Goal: Task Accomplishment & Management: Use online tool/utility

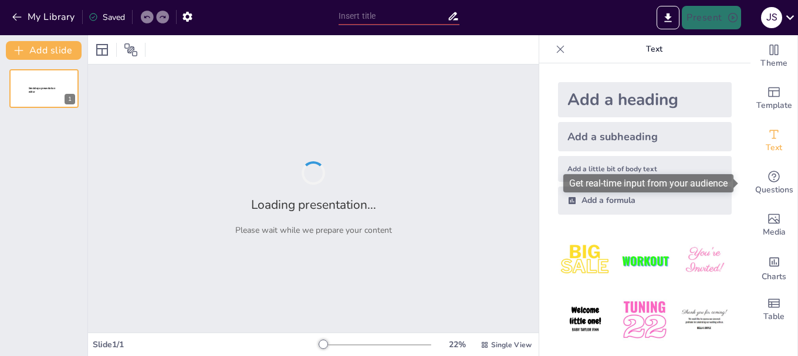
type input "Imported Canales Oficiales de Recepción de Incidentes.pptx"
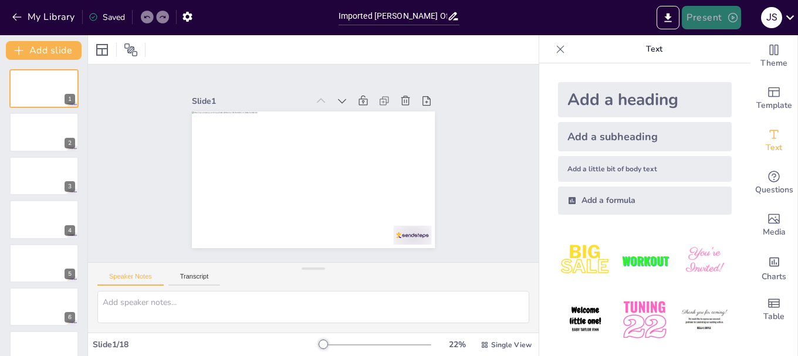
click at [710, 18] on button "Present" at bounding box center [711, 17] width 59 height 23
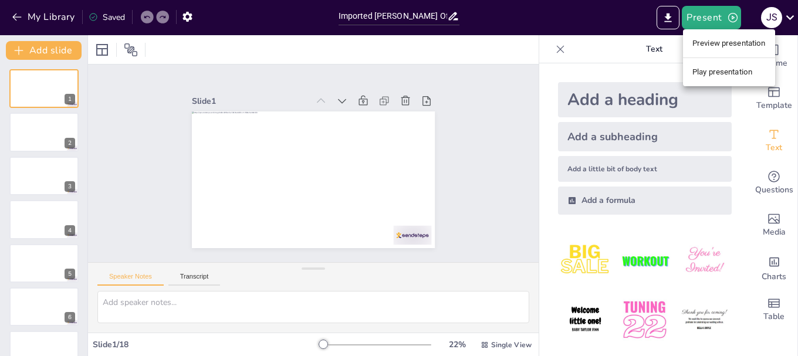
click at [611, 31] on div at bounding box center [399, 178] width 798 height 356
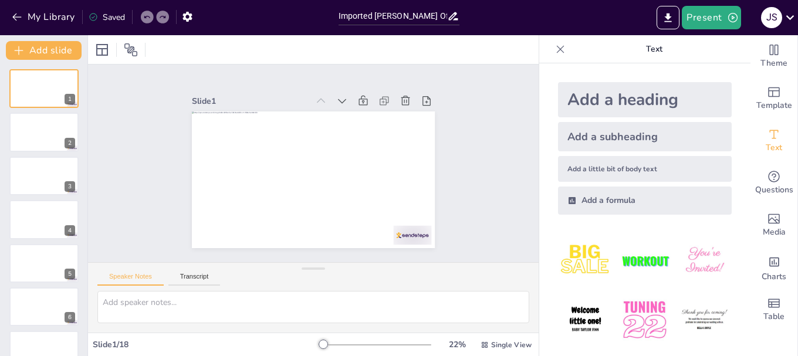
click at [632, 310] on img at bounding box center [644, 320] width 55 height 55
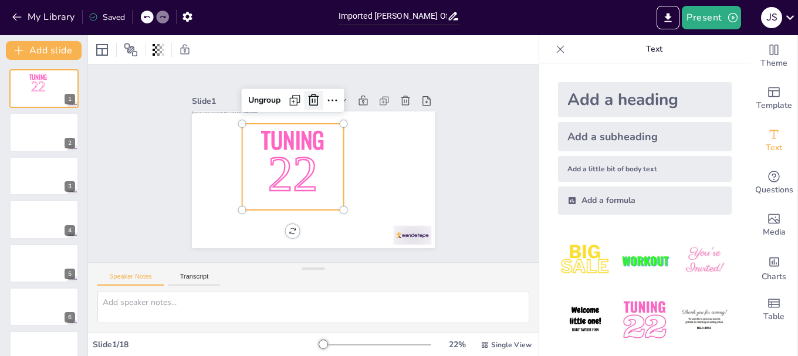
click at [332, 98] on icon at bounding box center [339, 105] width 14 height 15
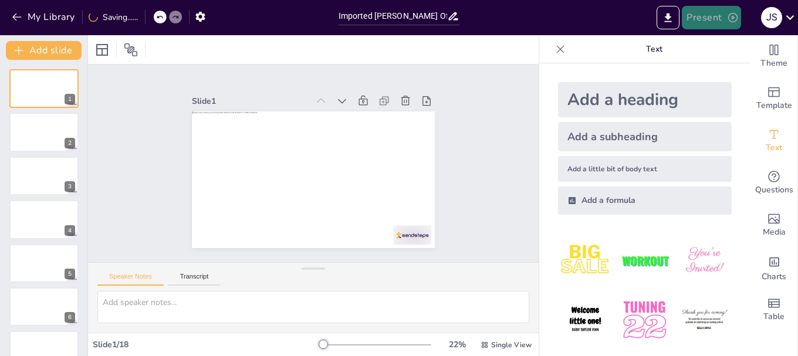
click at [705, 21] on button "Present" at bounding box center [711, 17] width 59 height 23
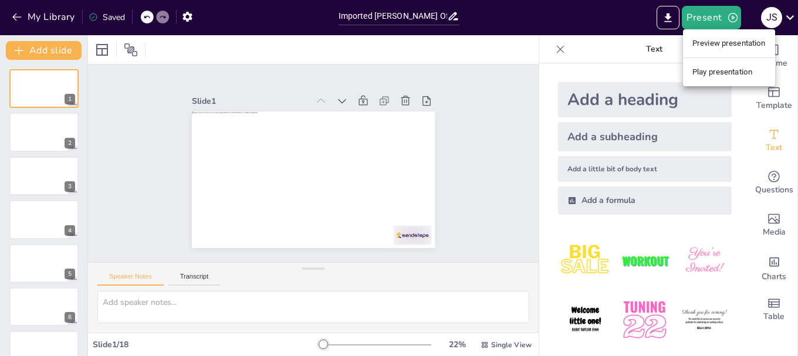
click at [709, 72] on li "Play presentation" at bounding box center [729, 72] width 92 height 19
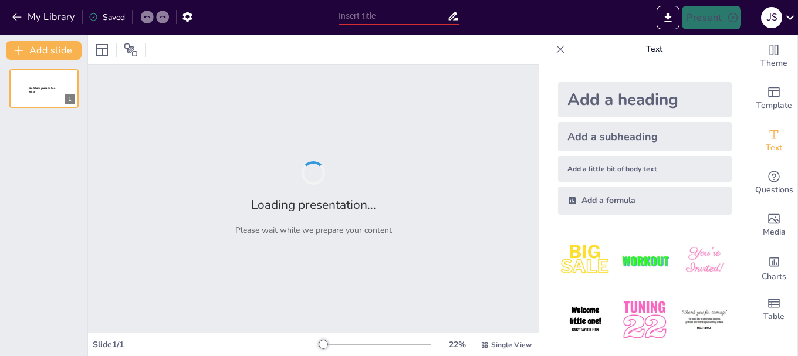
type input "Imported Canales Oficiales de Recepción de Incidentes.pptx"
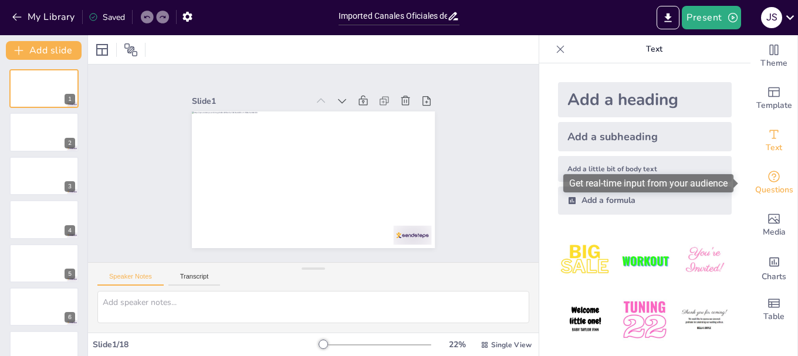
click at [767, 184] on span "Questions" at bounding box center [774, 190] width 38 height 13
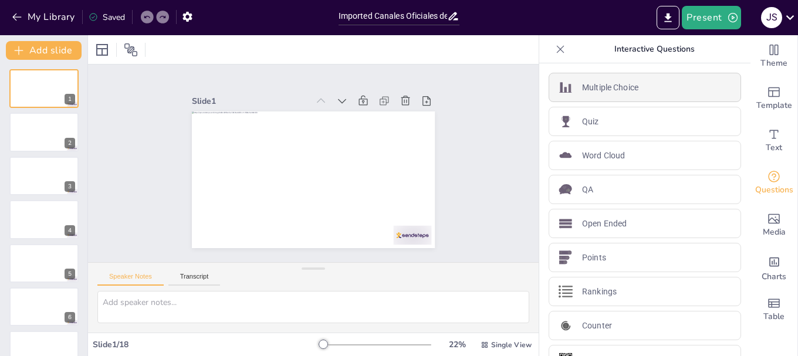
click at [591, 87] on p "Multiple Choice" at bounding box center [610, 88] width 56 height 12
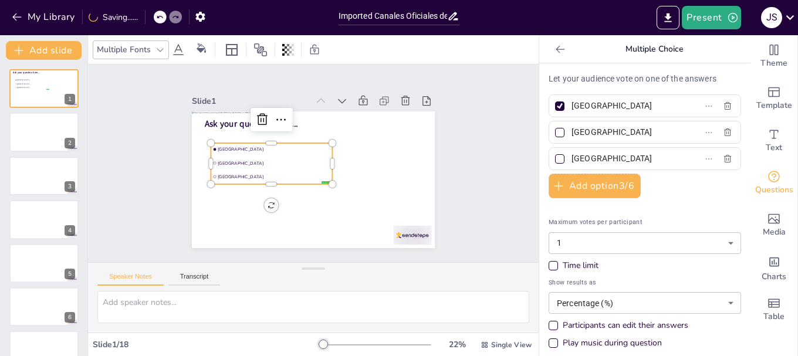
drag, startPoint x: 272, startPoint y: 152, endPoint x: 272, endPoint y: 133, distance: 19.4
click at [272, 133] on div "Ask your question here... false | editor [GEOGRAPHIC_DATA] [GEOGRAPHIC_DATA] [G…" at bounding box center [329, 113] width 231 height 75
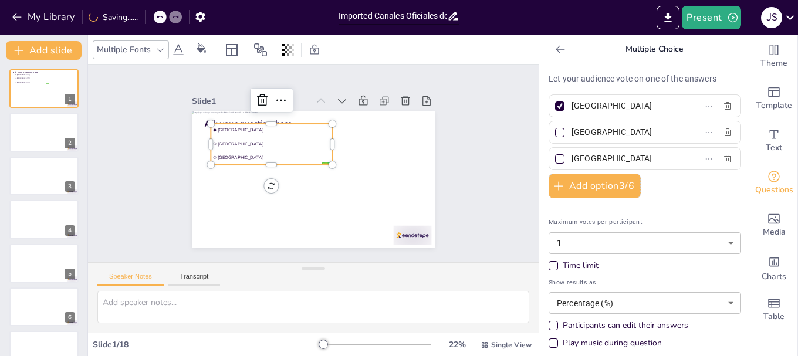
drag, startPoint x: 258, startPoint y: 152, endPoint x: 263, endPoint y: 140, distance: 13.1
click at [263, 140] on span "[GEOGRAPHIC_DATA]" at bounding box center [277, 146] width 109 height 40
drag, startPoint x: 269, startPoint y: 130, endPoint x: 267, endPoint y: 143, distance: 13.6
click at [267, 143] on li "[GEOGRAPHIC_DATA]" at bounding box center [284, 134] width 120 height 50
click at [465, 169] on div "Slide 1 Ask your question here... false | editor [GEOGRAPHIC_DATA] [GEOGRAPHIC_…" at bounding box center [313, 163] width 489 height 397
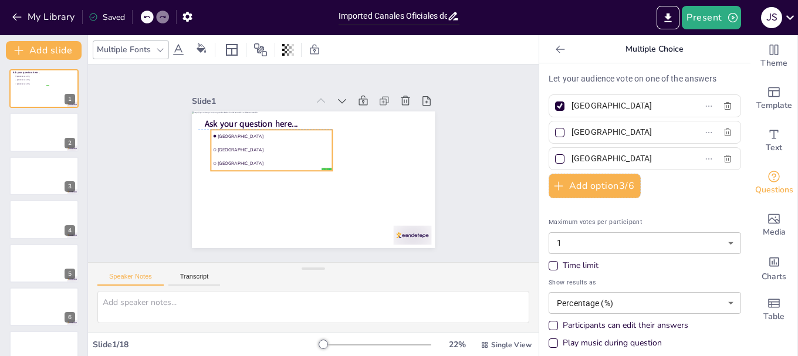
drag, startPoint x: 263, startPoint y: 142, endPoint x: 259, endPoint y: 147, distance: 6.7
click at [259, 147] on span "[GEOGRAPHIC_DATA]" at bounding box center [293, 127] width 88 height 80
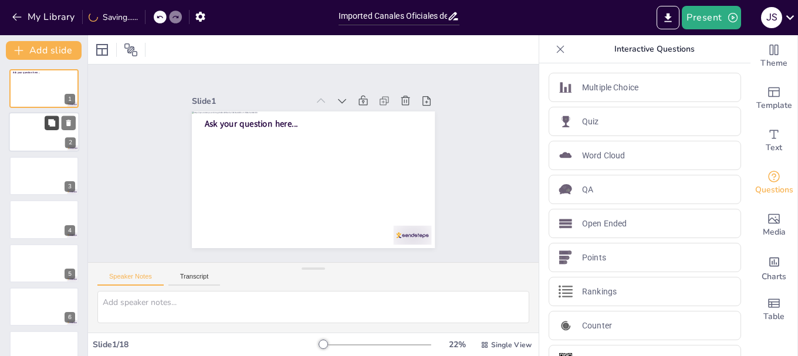
click at [46, 124] on button at bounding box center [52, 123] width 14 height 14
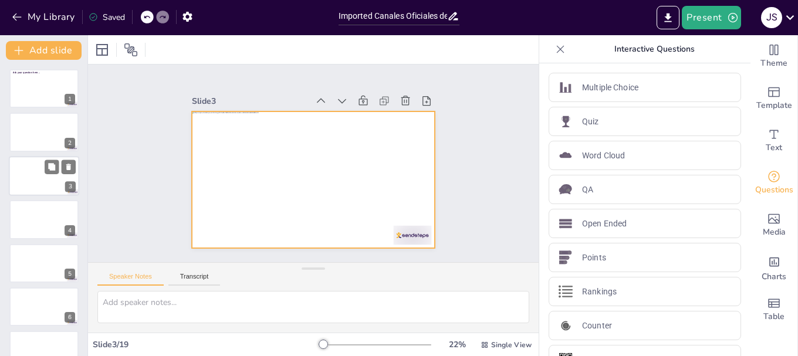
click at [37, 181] on div at bounding box center [44, 176] width 70 height 40
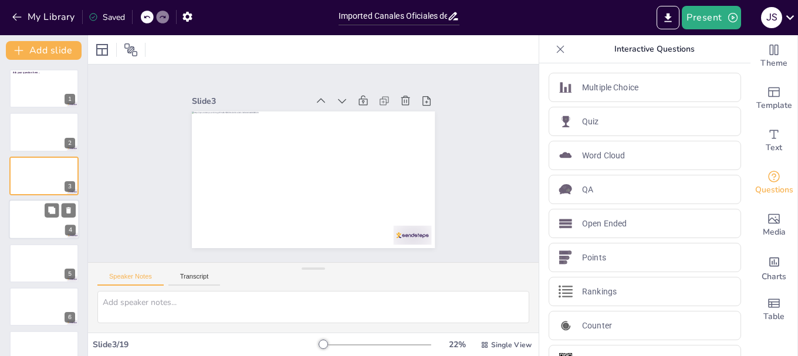
click at [32, 219] on div at bounding box center [44, 219] width 70 height 40
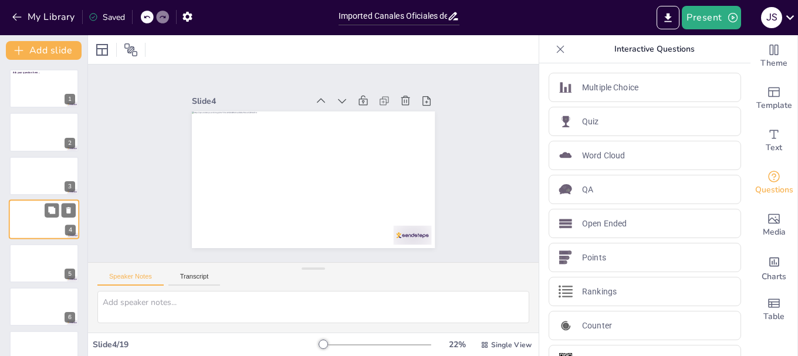
scroll to position [12, 0]
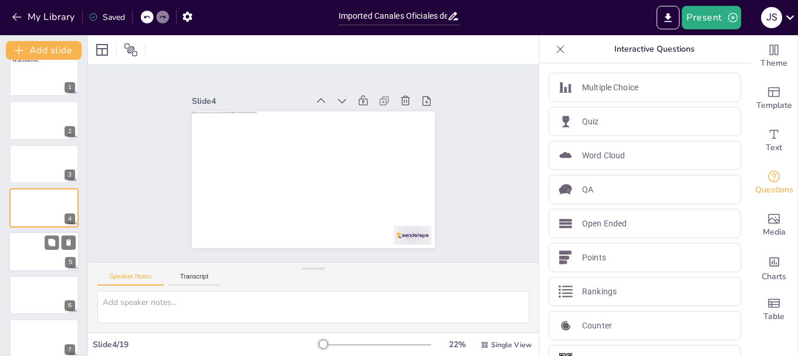
click at [34, 251] on div at bounding box center [44, 252] width 70 height 40
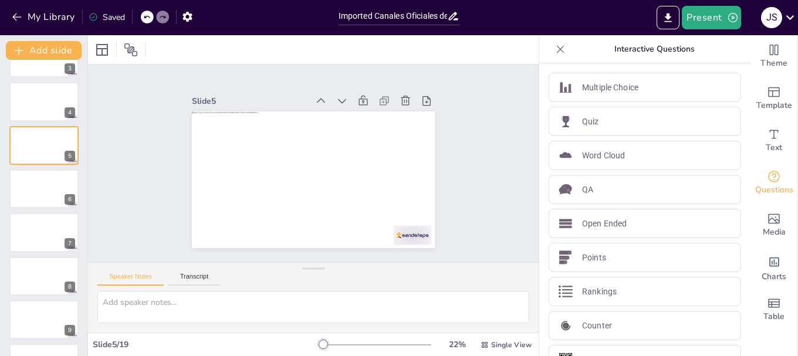
scroll to position [121, 0]
click at [53, 232] on div at bounding box center [44, 229] width 70 height 40
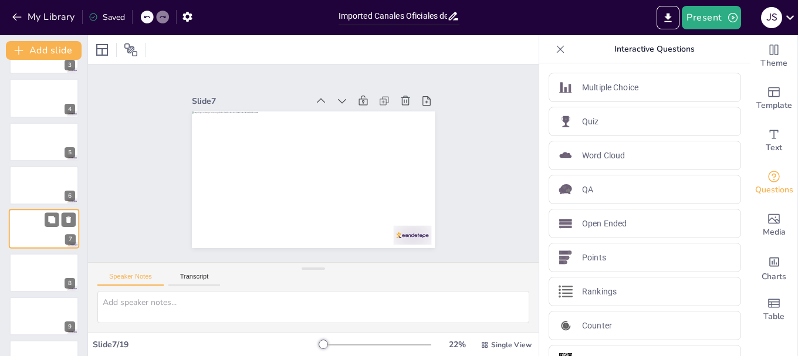
scroll to position [143, 0]
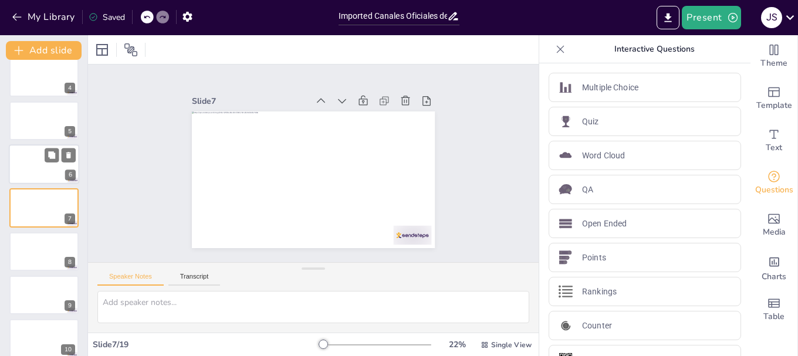
click at [46, 169] on div at bounding box center [44, 164] width 70 height 40
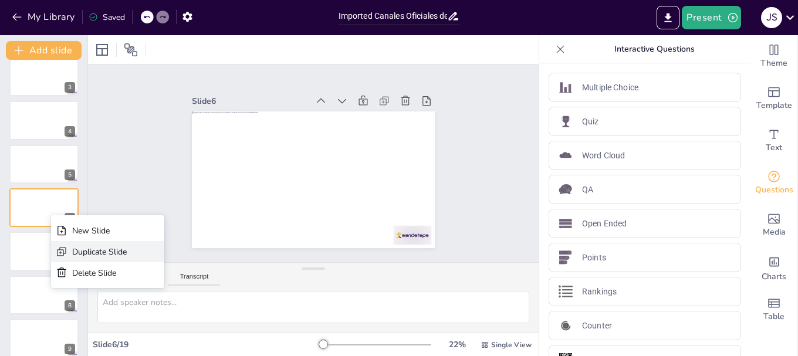
click at [80, 252] on div "Duplicate Slide" at bounding box center [99, 251] width 55 height 11
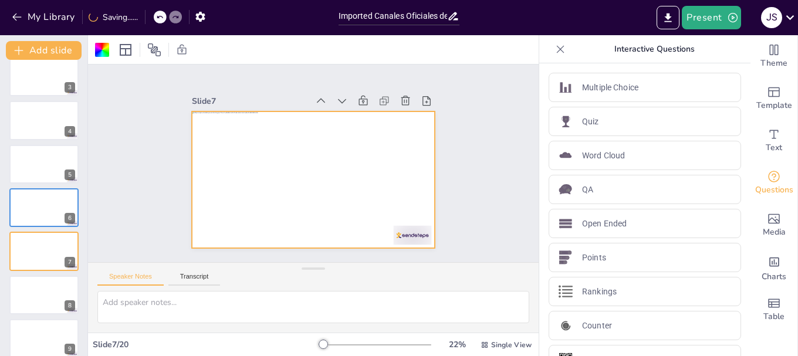
click at [287, 138] on div at bounding box center [307, 147] width 273 height 205
click at [276, 150] on div at bounding box center [307, 178] width 273 height 205
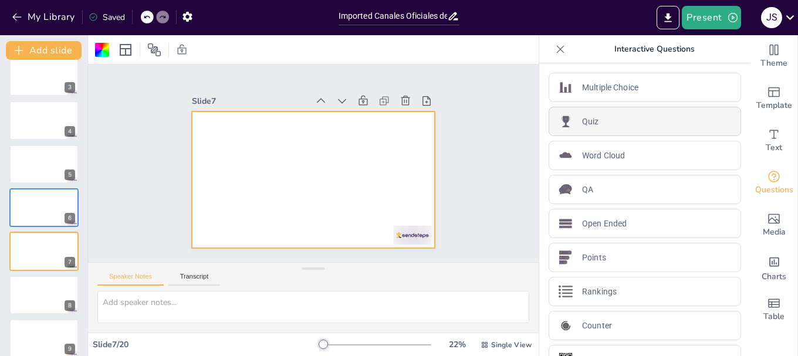
click at [591, 123] on div "Quiz" at bounding box center [645, 121] width 192 height 29
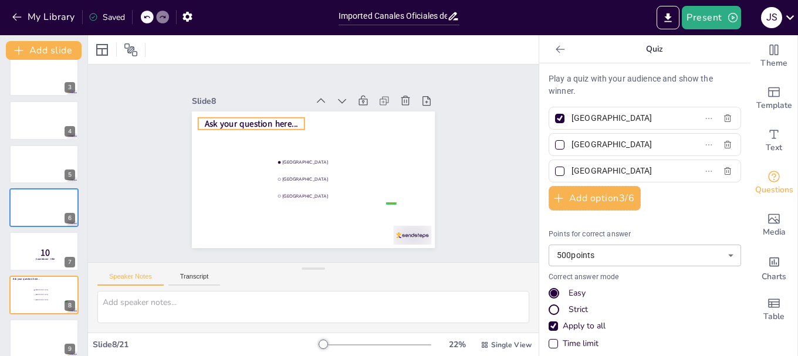
click at [269, 119] on span "Ask your question here..." at bounding box center [256, 118] width 94 height 22
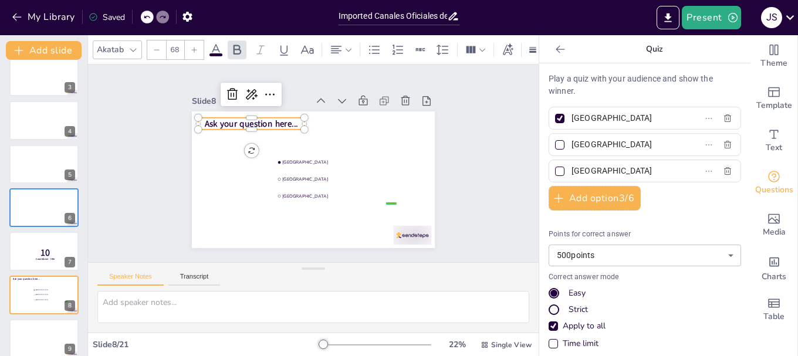
click at [269, 119] on span "Ask your question here..." at bounding box center [266, 107] width 93 height 40
click at [283, 117] on span "Ask your question here..." at bounding box center [279, 98] width 87 height 57
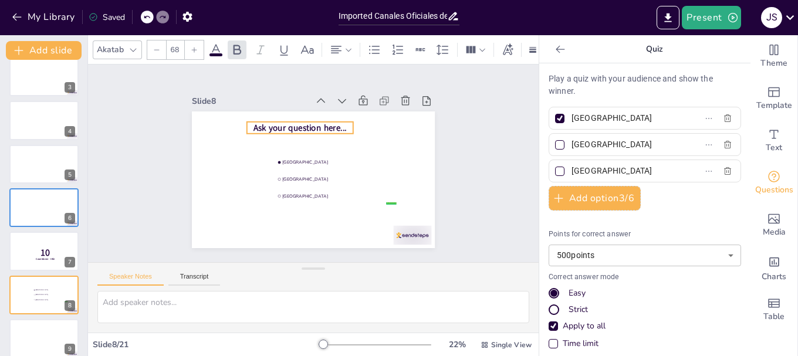
drag, startPoint x: 290, startPoint y: 119, endPoint x: 339, endPoint y: 123, distance: 48.9
click at [339, 123] on p "Ask your question here..." at bounding box center [311, 125] width 105 height 45
click at [335, 124] on span "Ask your question here..." at bounding box center [307, 125] width 94 height 31
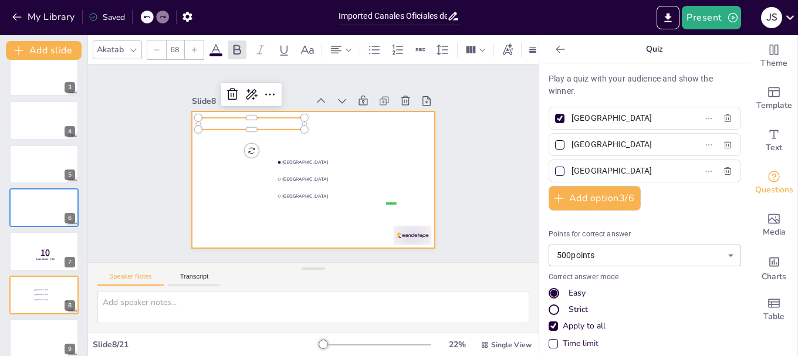
click at [323, 136] on div at bounding box center [304, 177] width 279 height 240
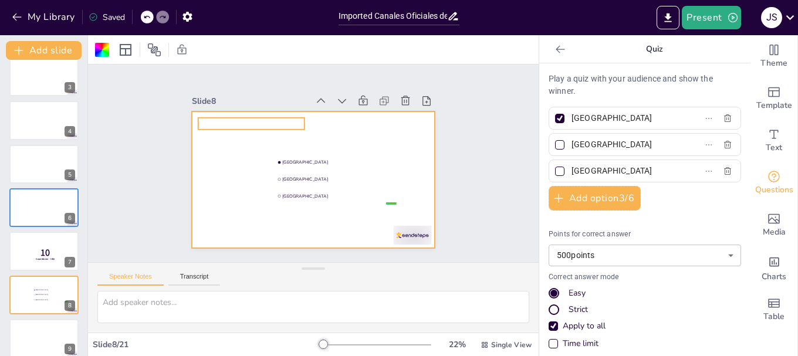
click at [232, 121] on p at bounding box center [266, 106] width 105 height 44
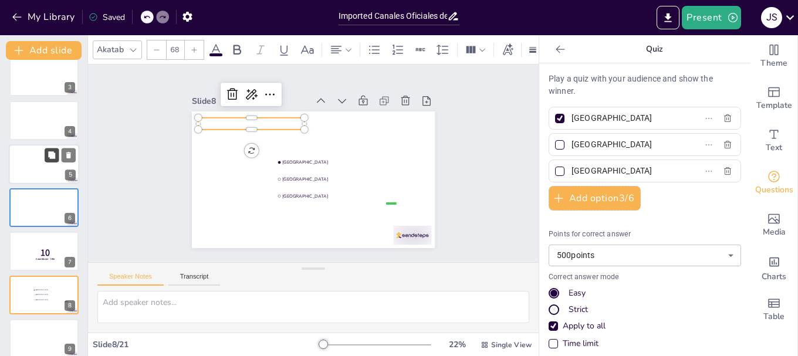
click at [46, 159] on button at bounding box center [52, 155] width 14 height 14
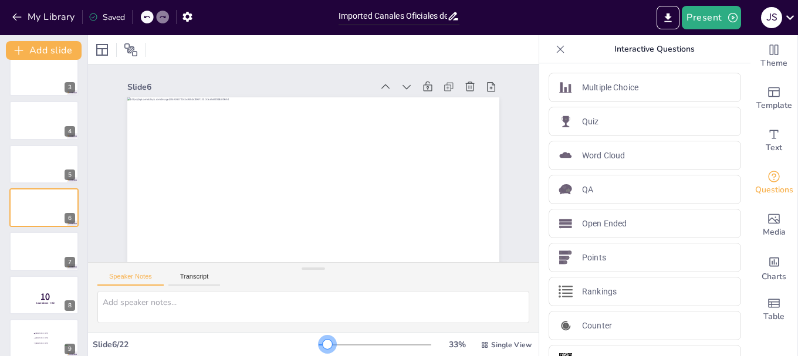
click at [323, 342] on div at bounding box center [327, 344] width 9 height 9
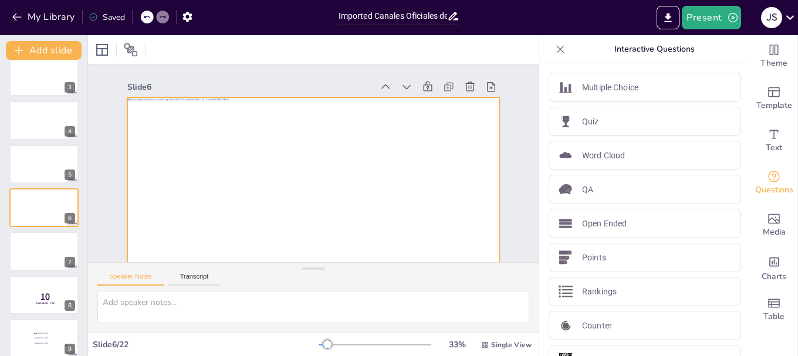
click at [137, 176] on div at bounding box center [301, 200] width 418 height 314
click at [138, 179] on div at bounding box center [304, 201] width 407 height 282
click at [138, 179] on div at bounding box center [282, 186] width 388 height 424
click at [138, 179] on div at bounding box center [301, 200] width 418 height 314
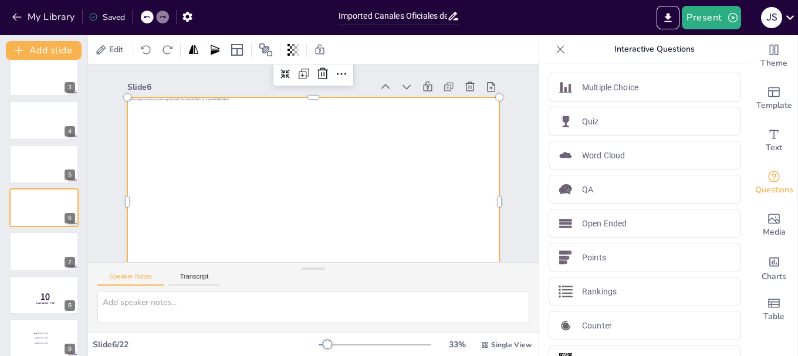
click at [138, 179] on div at bounding box center [291, 195] width 424 height 388
click at [235, 182] on div at bounding box center [304, 201] width 407 height 282
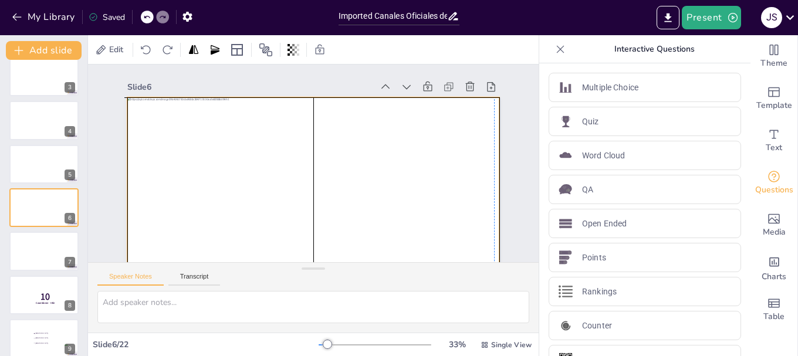
click at [232, 184] on div at bounding box center [301, 199] width 418 height 313
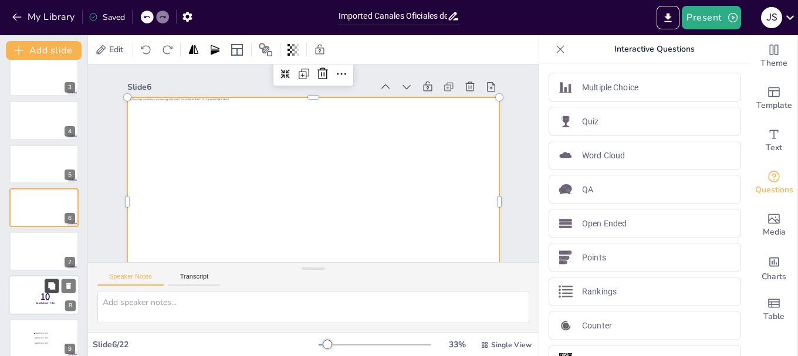
click at [49, 290] on button at bounding box center [52, 286] width 14 height 14
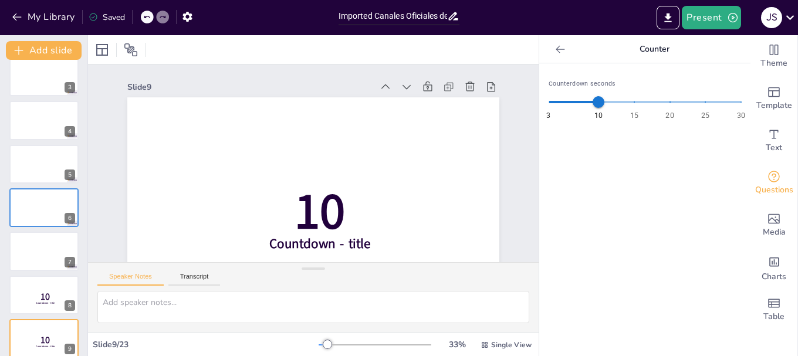
scroll to position [39, 0]
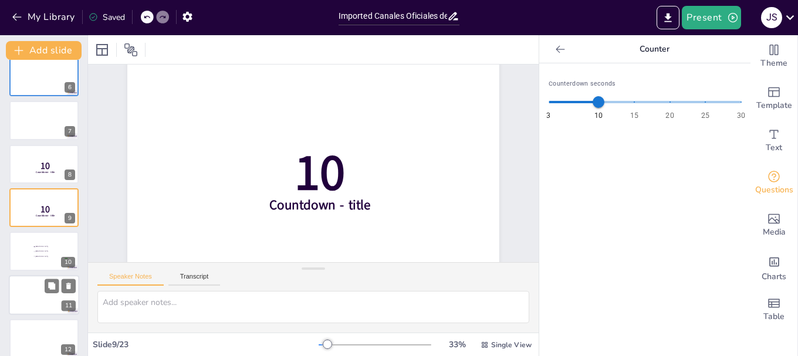
click at [42, 296] on div at bounding box center [44, 295] width 70 height 40
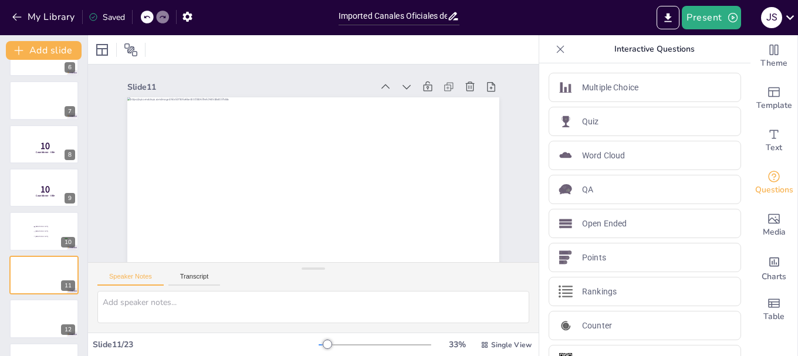
scroll to position [235, 0]
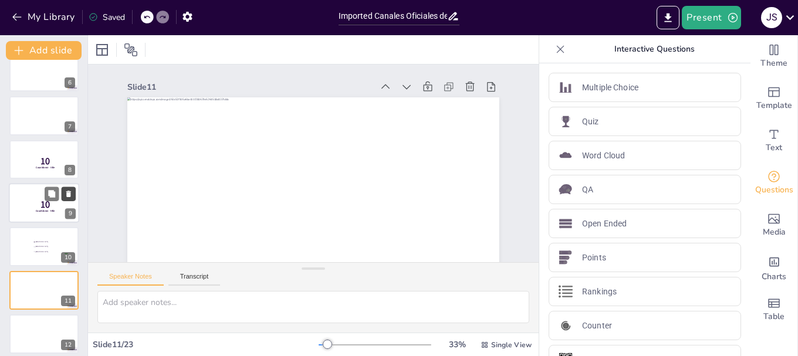
click at [68, 194] on icon at bounding box center [68, 194] width 5 height 6
click at [67, 151] on icon at bounding box center [68, 150] width 5 height 6
click at [33, 161] on li "[GEOGRAPHIC_DATA]" at bounding box center [50, 159] width 35 height 5
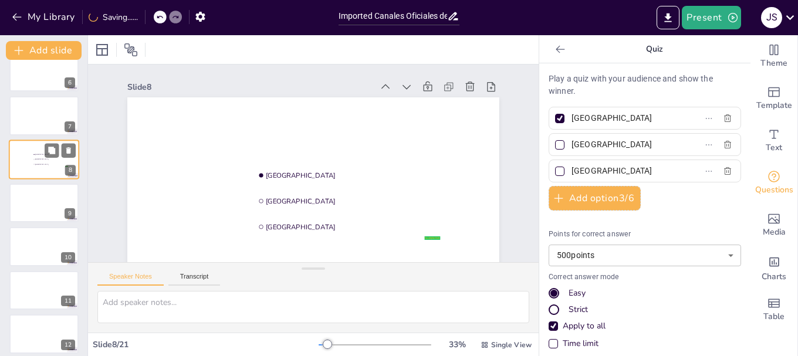
scroll to position [186, 0]
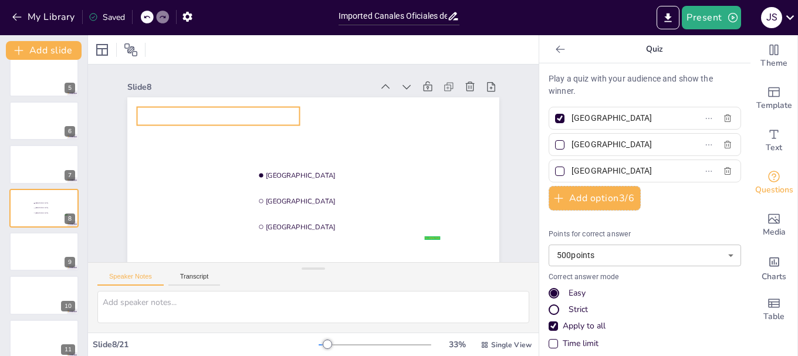
click at [192, 120] on p at bounding box center [237, 88] width 160 height 67
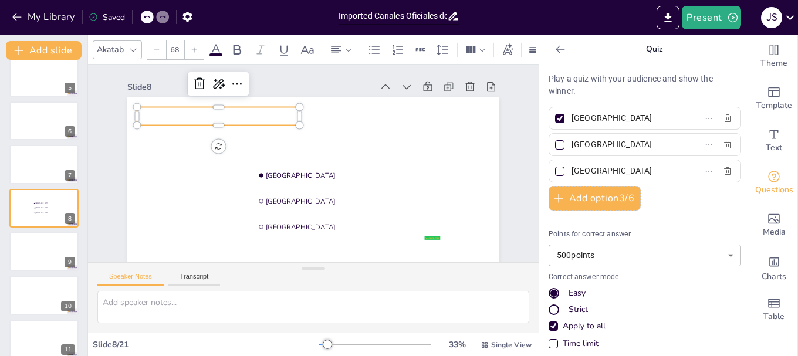
click at [157, 113] on p at bounding box center [224, 106] width 164 height 35
click at [157, 113] on p at bounding box center [230, 98] width 163 height 52
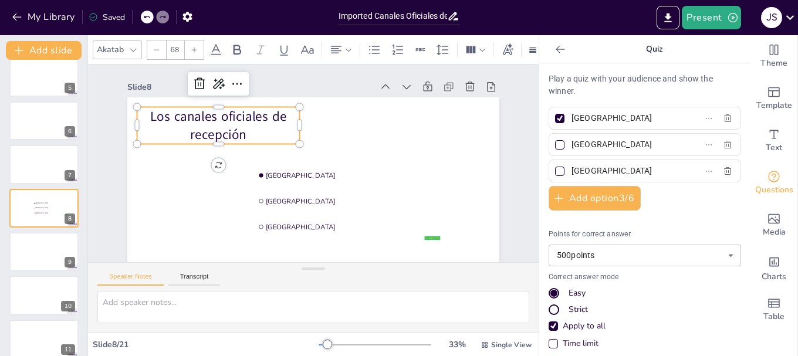
click at [244, 137] on p "Los canales oficiales de recepción" at bounding box center [228, 107] width 167 height 70
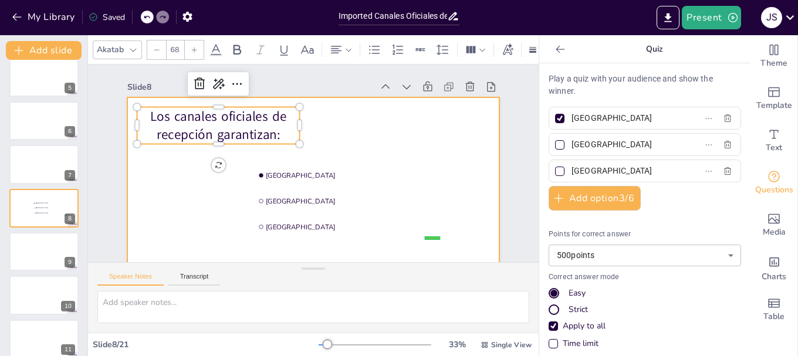
click at [324, 133] on div at bounding box center [304, 201] width 407 height 282
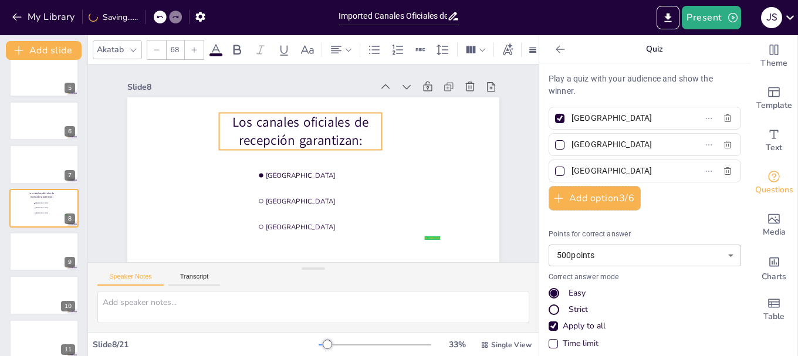
drag, startPoint x: 193, startPoint y: 119, endPoint x: 275, endPoint y: 125, distance: 82.3
click at [275, 125] on p "Los canales oficiales de recepción garantizan:" at bounding box center [318, 129] width 159 height 113
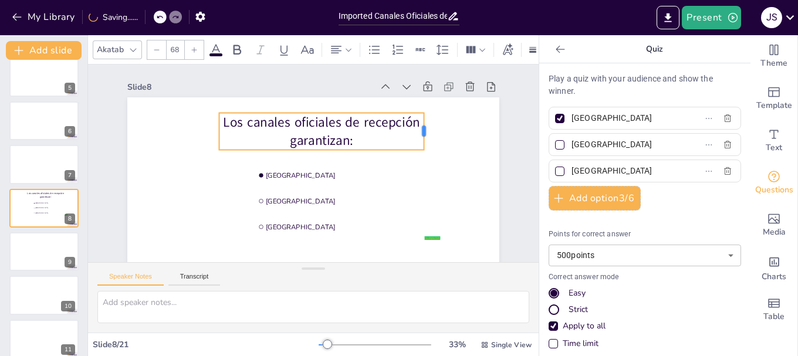
drag, startPoint x: 375, startPoint y: 129, endPoint x: 418, endPoint y: 129, distance: 42.2
click at [425, 137] on div at bounding box center [433, 156] width 17 height 38
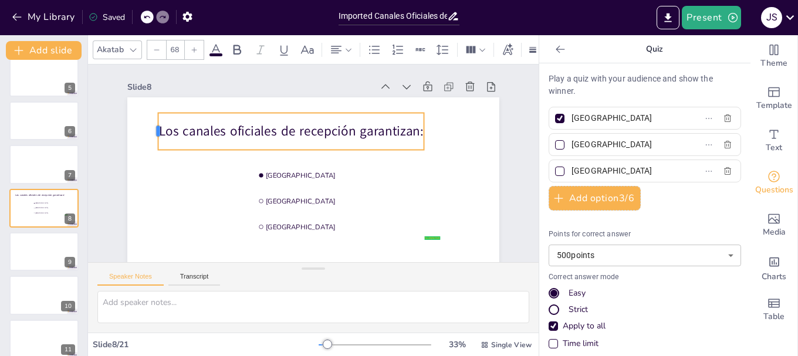
drag, startPoint x: 212, startPoint y: 129, endPoint x: 151, endPoint y: 140, distance: 61.9
click at [161, 103] on div at bounding box center [171, 84] width 21 height 38
drag, startPoint x: 421, startPoint y: 130, endPoint x: 440, endPoint y: 132, distance: 19.4
click at [444, 141] on div at bounding box center [452, 160] width 17 height 38
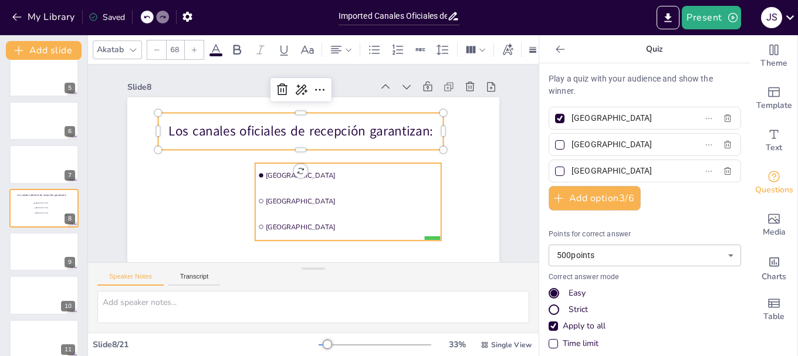
click at [343, 189] on li "[GEOGRAPHIC_DATA]" at bounding box center [303, 213] width 129 height 165
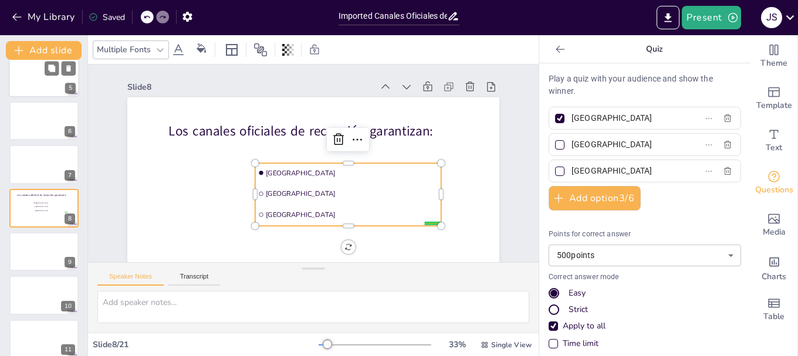
click at [34, 82] on div at bounding box center [44, 77] width 70 height 40
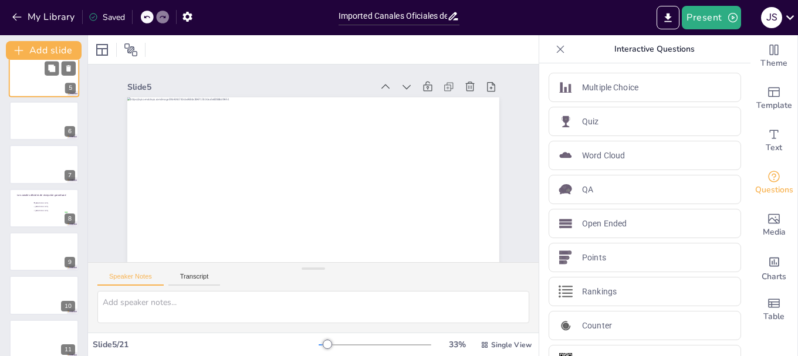
scroll to position [55, 0]
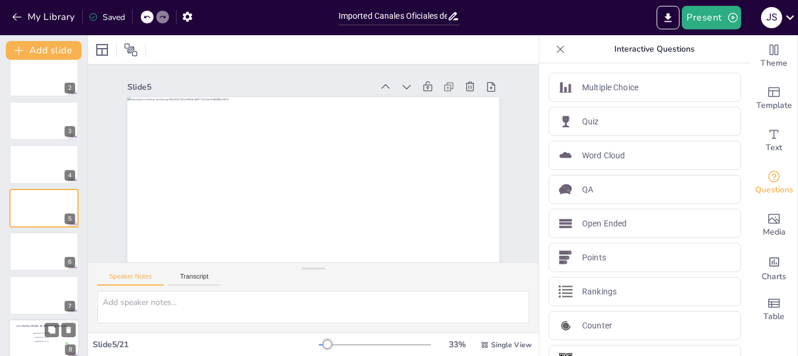
click at [35, 337] on span "[GEOGRAPHIC_DATA]" at bounding box center [51, 338] width 33 height 2
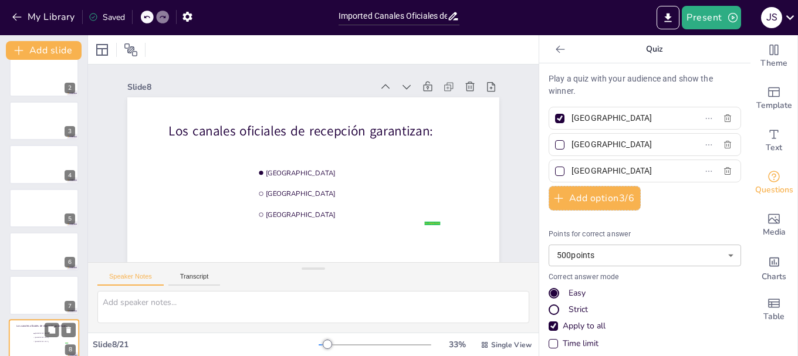
scroll to position [186, 0]
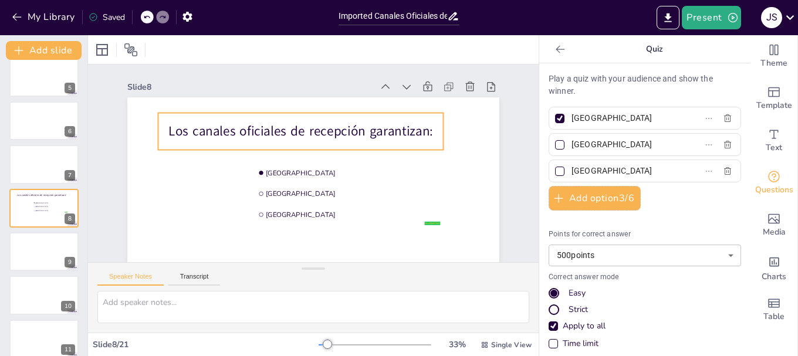
click at [410, 133] on p "Los canales oficiales de recepción garantizan:" at bounding box center [326, 131] width 224 height 205
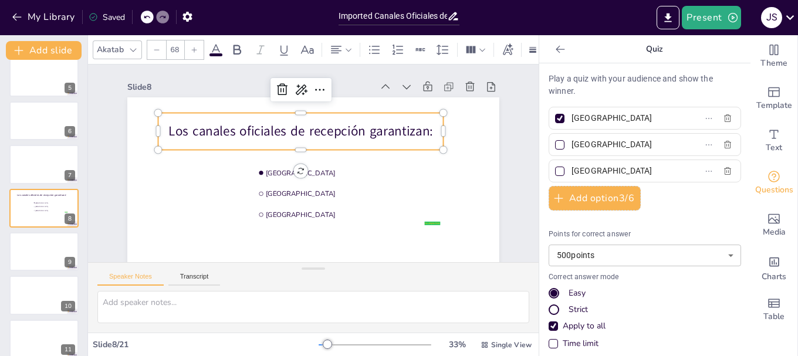
click at [355, 130] on p "Los canales oficiales de recepción garantizan:" at bounding box center [311, 129] width 277 height 106
click at [360, 131] on p "Los canales oficiales de recepción garantizan:" at bounding box center [308, 129] width 283 height 77
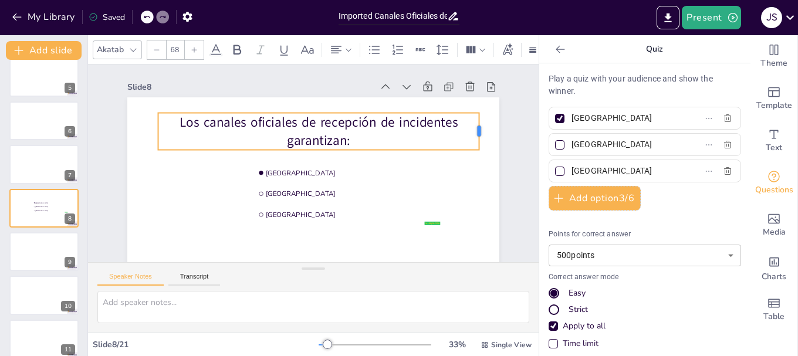
drag, startPoint x: 439, startPoint y: 131, endPoint x: 475, endPoint y: 127, distance: 36.0
click at [479, 148] on div at bounding box center [487, 167] width 17 height 38
click at [164, 131] on p "Los canales oficiales de recepción de incidentes garantizan:" at bounding box center [325, 133] width 322 height 103
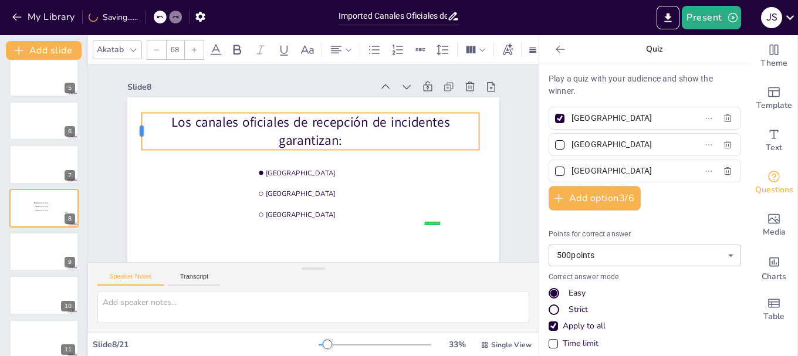
drag, startPoint x: 150, startPoint y: 131, endPoint x: 133, endPoint y: 130, distance: 16.4
click at [139, 114] on div at bounding box center [147, 95] width 17 height 38
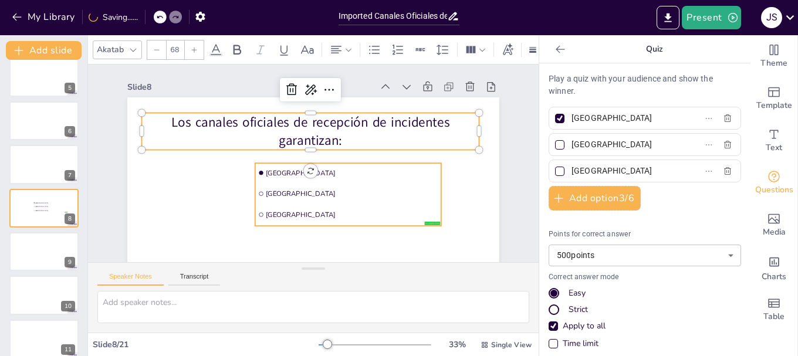
click at [313, 174] on span "[GEOGRAPHIC_DATA]" at bounding box center [299, 200] width 27 height 172
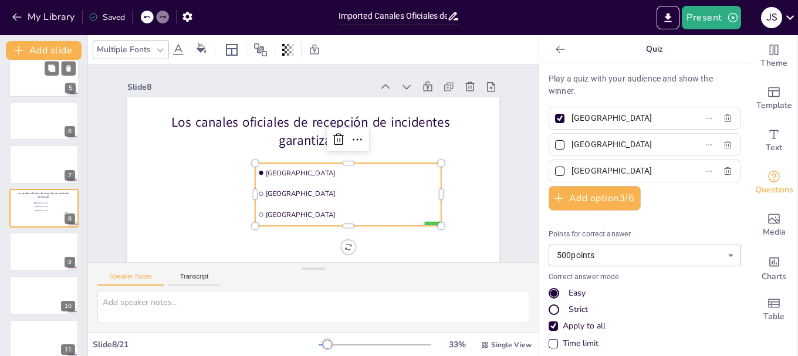
click at [36, 78] on div at bounding box center [44, 77] width 70 height 40
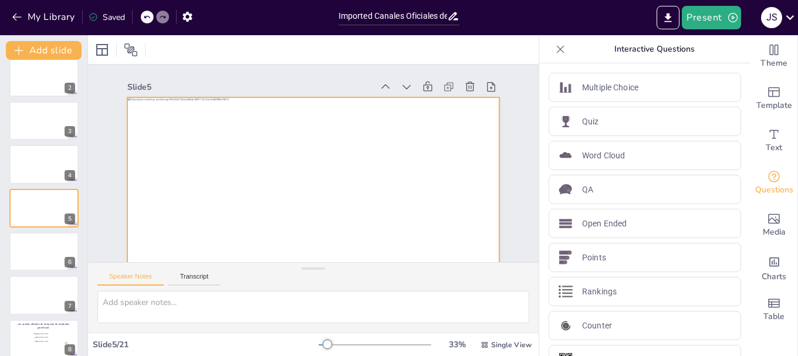
click at [213, 185] on div at bounding box center [297, 199] width 425 height 342
click at [213, 185] on div at bounding box center [294, 196] width 427 height 367
click at [213, 185] on div at bounding box center [304, 201] width 407 height 282
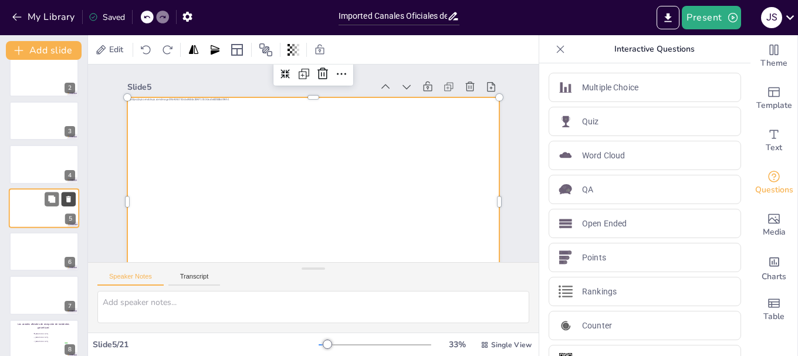
click at [69, 198] on icon at bounding box center [68, 199] width 5 height 6
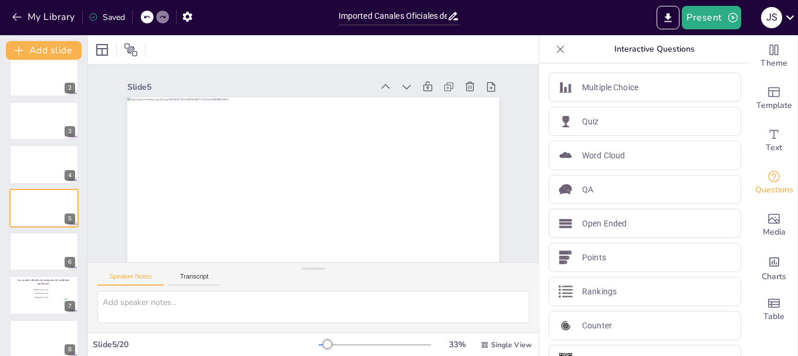
scroll to position [131, 0]
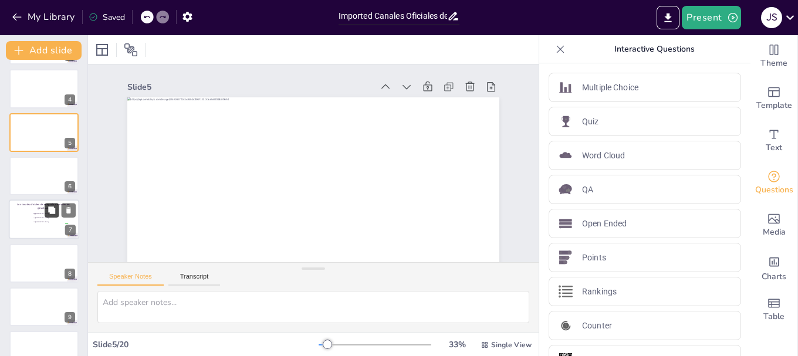
click at [48, 216] on button at bounding box center [52, 211] width 14 height 14
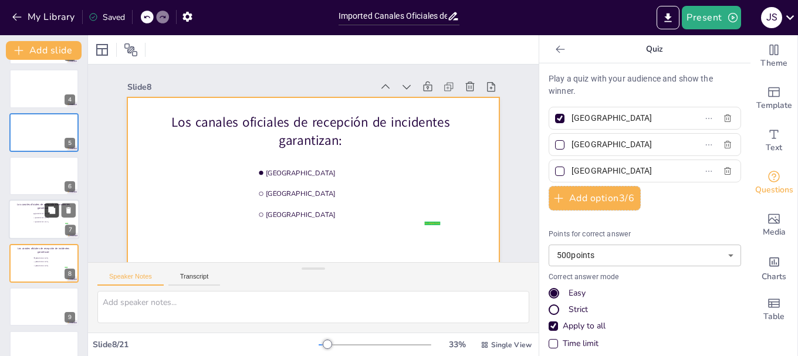
scroll to position [39, 0]
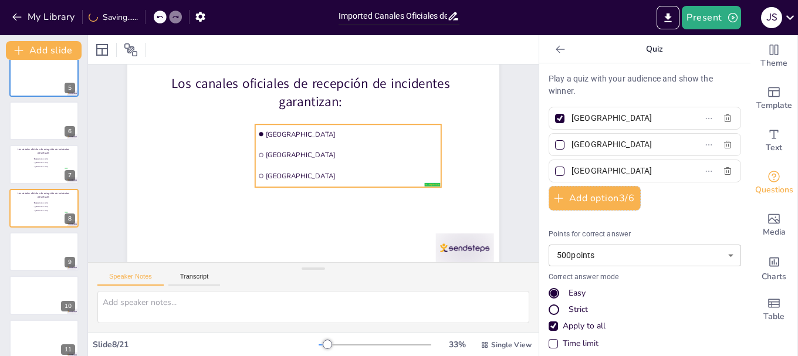
click at [271, 140] on li "[GEOGRAPHIC_DATA]" at bounding box center [277, 135] width 57 height 186
click at [276, 134] on span "[GEOGRAPHIC_DATA]" at bounding box center [359, 148] width 167 height 62
click at [272, 134] on span "[GEOGRAPHIC_DATA]" at bounding box center [357, 142] width 171 height 45
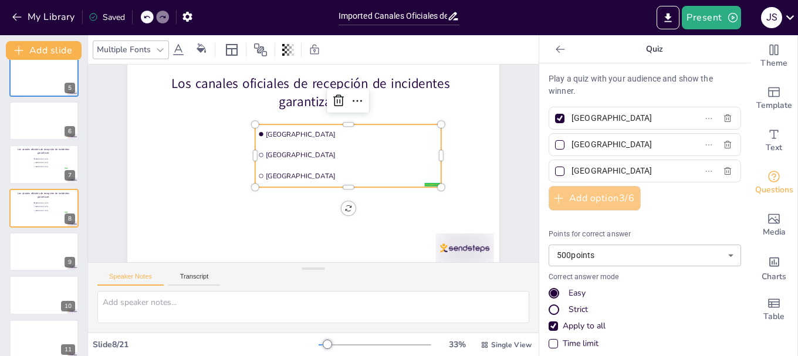
click at [594, 198] on button "Add option 3 / 6" at bounding box center [595, 198] width 92 height 25
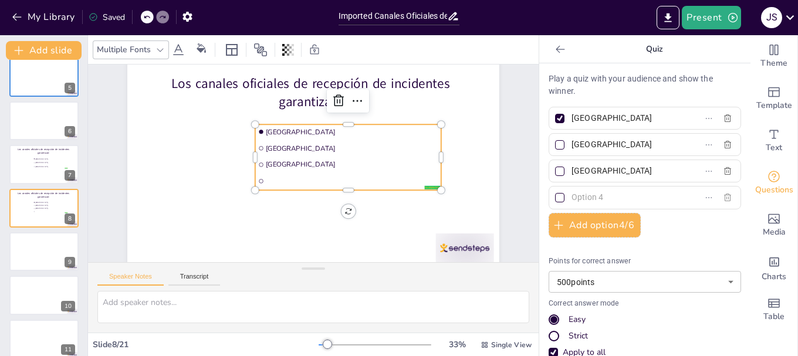
click at [724, 198] on icon "button" at bounding box center [727, 198] width 7 height 8
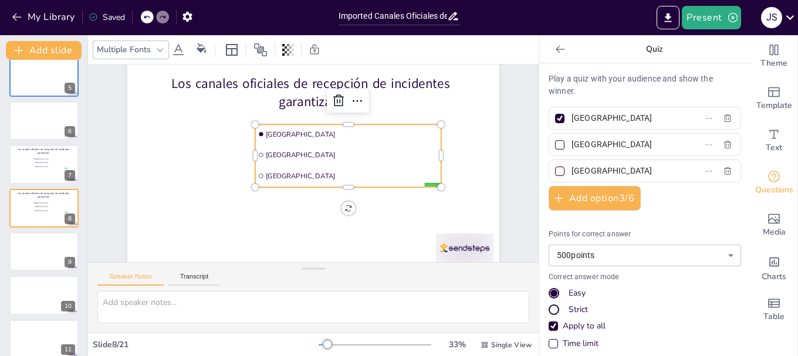
click at [608, 117] on input "[GEOGRAPHIC_DATA]" at bounding box center [625, 118] width 109 height 17
type input "A"
type input "Q"
type input "Que los"
click at [39, 75] on div at bounding box center [44, 77] width 70 height 40
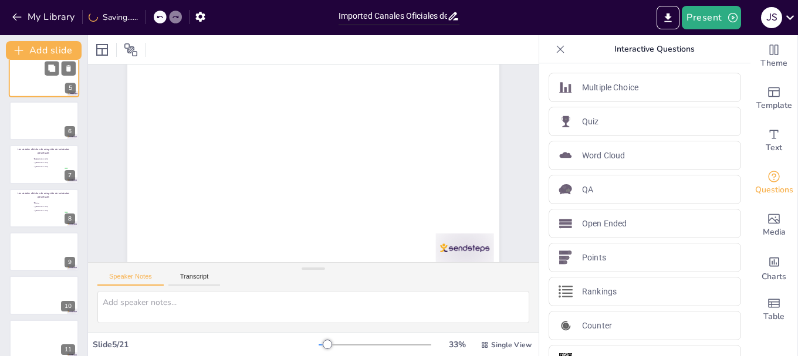
scroll to position [0, 0]
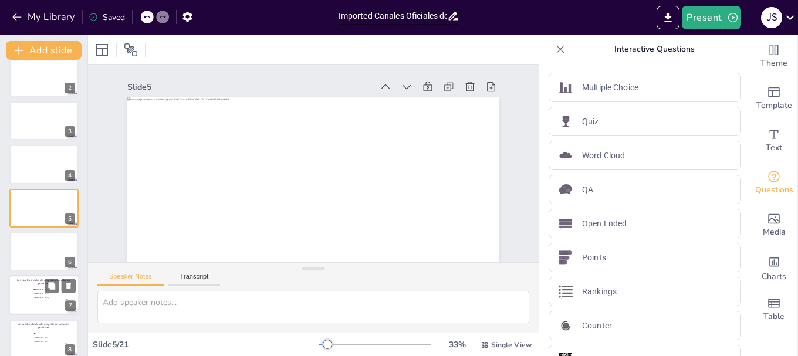
click at [45, 294] on span "[GEOGRAPHIC_DATA]" at bounding box center [51, 294] width 33 height 2
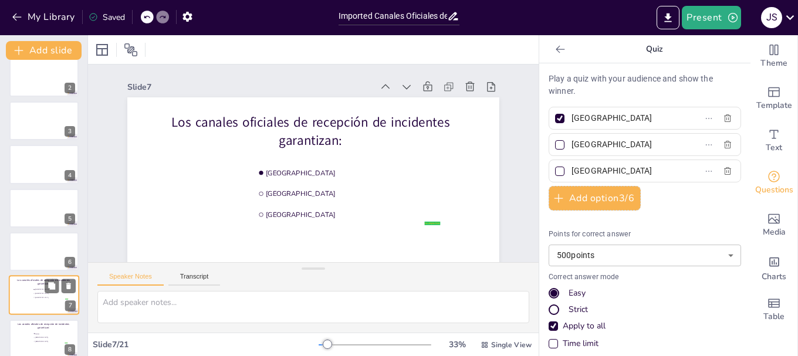
scroll to position [143, 0]
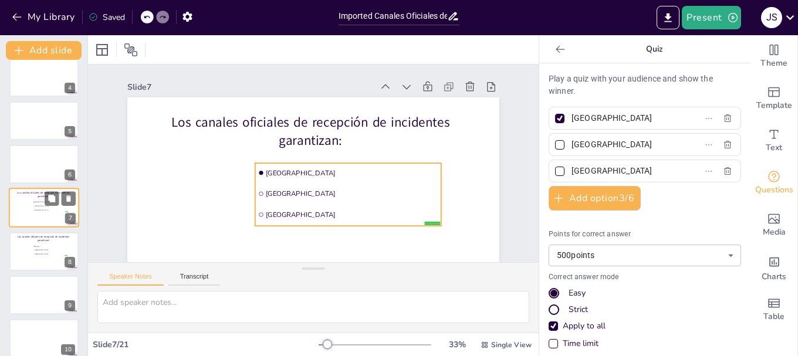
click at [39, 202] on span "[GEOGRAPHIC_DATA]" at bounding box center [51, 203] width 33 height 2
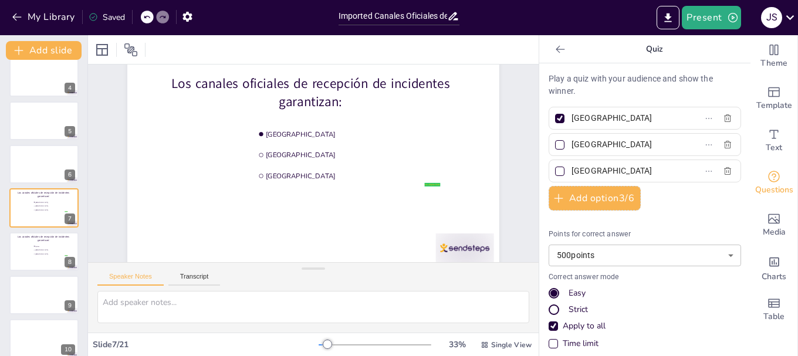
click at [614, 120] on input "[GEOGRAPHIC_DATA]" at bounding box center [625, 118] width 109 height 17
type input "A"
type input "Q"
type input "que los reportes"
click at [39, 124] on div at bounding box center [44, 121] width 70 height 40
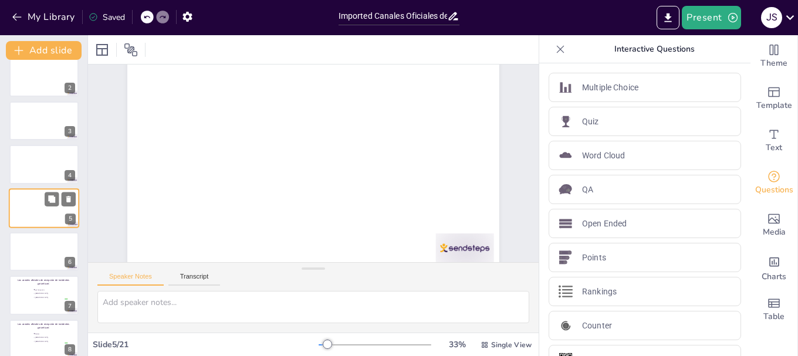
scroll to position [0, 0]
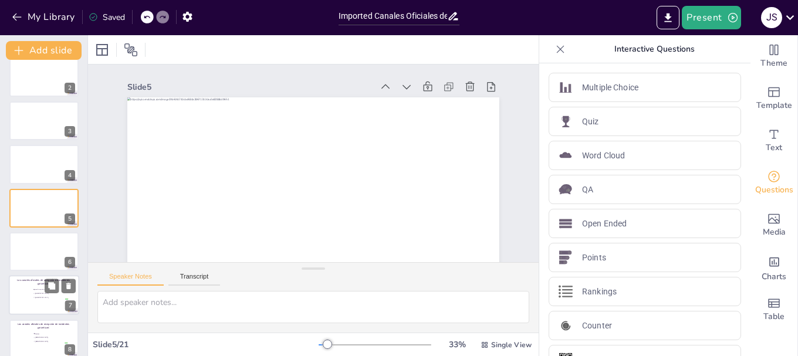
click at [50, 297] on span "[GEOGRAPHIC_DATA]" at bounding box center [51, 298] width 33 height 2
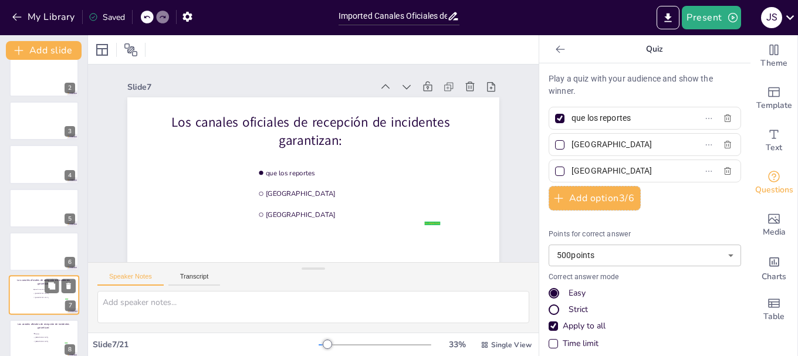
scroll to position [143, 0]
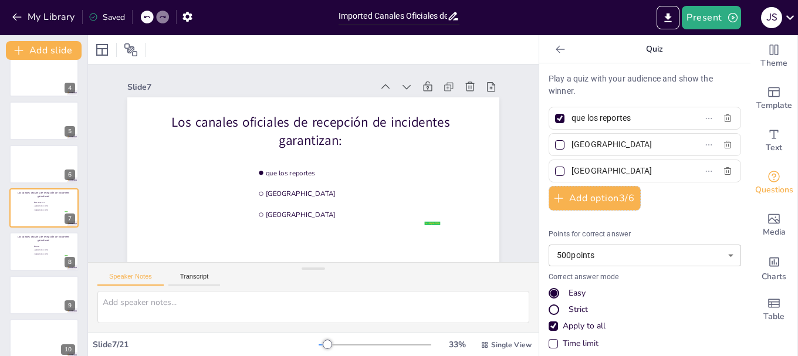
click at [629, 117] on input "que los reportes" at bounding box center [625, 118] width 109 height 17
type input "que los reportes se realicen de manera segura y trazable."
click at [605, 145] on input "[GEOGRAPHIC_DATA]" at bounding box center [625, 144] width 109 height 17
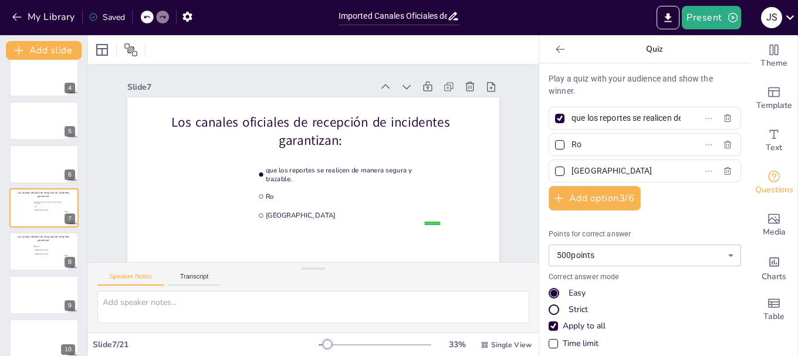
type input "R"
type input "que no se continue con el protocolo"
click at [614, 172] on input "[GEOGRAPHIC_DATA]" at bounding box center [625, 171] width 109 height 17
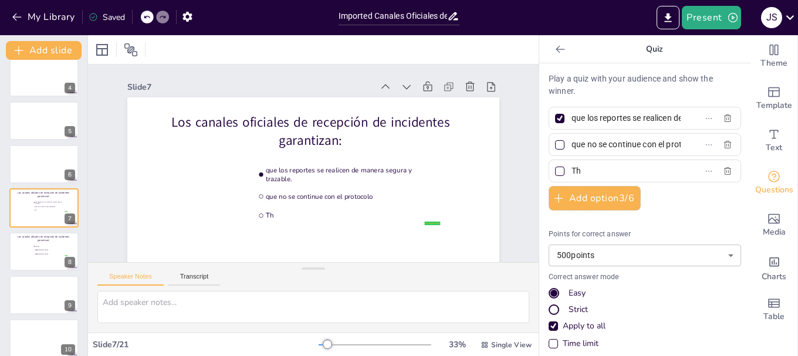
type input "T"
type input "perdida de tiempo"
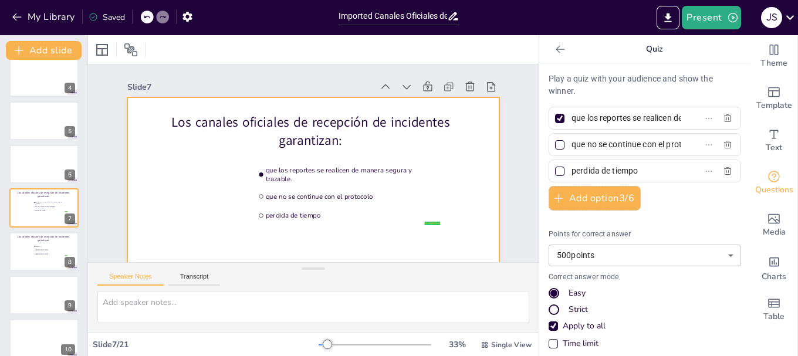
click at [462, 194] on div at bounding box center [304, 201] width 407 height 282
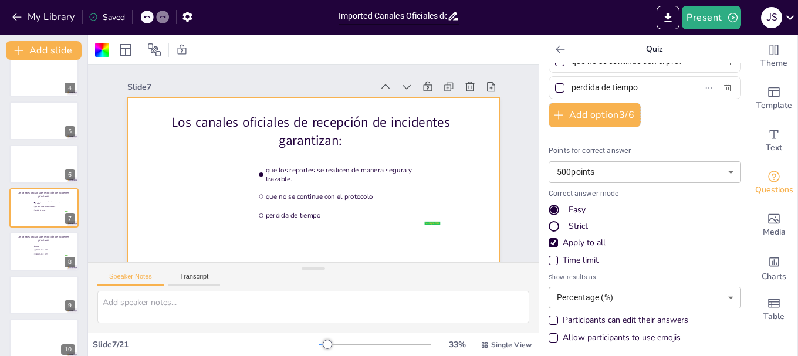
scroll to position [86, 0]
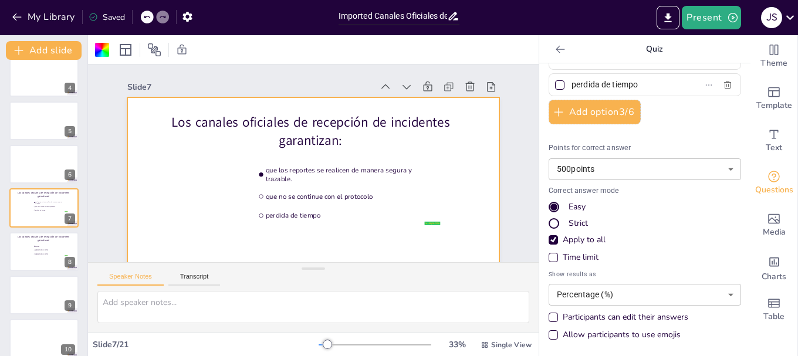
click at [716, 295] on body "My Library Saved Imported Canales Oficiales de Recepción de Incidentes.pptx Pre…" at bounding box center [399, 178] width 798 height 356
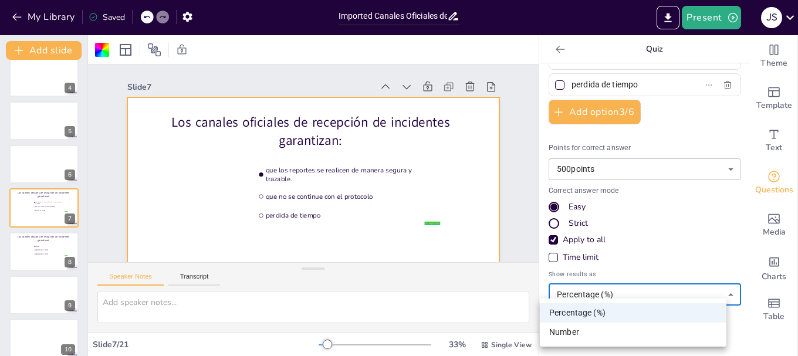
click at [716, 295] on div at bounding box center [399, 178] width 798 height 356
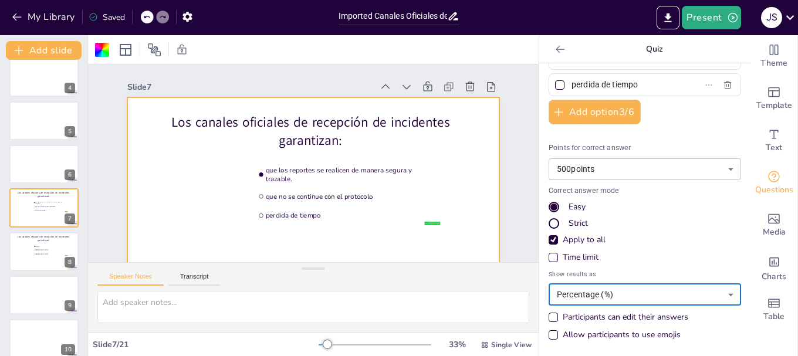
click at [549, 317] on div "Participants can edit their answers" at bounding box center [553, 317] width 9 height 9
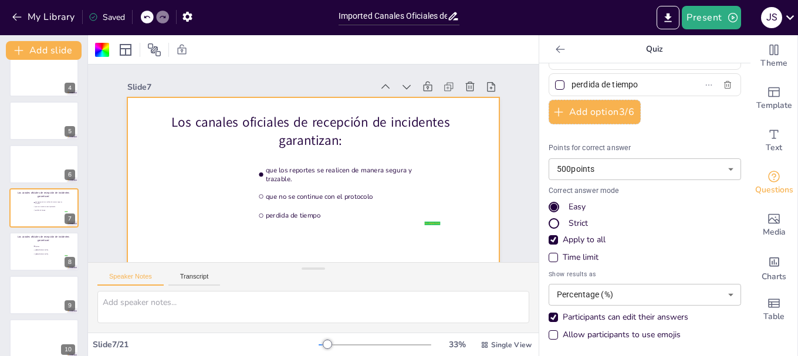
click at [549, 317] on div "Participants can edit their answers" at bounding box center [553, 317] width 9 height 9
click at [49, 251] on li "[GEOGRAPHIC_DATA]" at bounding box center [50, 250] width 35 height 4
type input "Que los"
type input "[GEOGRAPHIC_DATA]"
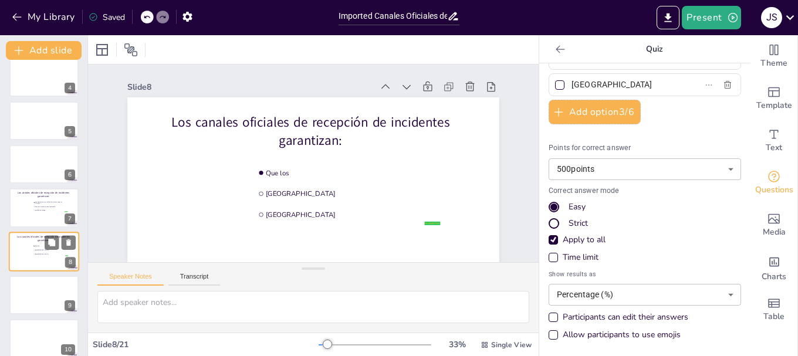
scroll to position [186, 0]
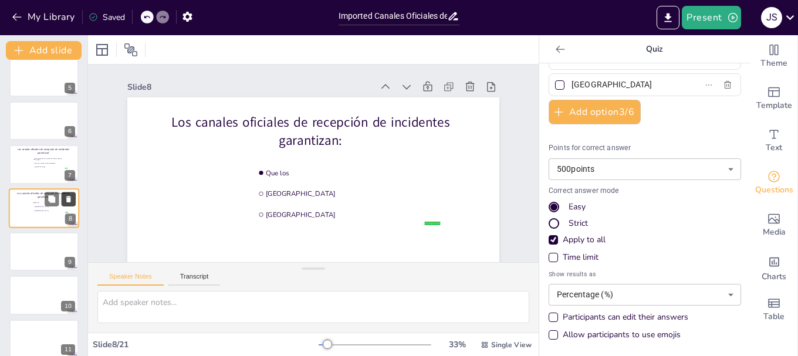
click at [70, 199] on icon at bounding box center [68, 199] width 5 height 6
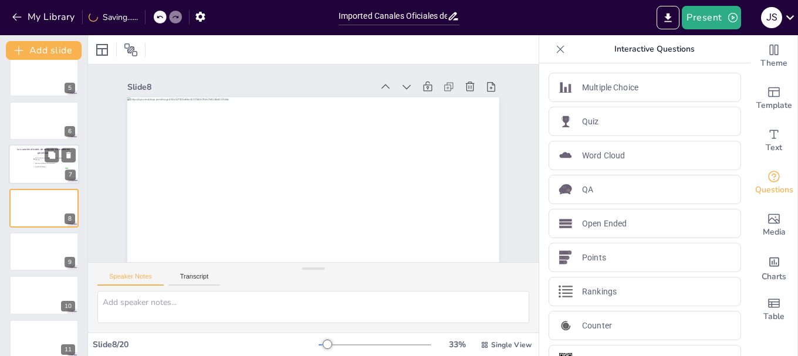
click at [15, 163] on div at bounding box center [44, 165] width 70 height 40
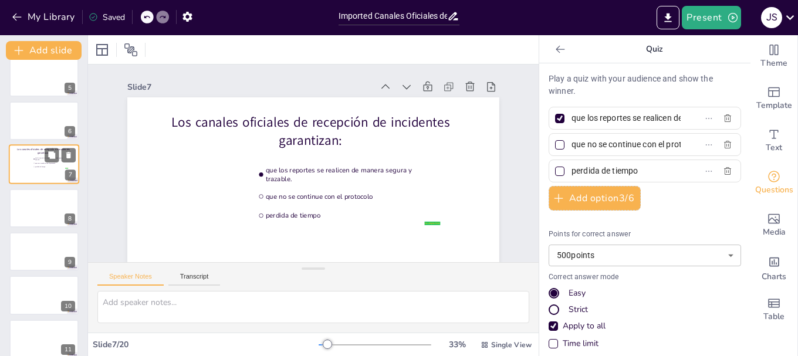
scroll to position [143, 0]
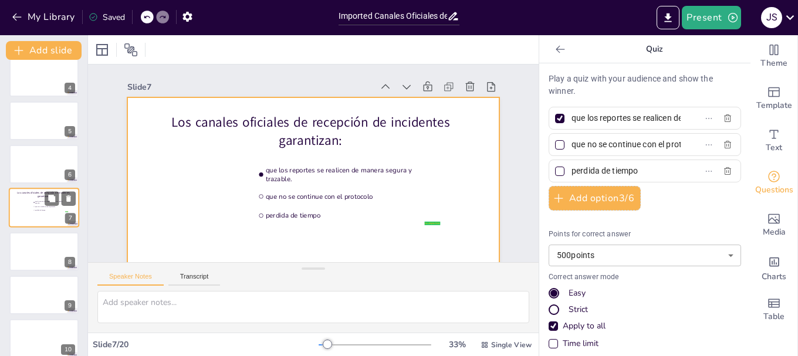
click at [21, 214] on div at bounding box center [44, 208] width 70 height 40
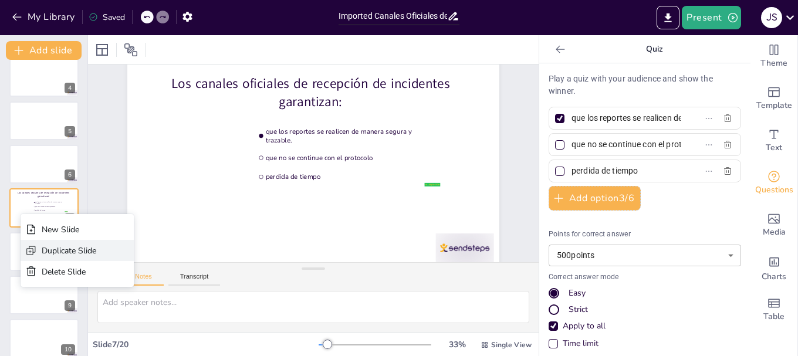
click at [51, 250] on div "Duplicate Slide" at bounding box center [69, 250] width 55 height 11
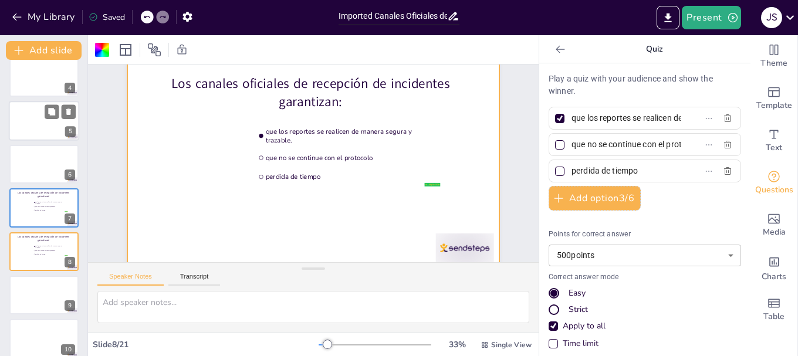
click at [22, 124] on div at bounding box center [44, 121] width 70 height 40
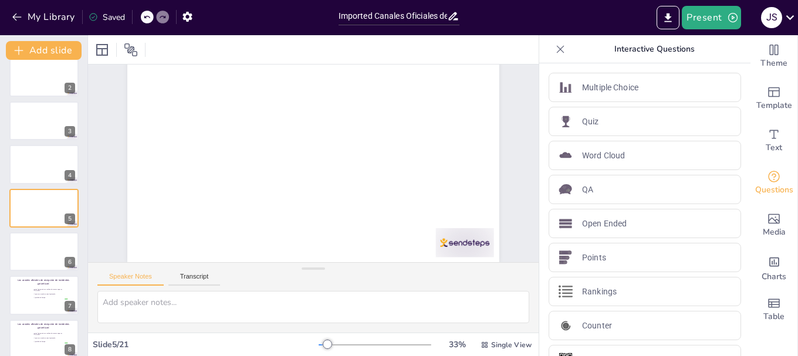
scroll to position [53, 0]
click at [30, 341] on div at bounding box center [44, 339] width 70 height 40
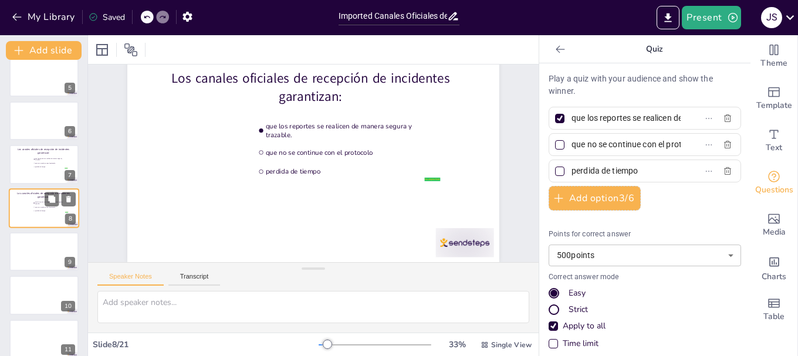
scroll to position [0, 0]
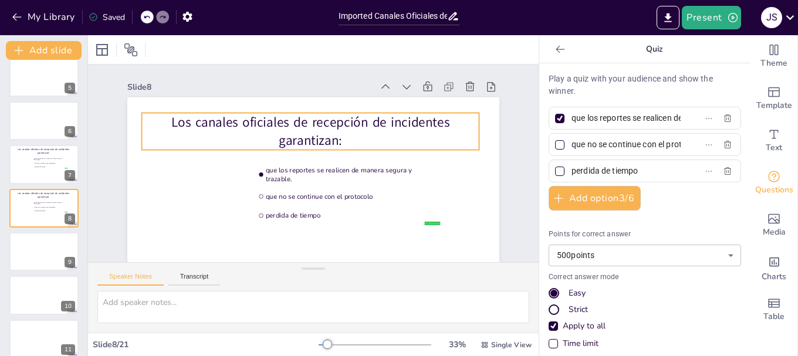
click at [331, 124] on p "Los canales oficiales de recepción de incidentes garantizan:" at bounding box center [332, 189] width 310 height 201
click at [331, 124] on p "Los canales oficiales de recepción de incidentes garantizan:" at bounding box center [299, 192] width 311 height 201
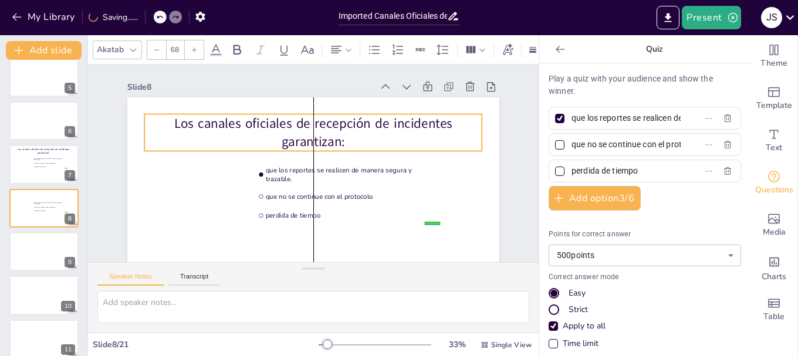
click at [167, 123] on p "Los canales oficiales de recepción de incidentes garantizan:" at bounding box center [320, 133] width 338 height 106
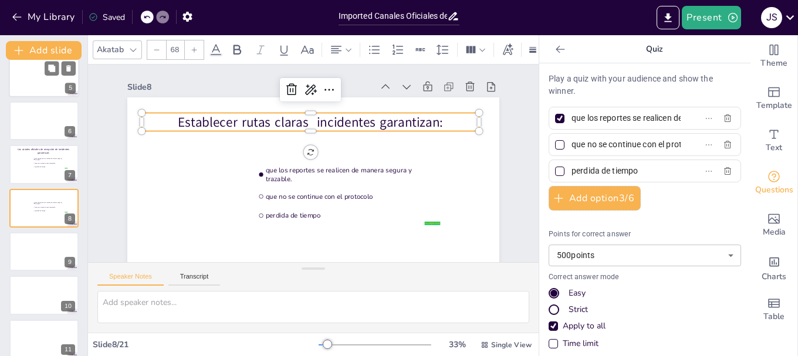
click at [34, 80] on div at bounding box center [44, 77] width 70 height 40
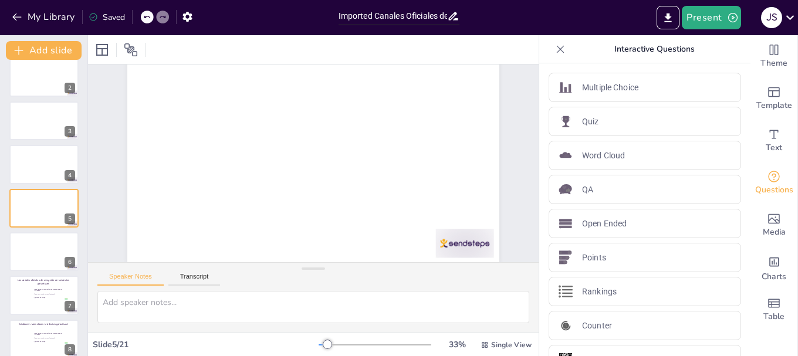
scroll to position [53, 0]
click at [31, 338] on div at bounding box center [44, 339] width 70 height 40
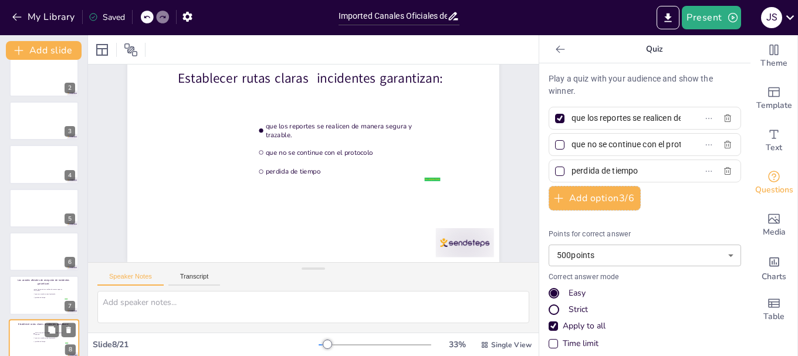
scroll to position [0, 0]
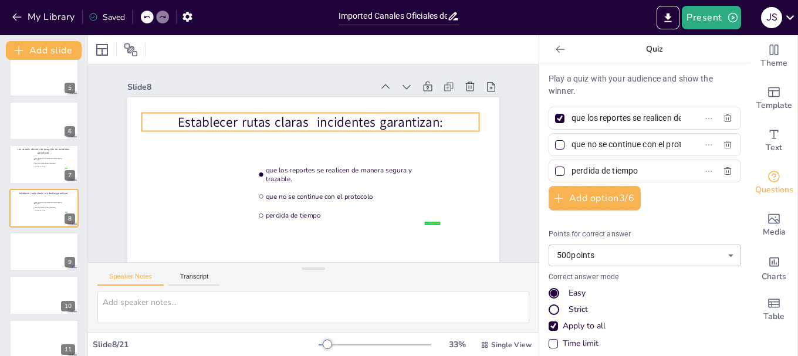
click at [275, 141] on p "Establecer rutas claras incidentes garantizan:" at bounding box center [328, 202] width 327 height 122
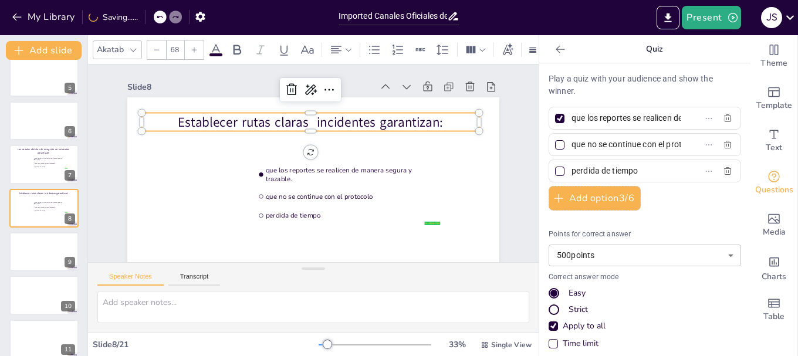
click at [301, 123] on p "Establecer rutas claras incidentes garantizan:" at bounding box center [328, 125] width 316 height 154
click at [305, 124] on p "Establecer rutas claras incidentes garantizan:" at bounding box center [328, 125] width 316 height 154
click at [305, 124] on p "Establecer rutas claras incidentes garantizan:" at bounding box center [332, 126] width 302 height 185
click at [308, 123] on p "Establecer rutas claras incidentes garantizan:" at bounding box center [314, 121] width 337 height 53
click at [308, 177] on p "Establecer rutas claras incidentes garantizan:" at bounding box center [319, 203] width 337 height 53
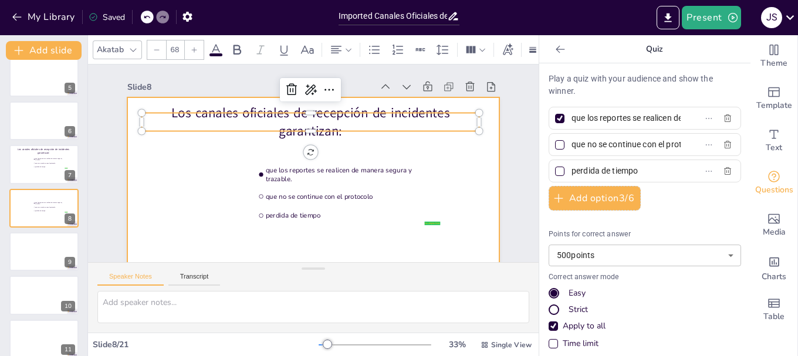
click at [218, 168] on div at bounding box center [301, 200] width 418 height 314
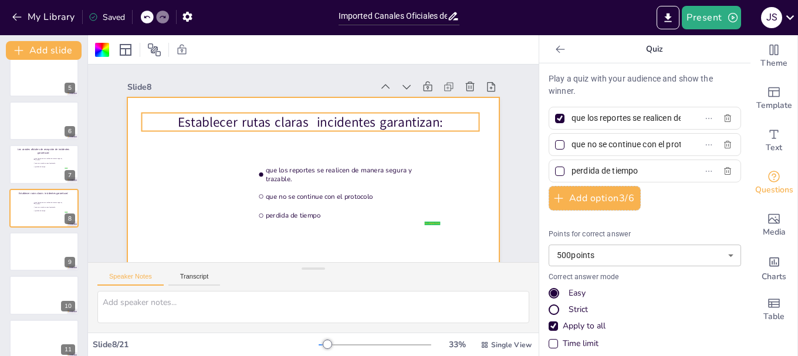
click at [297, 118] on p "Establecer rutas claras incidentes garantizan:" at bounding box center [314, 121] width 337 height 53
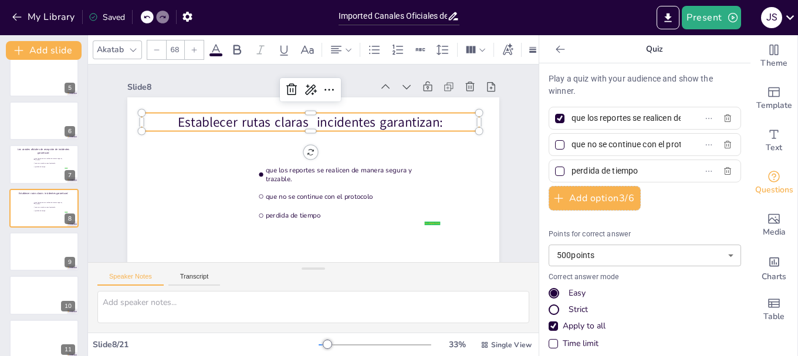
click at [433, 122] on p "Establecer rutas claras incidentes garantizan:" at bounding box center [314, 122] width 337 height 54
click at [433, 122] on p "Establecer rutas claras incidentes garantizan:" at bounding box center [323, 123] width 327 height 122
click at [437, 123] on p "Establecer rutas claras incidentes garantizan:" at bounding box center [328, 125] width 316 height 154
click at [437, 123] on p "Establecer rutas claras incidentes garantizan:" at bounding box center [323, 123] width 327 height 122
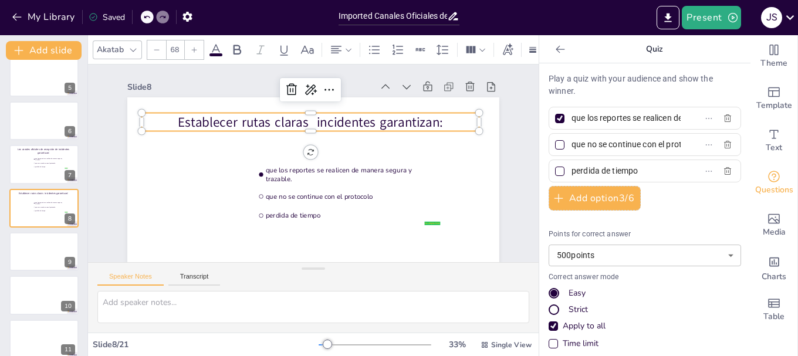
click at [437, 123] on p "Establecer rutas claras incidentes garantizan:" at bounding box center [319, 123] width 334 height 88
click at [381, 123] on p "Establecer rutas claras incidentes garantizan:" at bounding box center [353, 156] width 53 height 337
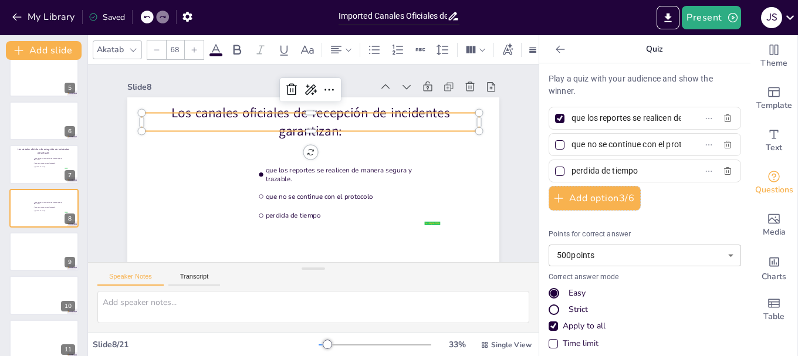
click at [263, 121] on p "Los canales oficiales de recepción de incidentes garantizan:" at bounding box center [319, 122] width 338 height 106
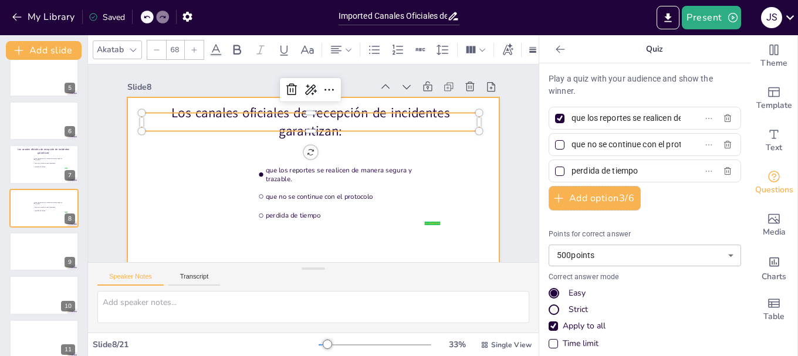
click at [162, 175] on div at bounding box center [309, 202] width 391 height 246
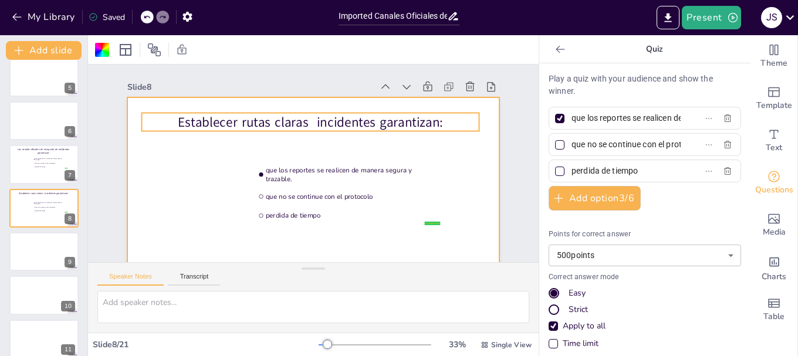
click at [228, 121] on p "Establecer rutas claras incidentes garantizan:" at bounding box center [319, 123] width 334 height 88
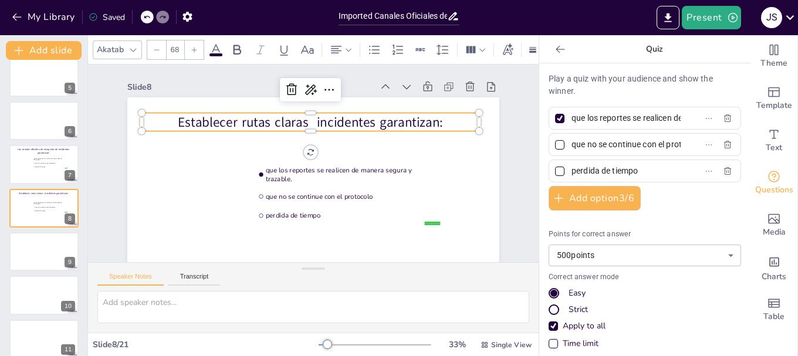
click at [304, 123] on p "Establecer rutas claras incidentes garantizan:" at bounding box center [319, 123] width 334 height 88
click at [304, 123] on p "Establecer rutas claras incidentes garantizan:" at bounding box center [323, 123] width 327 height 122
click at [304, 123] on p "Establecer rutas claras incidentes garantizan:" at bounding box center [345, 137] width 214 height 284
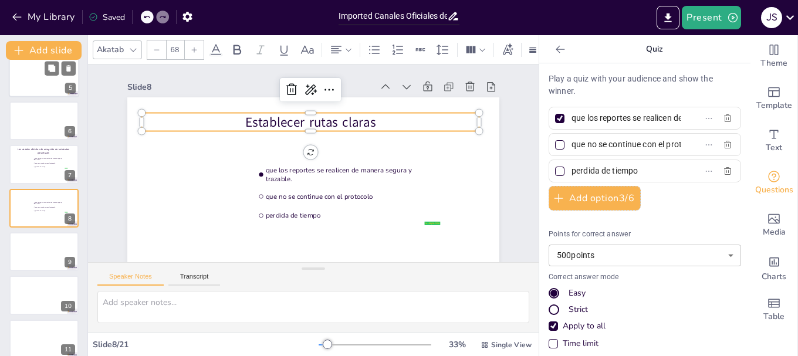
click at [33, 79] on div at bounding box center [44, 77] width 70 height 40
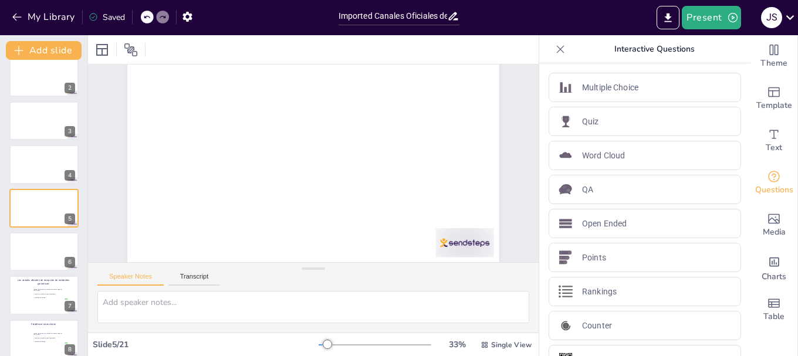
scroll to position [53, 0]
click at [48, 336] on button at bounding box center [52, 330] width 14 height 14
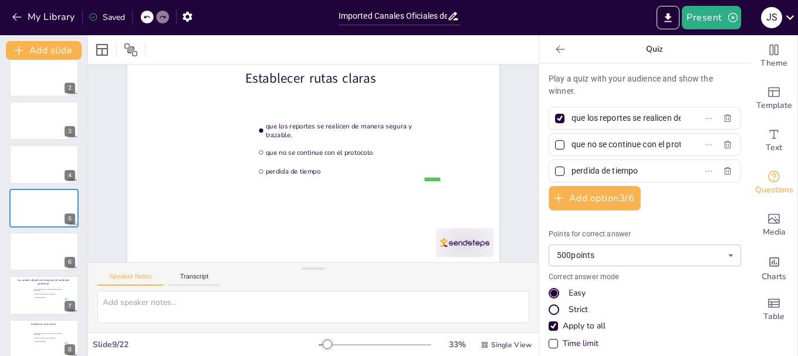
scroll to position [39, 0]
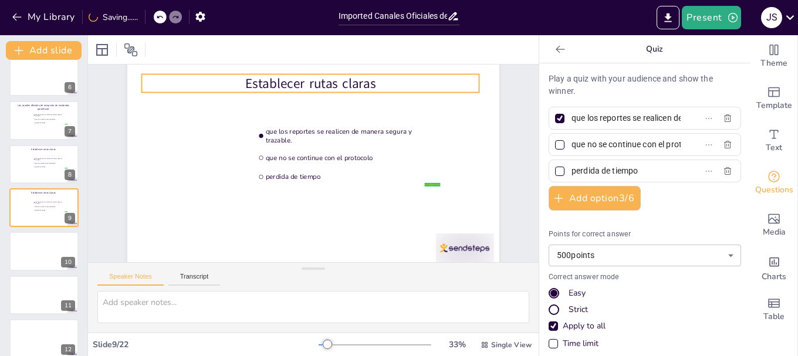
click at [302, 90] on p "Establecer rutas claras" at bounding box center [318, 83] width 337 height 53
click at [369, 82] on p "Establecer rutas claras" at bounding box center [336, 86] width 327 height 121
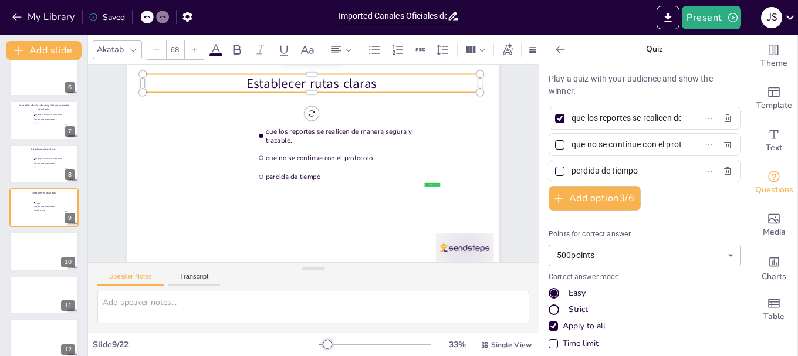
click at [373, 83] on p "Establecer rutas claras" at bounding box center [319, 83] width 337 height 53
click at [373, 83] on p "Establecer rutas claras" at bounding box center [352, 93] width 302 height 185
click at [373, 83] on p "Establecer rutas claras" at bounding box center [328, 84] width 334 height 88
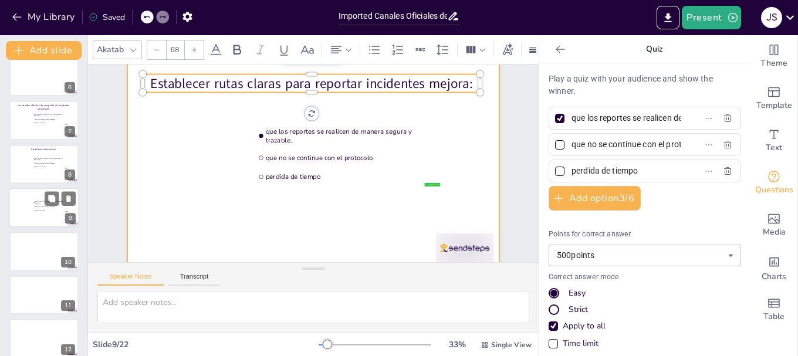
click at [30, 210] on div at bounding box center [44, 208] width 70 height 40
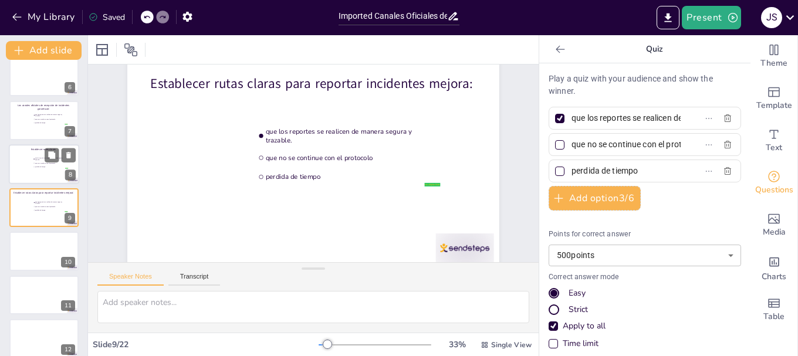
click at [23, 175] on div at bounding box center [44, 164] width 70 height 40
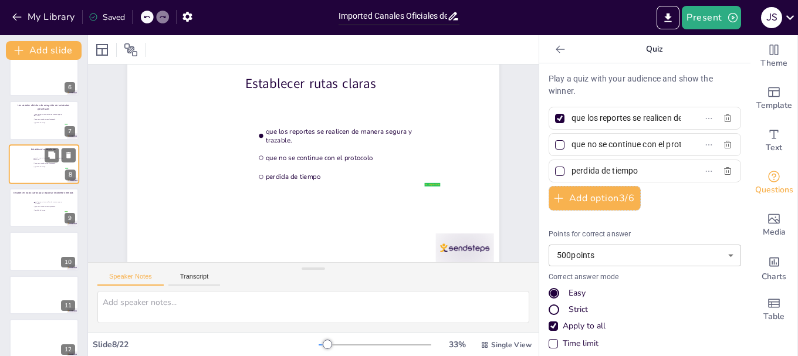
scroll to position [0, 0]
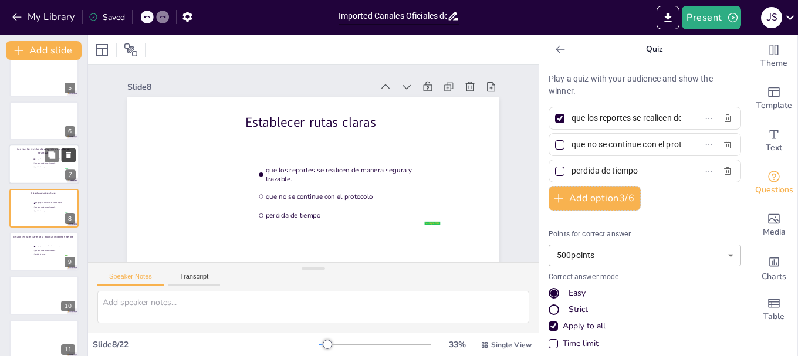
click at [71, 154] on icon at bounding box center [69, 155] width 8 height 8
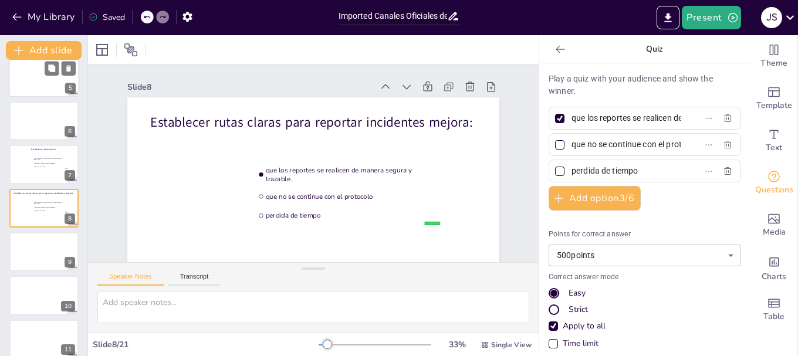
click at [36, 75] on div at bounding box center [44, 77] width 70 height 40
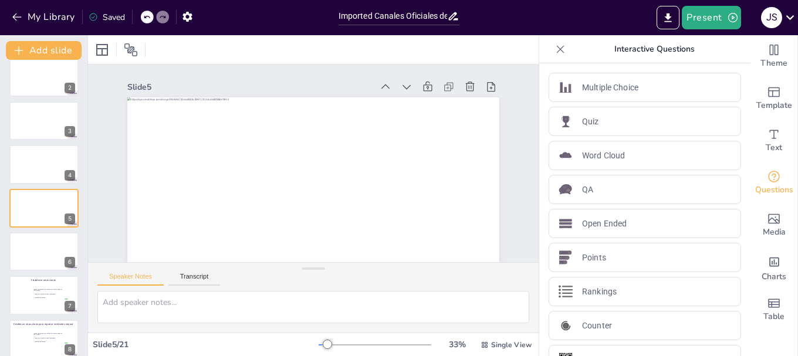
scroll to position [53, 0]
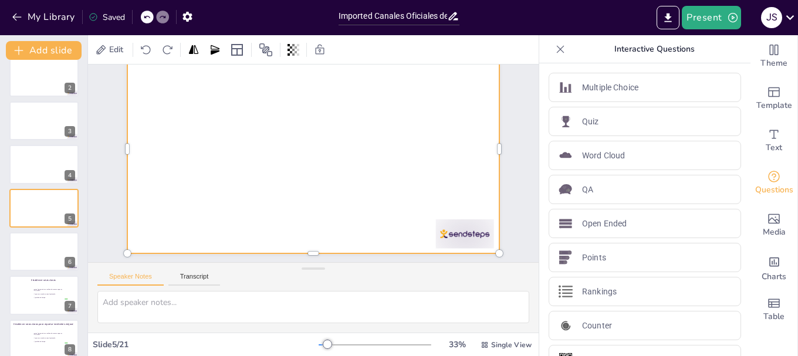
click at [162, 209] on div at bounding box center [320, 151] width 427 height 367
click at [34, 333] on li "que los reportes se realicen de manera segura y trazable." at bounding box center [50, 333] width 35 height 4
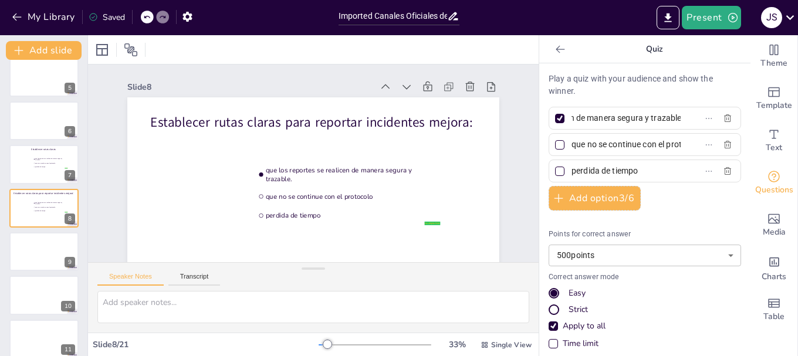
scroll to position [0, 114]
drag, startPoint x: 660, startPoint y: 119, endPoint x: 667, endPoint y: 118, distance: 7.1
click at [667, 118] on label "que los reportes se realicen de manera segura y trazable." at bounding box center [626, 118] width 147 height 17
click at [667, 118] on input "que los reportes se realicen de manera segura y trazable." at bounding box center [625, 118] width 109 height 17
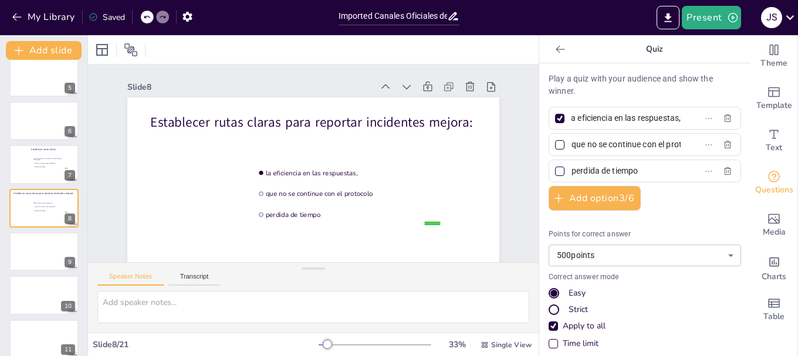
type input "la eficiencia en las respuestas,"
click at [26, 72] on div at bounding box center [44, 77] width 70 height 40
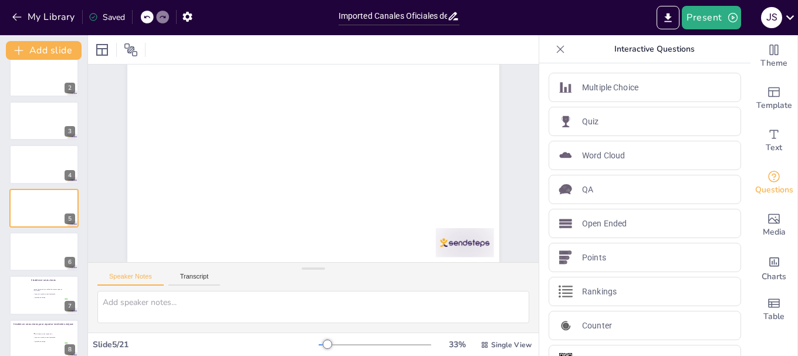
scroll to position [53, 0]
click at [23, 335] on div at bounding box center [44, 339] width 70 height 40
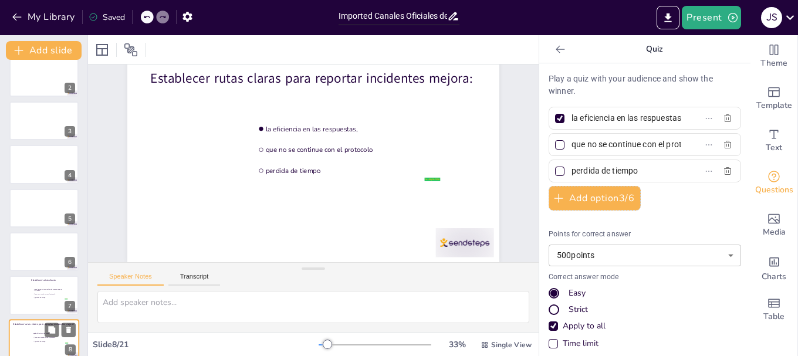
scroll to position [0, 0]
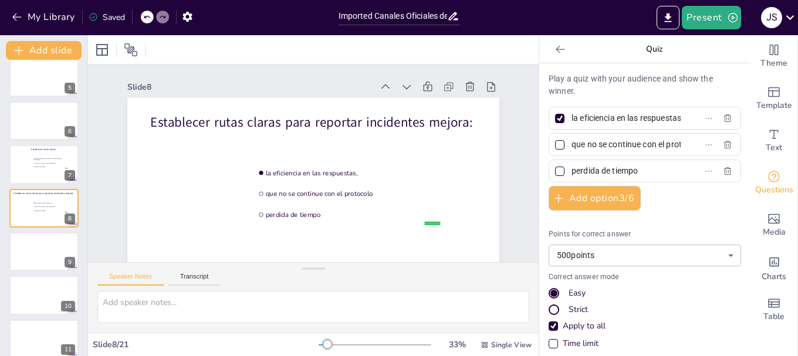
click at [658, 119] on input "la eficiencia en las respuestas," at bounding box center [625, 118] width 109 height 17
click at [654, 145] on input "que no se continue con el protocolo" at bounding box center [625, 144] width 109 height 17
type input "q"
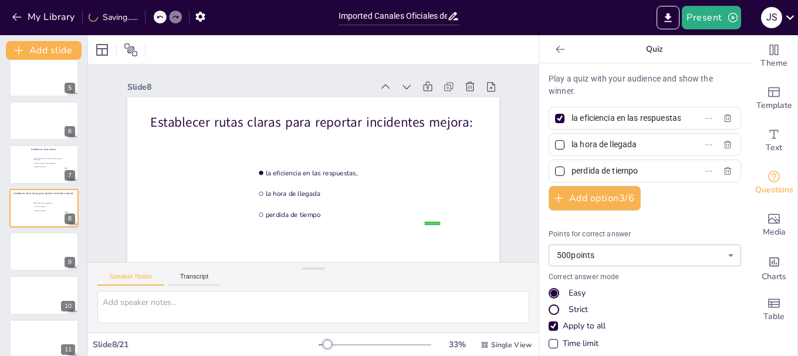
type input "la hora de llegada"
click at [632, 170] on input "perdida de tiempo" at bounding box center [625, 171] width 109 height 17
type input "p"
type input "el punto [PERSON_NAME]."
click at [630, 145] on input "la hora de llegada" at bounding box center [625, 144] width 109 height 17
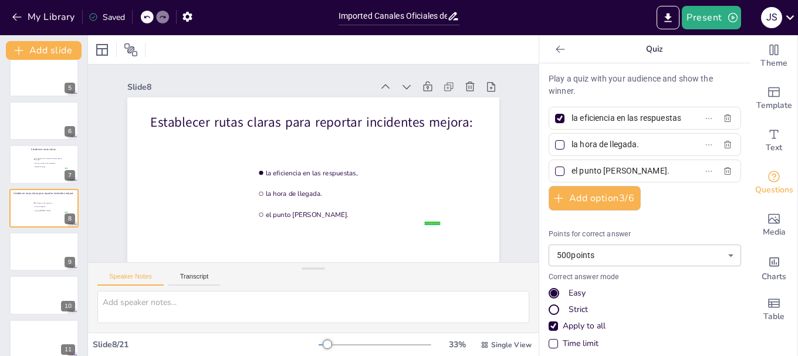
type input "la hora de llegada."
click at [26, 257] on div at bounding box center [44, 252] width 70 height 40
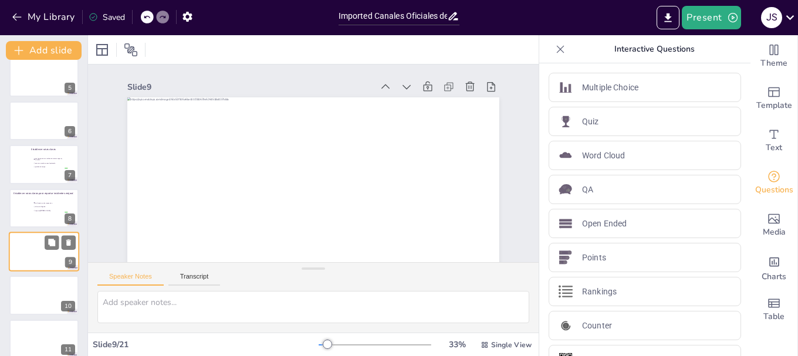
scroll to position [230, 0]
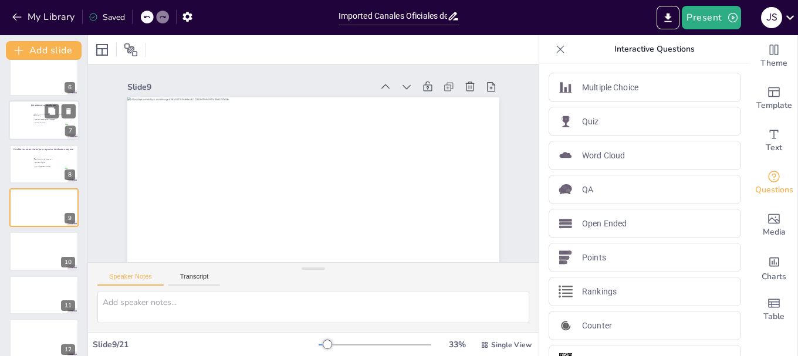
click at [35, 126] on div at bounding box center [44, 121] width 70 height 40
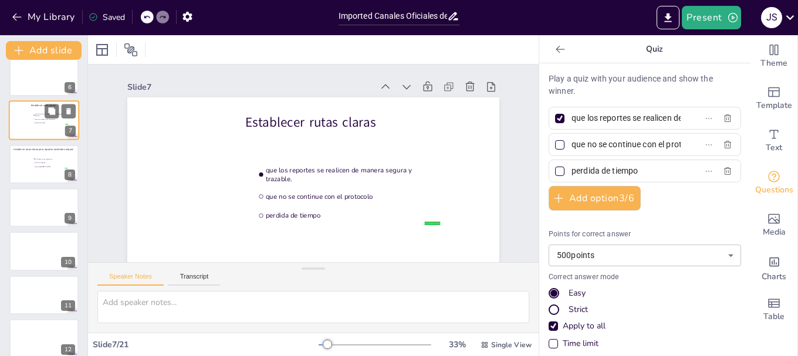
scroll to position [143, 0]
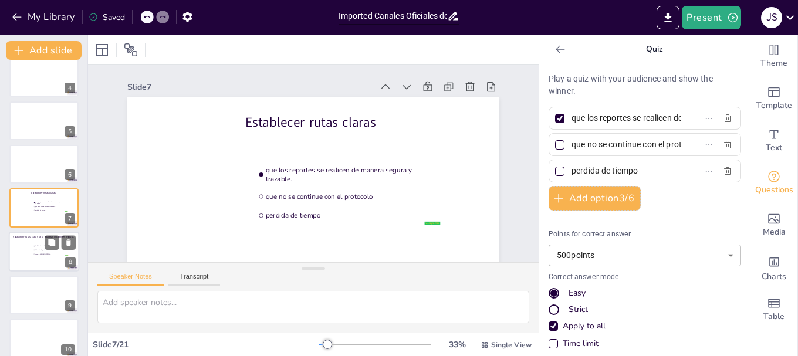
click at [28, 260] on div at bounding box center [44, 252] width 70 height 40
type input "la eficiencia en las respuestas,"
type input "la hora de llegada."
type input "el punto [PERSON_NAME]."
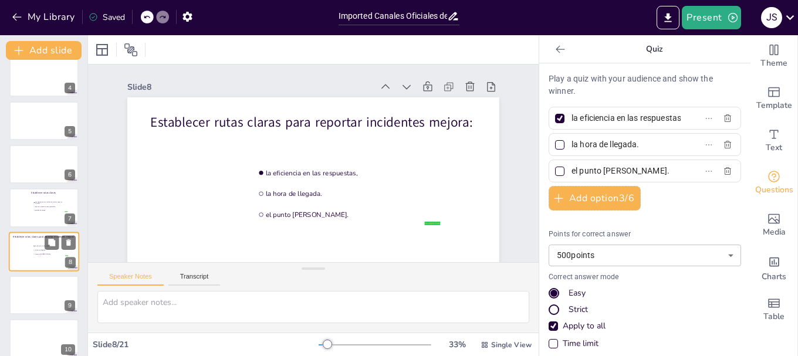
scroll to position [186, 0]
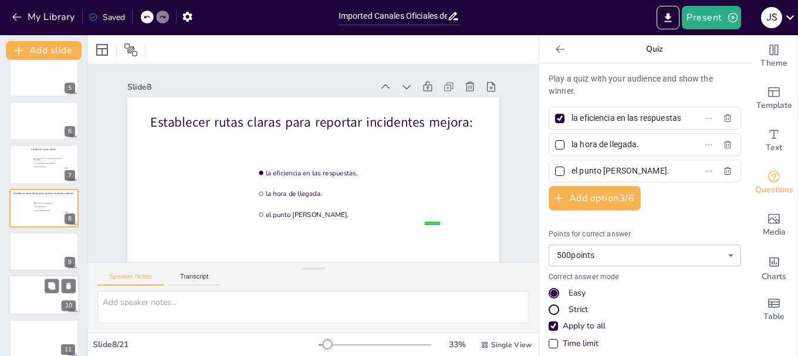
click at [34, 304] on div at bounding box center [44, 296] width 70 height 40
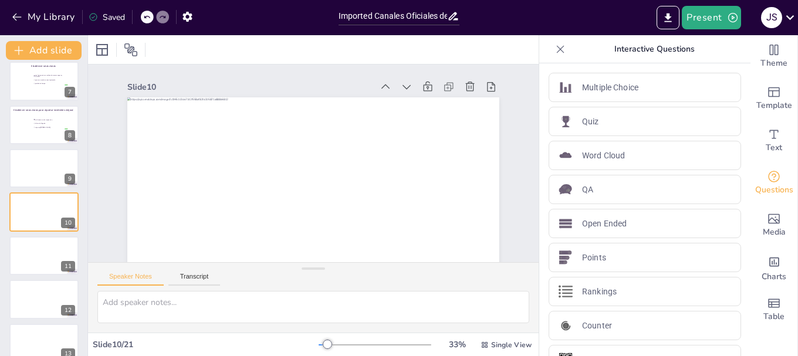
scroll to position [268, 0]
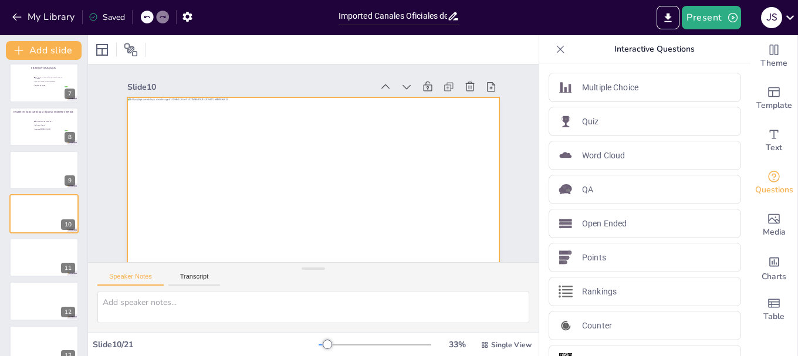
click at [195, 181] on div at bounding box center [291, 195] width 424 height 388
click at [195, 181] on div at bounding box center [308, 201] width 391 height 247
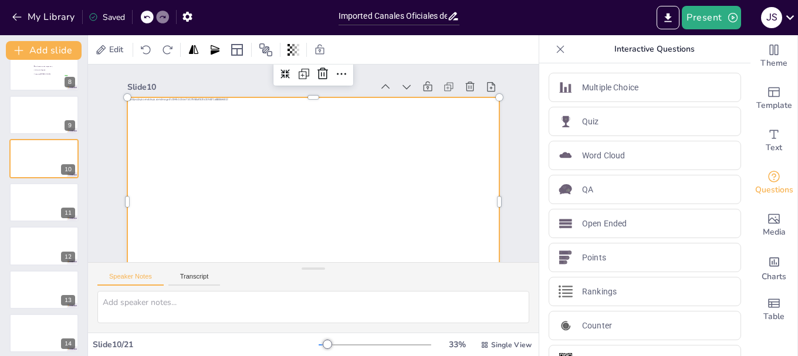
scroll to position [325, 0]
click at [171, 209] on div at bounding box center [304, 201] width 407 height 282
click at [171, 209] on div at bounding box center [297, 199] width 425 height 342
drag, startPoint x: 29, startPoint y: 164, endPoint x: 29, endPoint y: 171, distance: 7.0
click at [29, 171] on div at bounding box center [44, 157] width 69 height 39
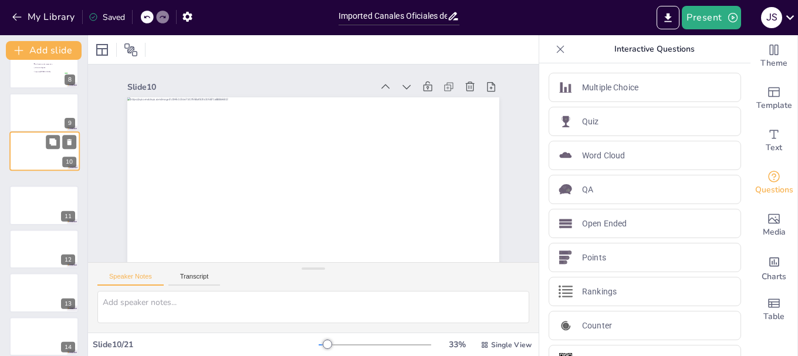
scroll to position [39, 0]
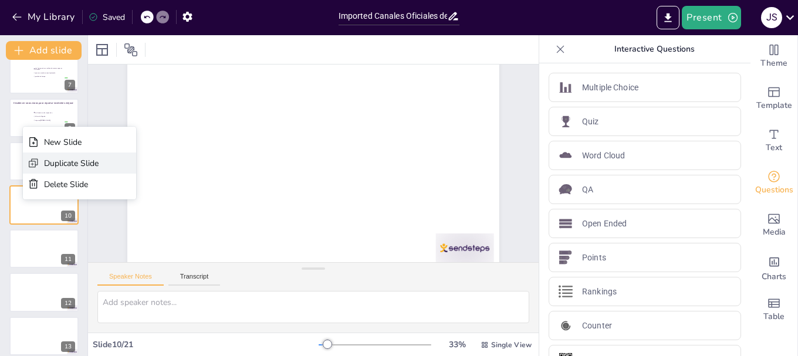
click at [52, 161] on div "Duplicate Slide" at bounding box center [71, 163] width 55 height 11
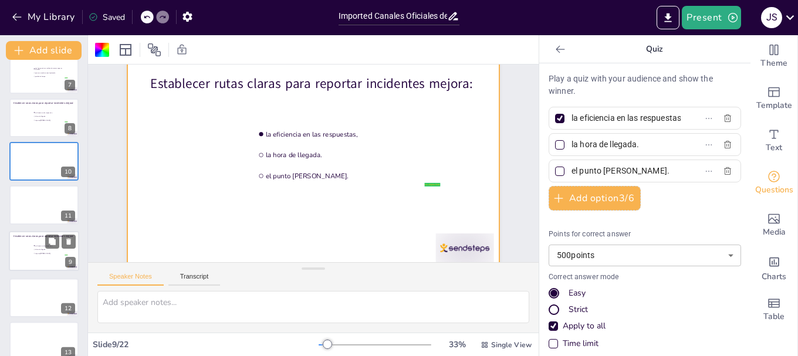
drag, startPoint x: 20, startPoint y: 168, endPoint x: 18, endPoint y: 262, distance: 93.9
click at [18, 262] on div at bounding box center [43, 251] width 69 height 39
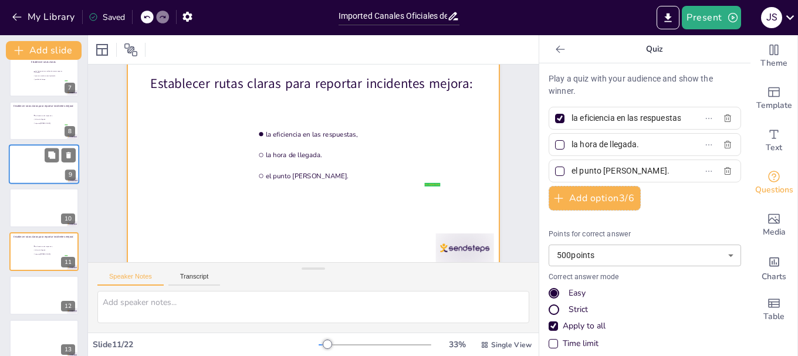
scroll to position [0, 0]
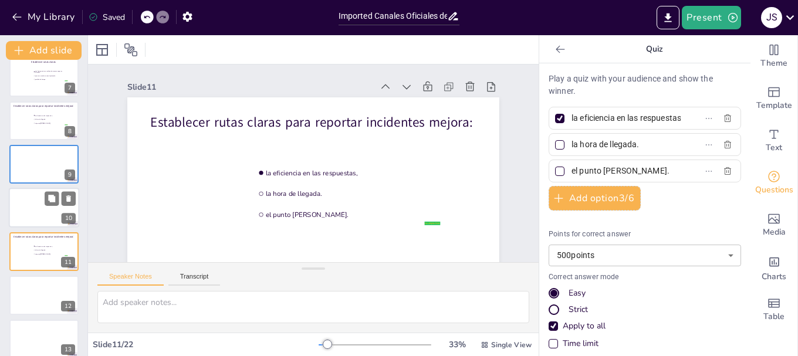
click at [23, 207] on div at bounding box center [44, 208] width 70 height 40
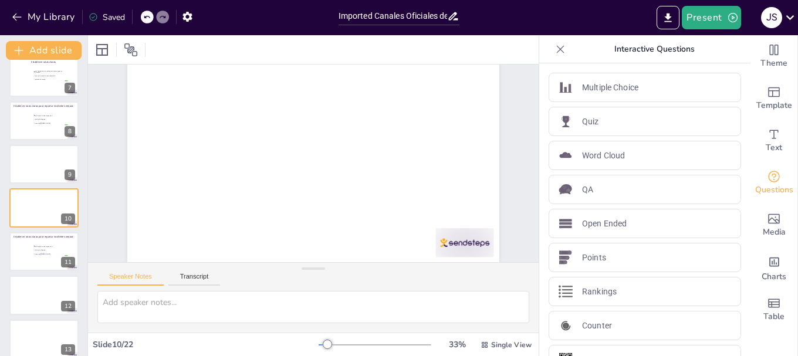
scroll to position [53, 0]
click at [33, 253] on input "checkbox" at bounding box center [33, 253] width 1 height 1
checkbox input "false"
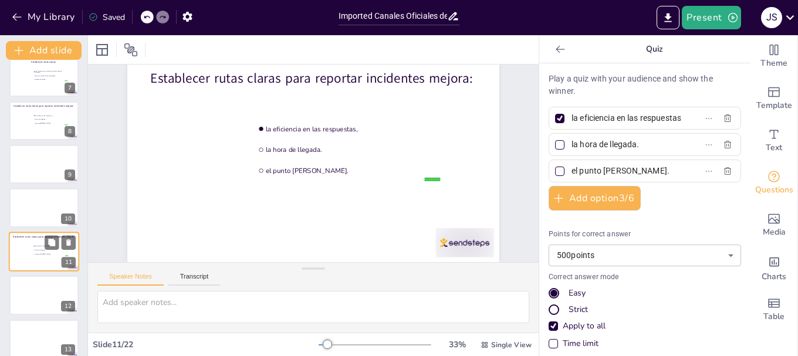
scroll to position [0, 0]
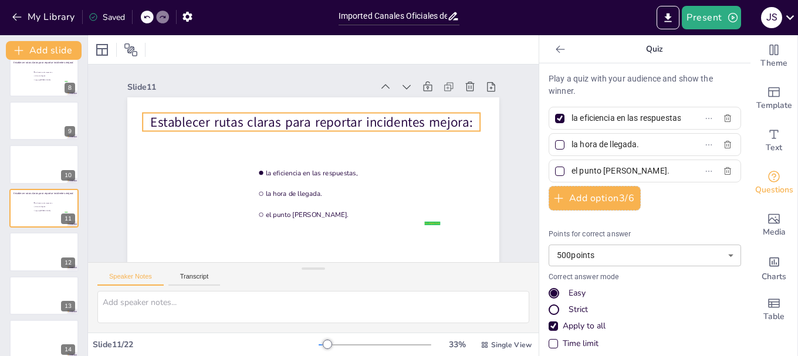
click at [320, 123] on p "Establecer rutas claras para reportar incidentes mejora:" at bounding box center [315, 122] width 337 height 53
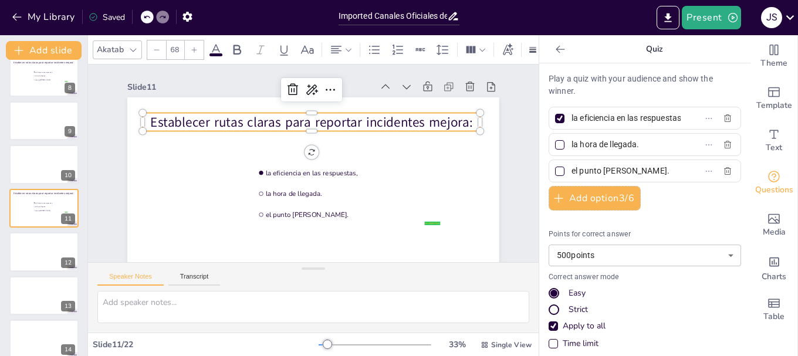
click at [335, 127] on p "Establecer rutas claras para reportar incidentes mejora:" at bounding box center [315, 122] width 337 height 53
click at [348, 121] on p "Establecer rutas claras para reportar incidentes mejora:" at bounding box center [315, 122] width 337 height 53
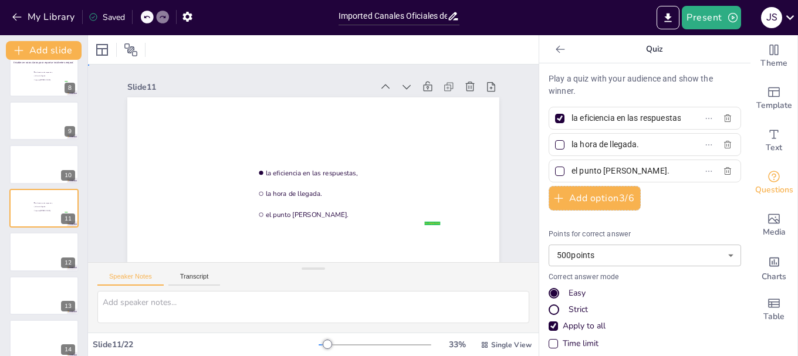
click at [253, 133] on div at bounding box center [304, 201] width 407 height 282
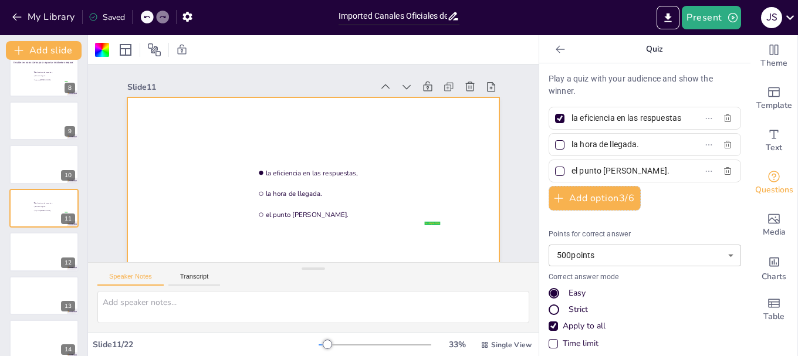
click at [275, 122] on div at bounding box center [304, 201] width 407 height 282
click at [283, 122] on div at bounding box center [301, 200] width 418 height 314
click at [279, 121] on div at bounding box center [304, 201] width 407 height 282
click at [287, 120] on div at bounding box center [304, 201] width 407 height 282
click at [284, 124] on div at bounding box center [304, 201] width 407 height 282
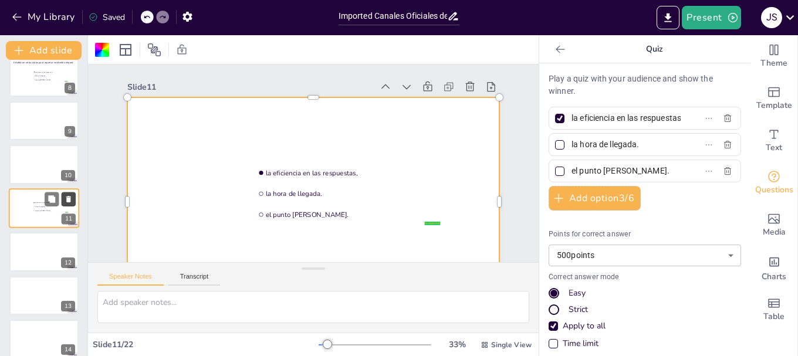
click at [69, 199] on icon at bounding box center [68, 199] width 5 height 6
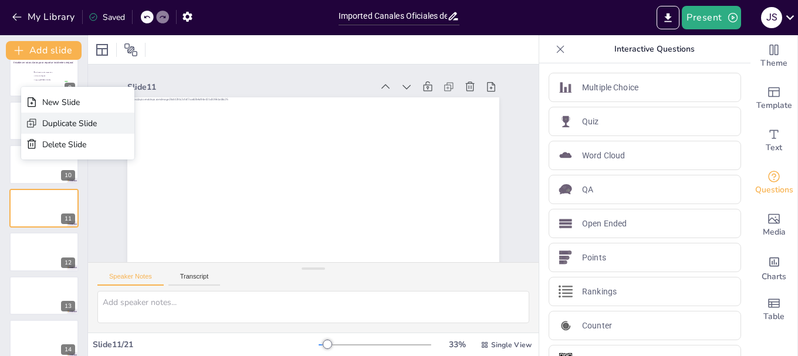
click at [58, 121] on div "Duplicate Slide" at bounding box center [69, 123] width 55 height 11
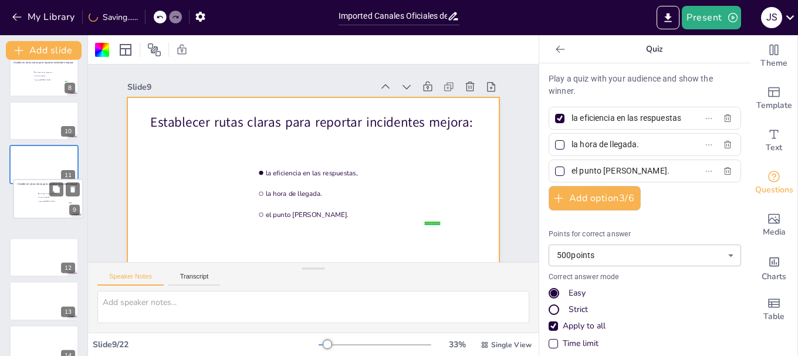
scroll to position [316, 0]
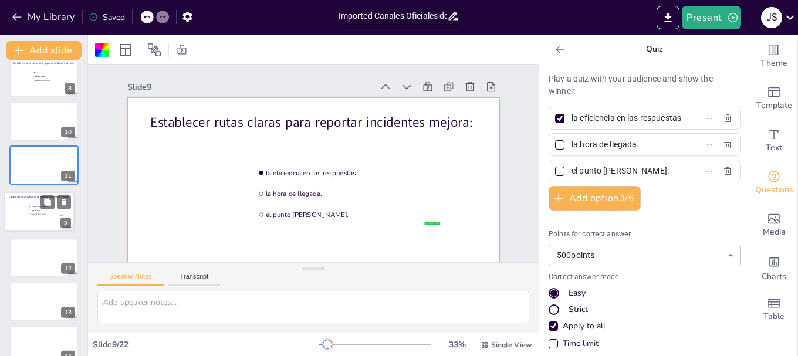
drag, startPoint x: 16, startPoint y: 127, endPoint x: 10, endPoint y: 224, distance: 97.0
click at [10, 224] on div at bounding box center [39, 211] width 69 height 39
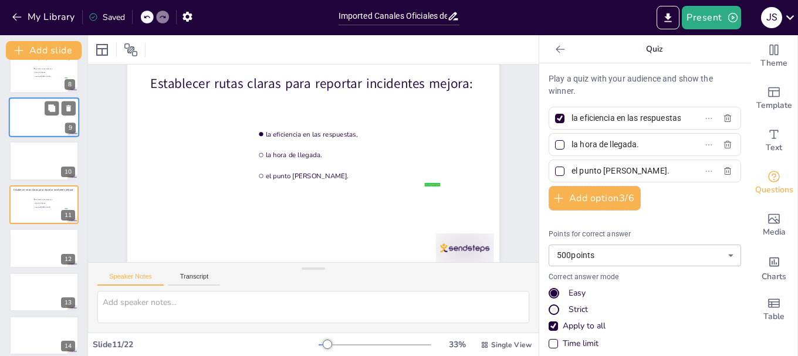
scroll to position [0, 0]
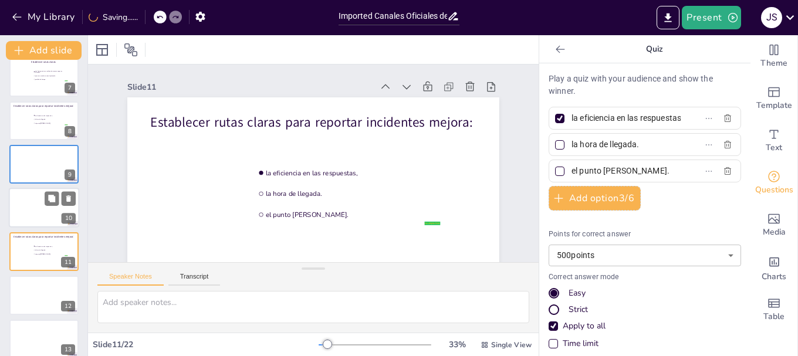
click at [19, 215] on div at bounding box center [44, 208] width 70 height 40
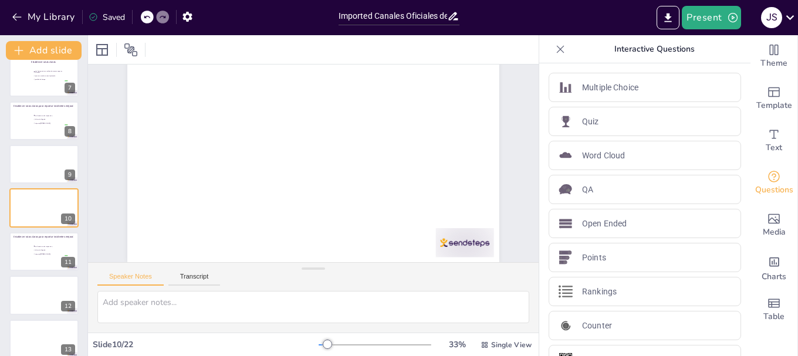
scroll to position [53, 0]
click at [19, 259] on div at bounding box center [43, 251] width 69 height 39
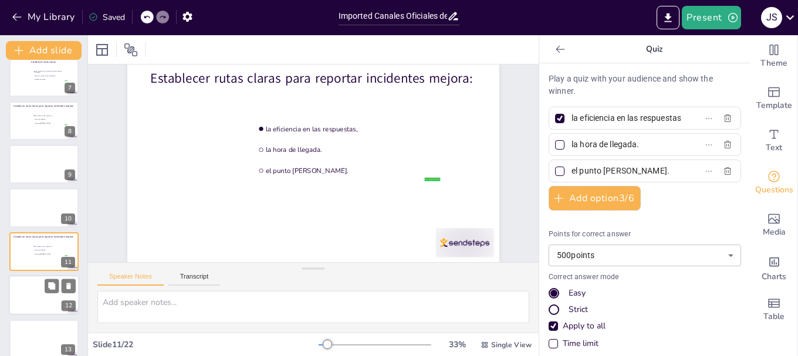
scroll to position [0, 0]
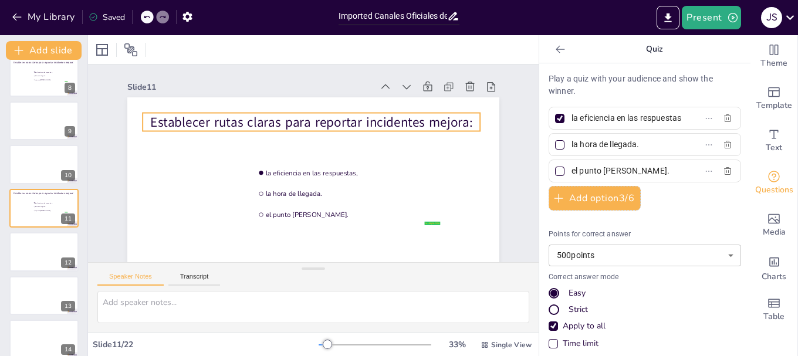
click at [251, 123] on p "Establecer rutas claras para reportar incidentes mejora:" at bounding box center [315, 122] width 337 height 53
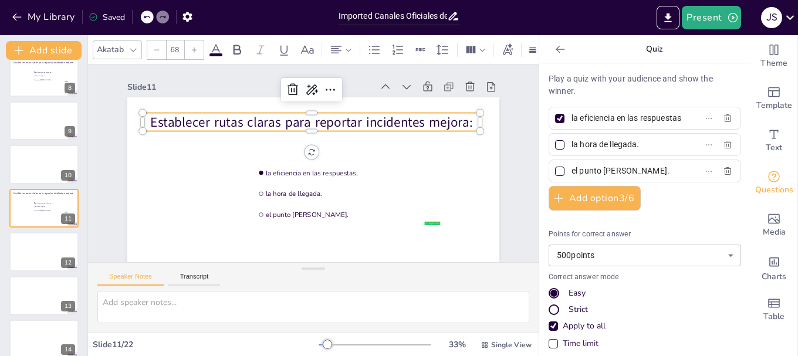
click at [161, 122] on p "Establecer rutas claras para reportar incidentes mejora:" at bounding box center [324, 123] width 327 height 121
click at [182, 122] on p "Establecer rutas claras para reportar incidentes mejora:" at bounding box center [333, 127] width 302 height 185
click at [256, 121] on p "Establecer rutas claras para reportar incidentes mejora:" at bounding box center [348, 142] width 185 height 302
click at [273, 171] on span "la eficiencia en las respuestas," at bounding box center [346, 184] width 167 height 62
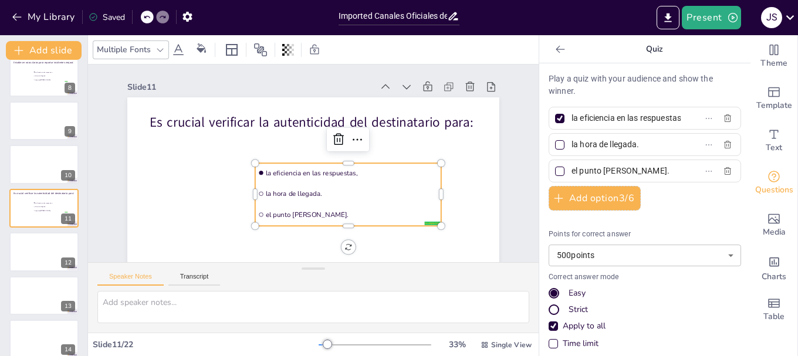
scroll to position [0, 16]
drag, startPoint x: 563, startPoint y: 117, endPoint x: 668, endPoint y: 119, distance: 105.0
click at [668, 119] on label "la eficiencia en las respuestas," at bounding box center [626, 118] width 147 height 17
click at [668, 119] on input "la eficiencia en las respuestas," at bounding box center [625, 118] width 109 height 17
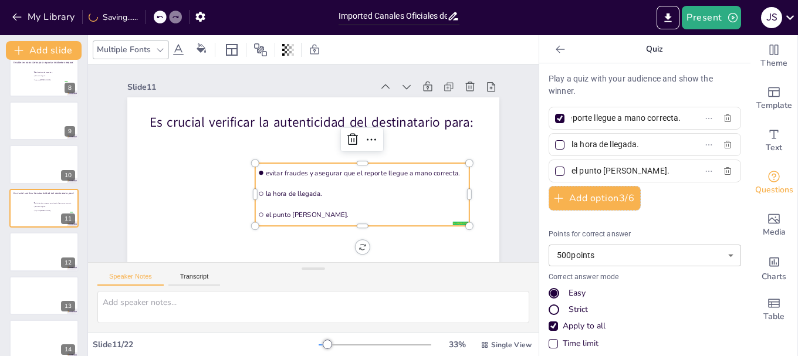
scroll to position [0, 137]
type input "evitar fraudes y asegurar que el reporte llegue a mano correcta."
click at [631, 151] on input "la hora de llegada." at bounding box center [625, 144] width 109 height 17
type input "l"
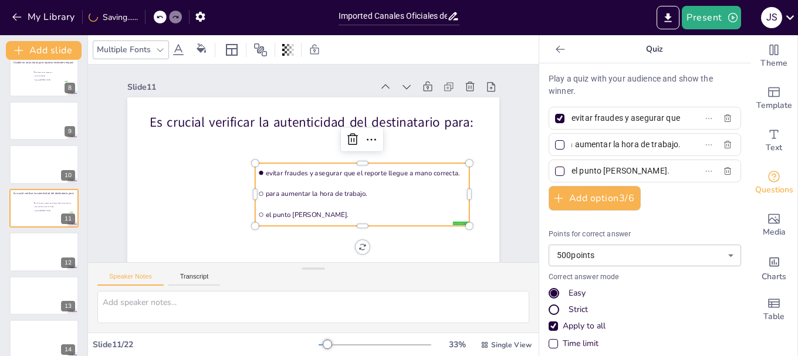
scroll to position [0, 25]
type input "para aumentar la hora de trabajo."
click at [637, 172] on input "el punto [PERSON_NAME]." at bounding box center [625, 171] width 109 height 17
type input "e"
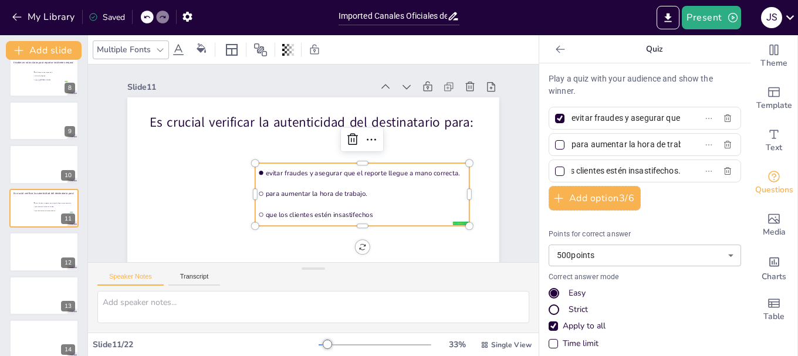
scroll to position [0, 37]
type input "que los clientes estén insastifechos."
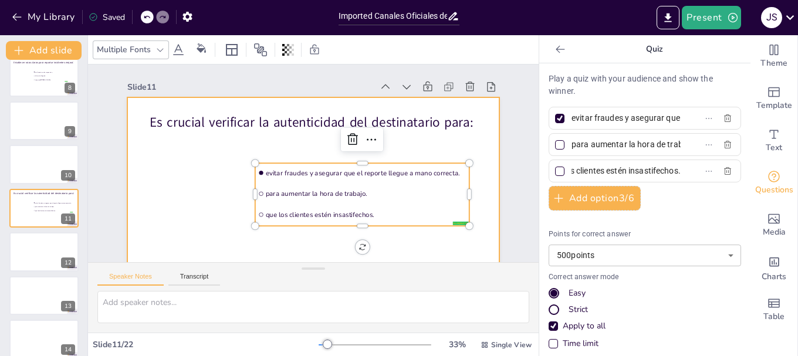
scroll to position [0, 0]
click at [174, 174] on div at bounding box center [308, 201] width 391 height 247
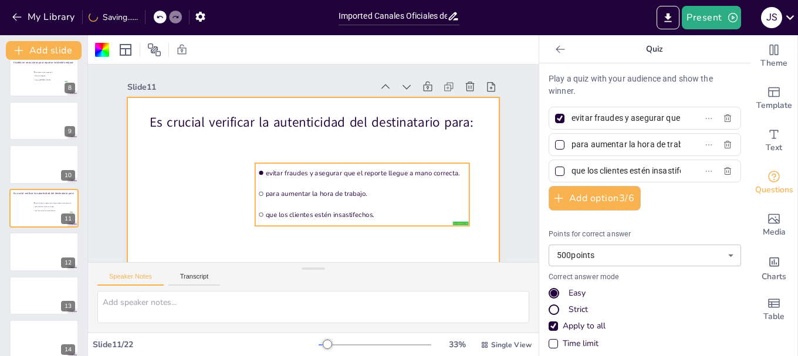
click at [314, 191] on span "para aumentar la hora de trabajo." at bounding box center [358, 204] width 198 height 50
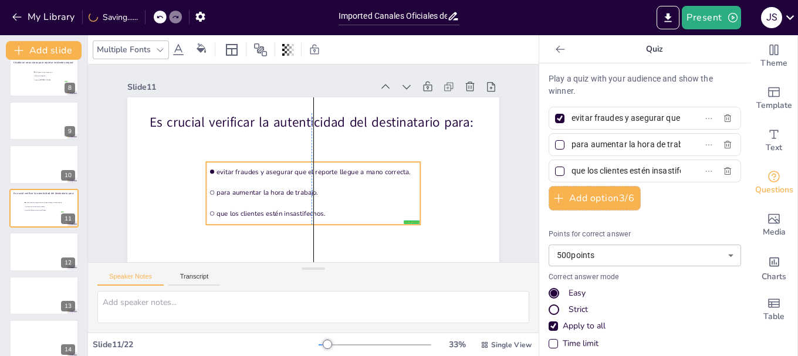
drag, startPoint x: 354, startPoint y: 190, endPoint x: 304, endPoint y: 188, distance: 49.9
click at [304, 188] on span "para aumentar la hora de trabajo." at bounding box center [311, 192] width 198 height 50
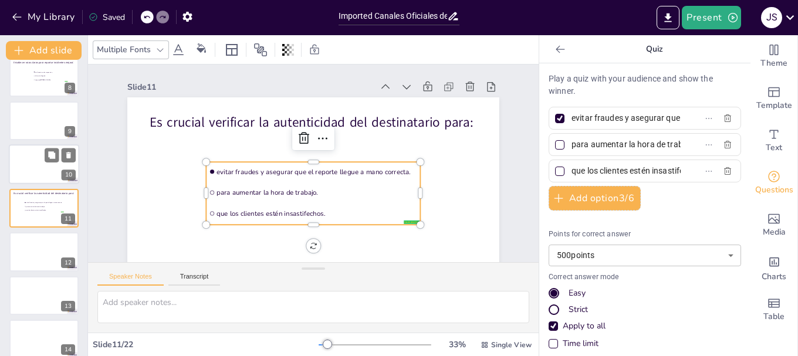
click at [37, 170] on div at bounding box center [44, 165] width 70 height 40
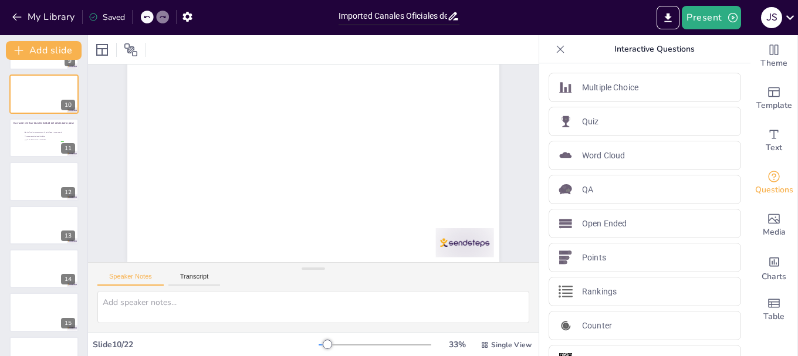
scroll to position [390, 0]
click at [47, 268] on div at bounding box center [44, 266] width 70 height 40
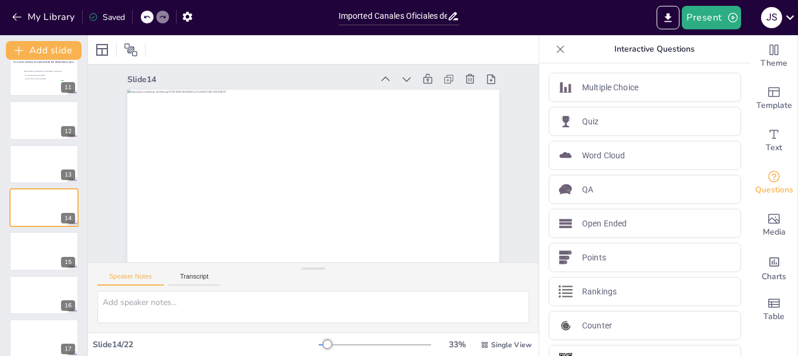
scroll to position [9, 0]
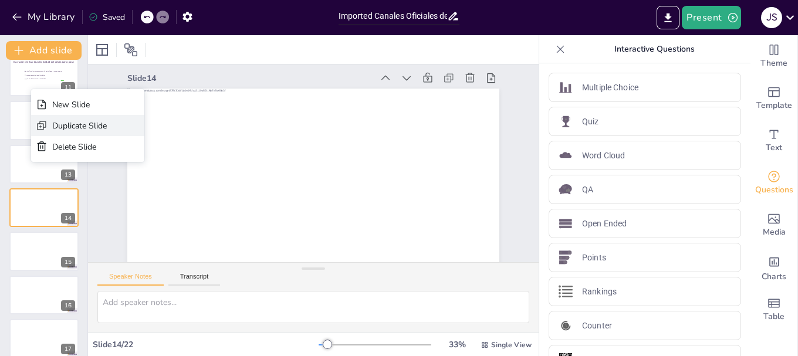
click at [64, 122] on div "Duplicate Slide" at bounding box center [79, 125] width 55 height 11
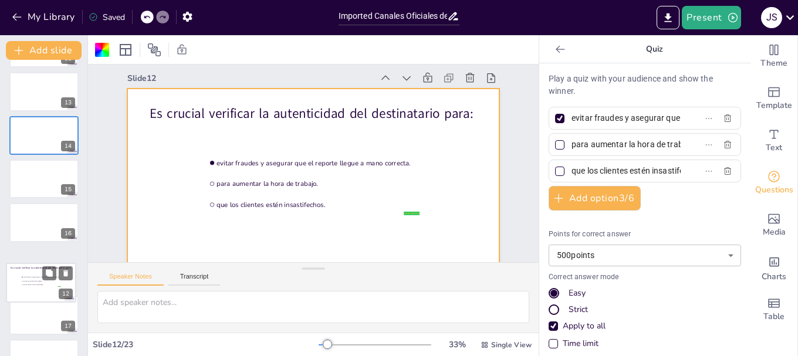
scroll to position [481, 0]
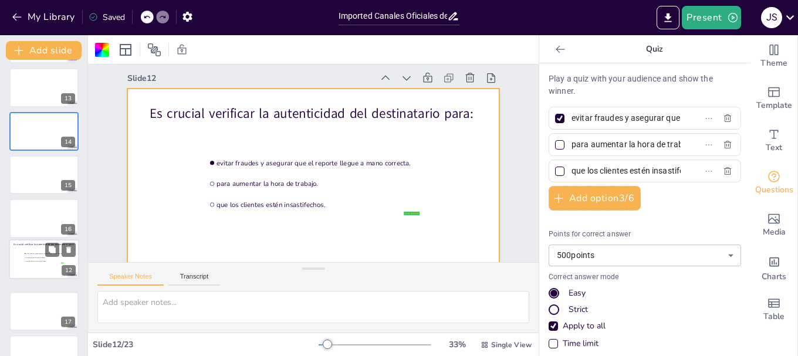
drag, startPoint x: 21, startPoint y: 133, endPoint x: 19, endPoint y: 275, distance: 142.0
click at [19, 275] on div at bounding box center [43, 259] width 69 height 39
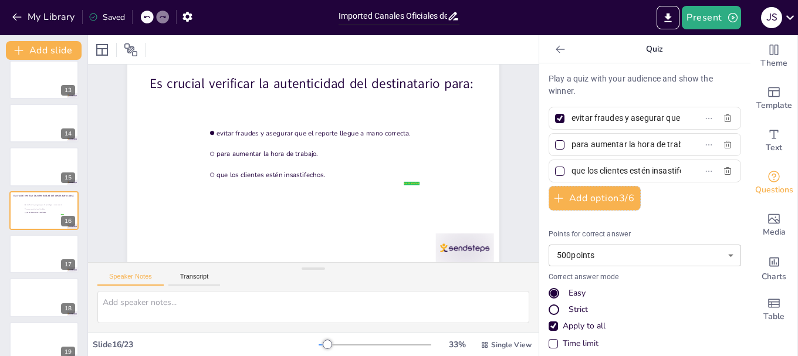
scroll to position [0, 0]
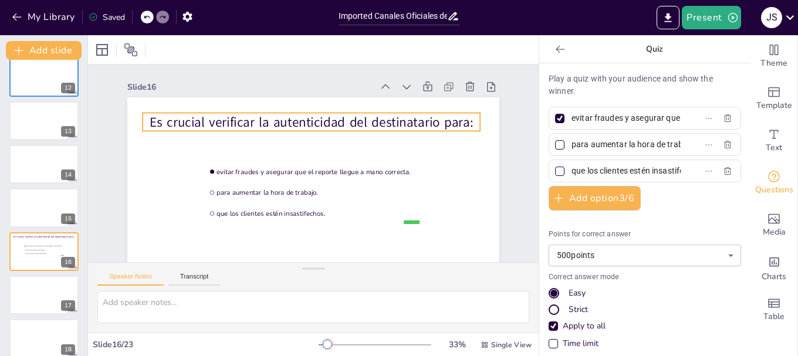
click at [279, 120] on p "Es crucial verificar la autenticidad del destinatario para:" at bounding box center [324, 124] width 327 height 122
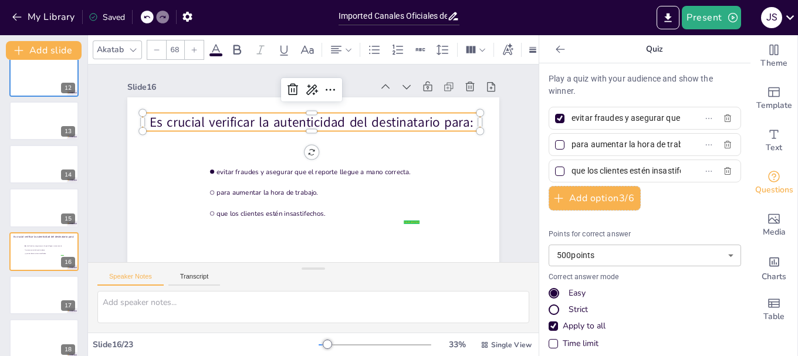
click at [208, 119] on p "Es crucial verificar la autenticidad del destinatario para:" at bounding box center [339, 131] width 263 height 239
click at [153, 119] on p "Es crucial verificar la autenticidad del destinatario para:" at bounding box center [320, 123] width 334 height 88
click at [161, 120] on p "Es crucial verificar la autenticidad del destinatario para:" at bounding box center [324, 124] width 327 height 122
click at [153, 120] on p "Es crucial verificar la autenticidad del destinatario para:" at bounding box center [320, 123] width 334 height 88
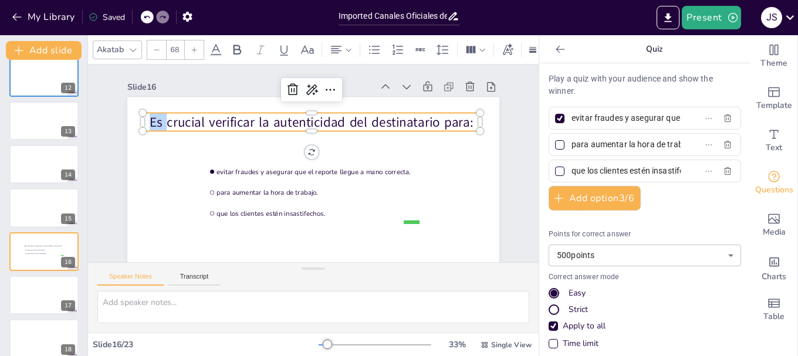
click at [182, 120] on p "Es crucial verificar la autenticidad del destinatario para:" at bounding box center [333, 127] width 302 height 185
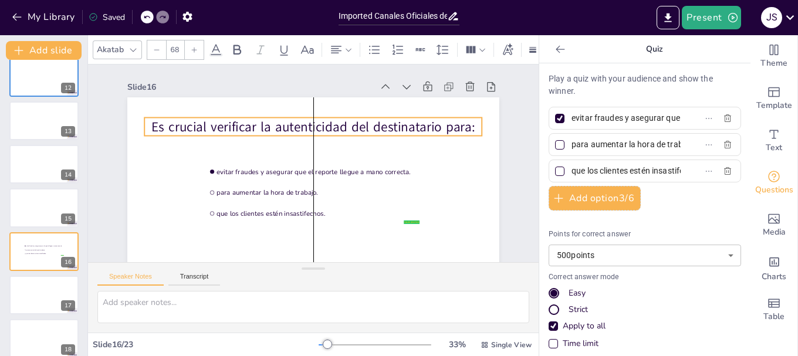
drag, startPoint x: 143, startPoint y: 120, endPoint x: 148, endPoint y: 125, distance: 7.1
click at [193, 125] on p "Es crucial verificar la autenticidad del destinatario para:" at bounding box center [335, 134] width 284 height 214
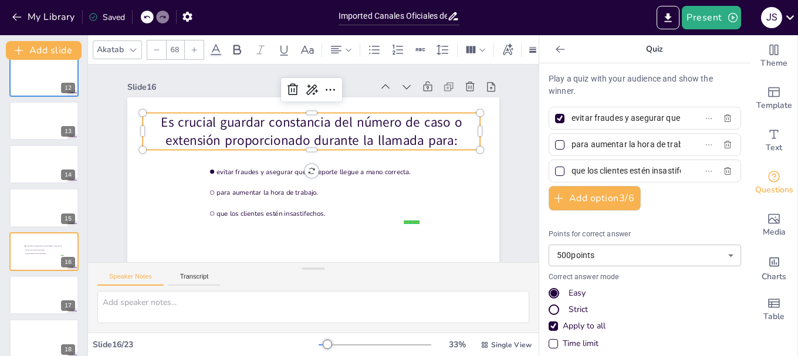
click at [624, 116] on input "evitar fraudes y asegurar que el reporte llegue a mano correcta." at bounding box center [625, 118] width 109 height 17
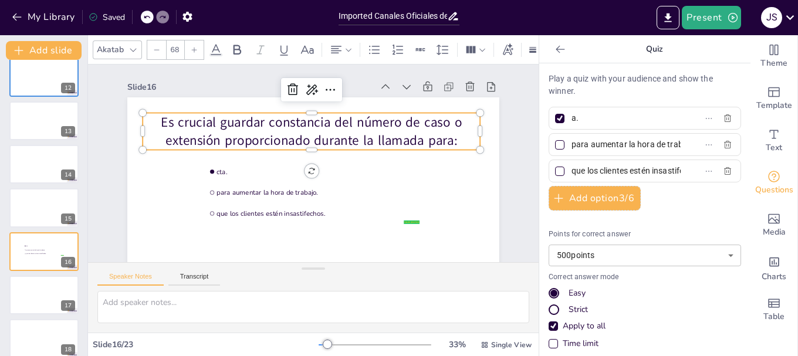
type input "."
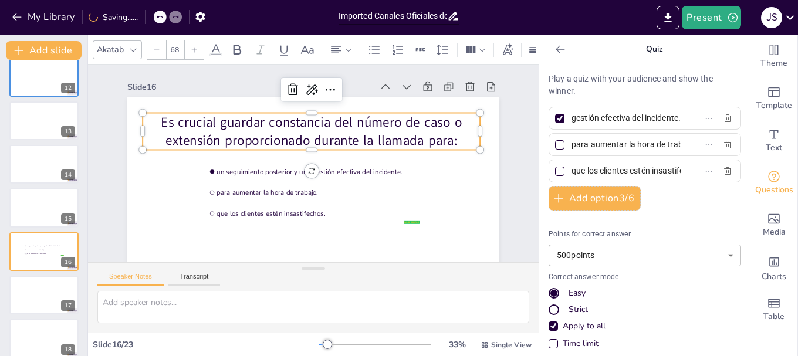
scroll to position [0, 130]
type input "un seguimiento posterior y una gestión efectiva del incidente."
click at [631, 146] on input "para aumentar la hora de trabajo." at bounding box center [625, 144] width 109 height 17
type input "."
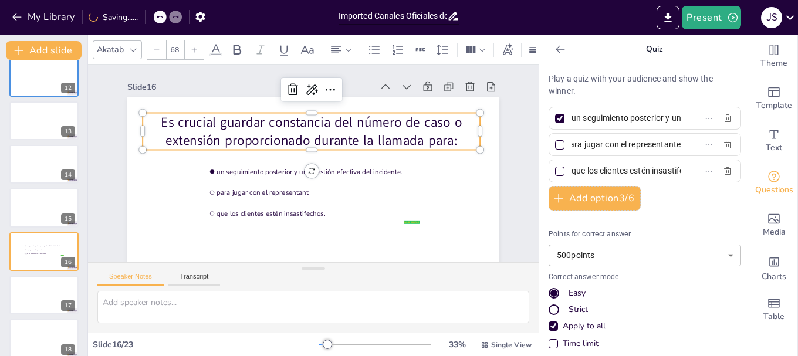
scroll to position [0, 17]
type input "para jugar con el representante"
click at [637, 174] on input "que los clientes estén insastifechos." at bounding box center [625, 171] width 109 height 17
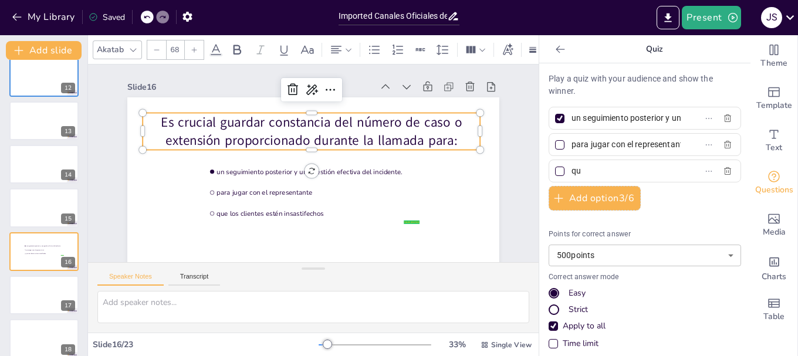
type input "q"
type input "que no se siga el proceso."
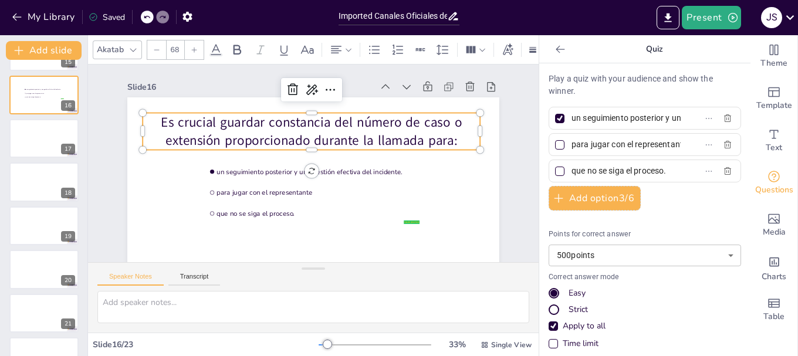
scroll to position [652, 0]
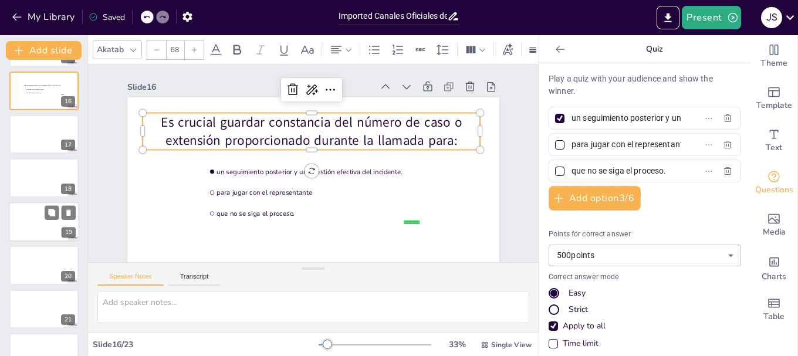
click at [23, 224] on div at bounding box center [44, 222] width 70 height 40
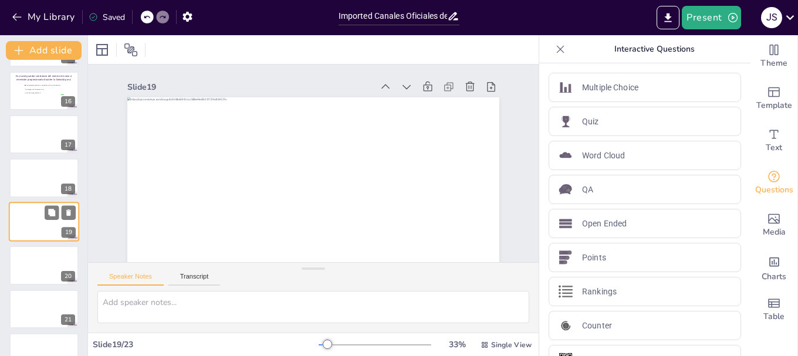
scroll to position [666, 0]
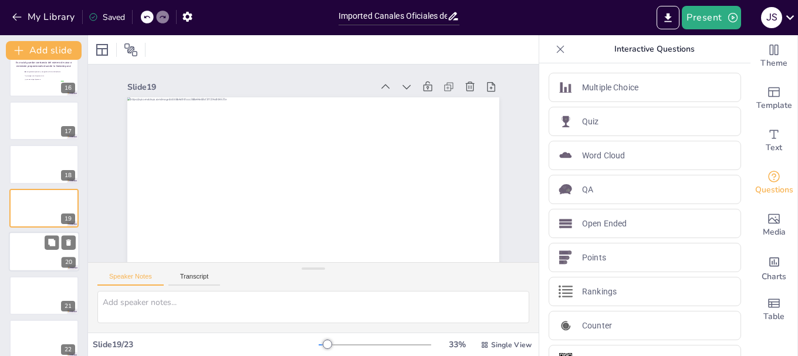
click at [42, 260] on div at bounding box center [44, 252] width 70 height 40
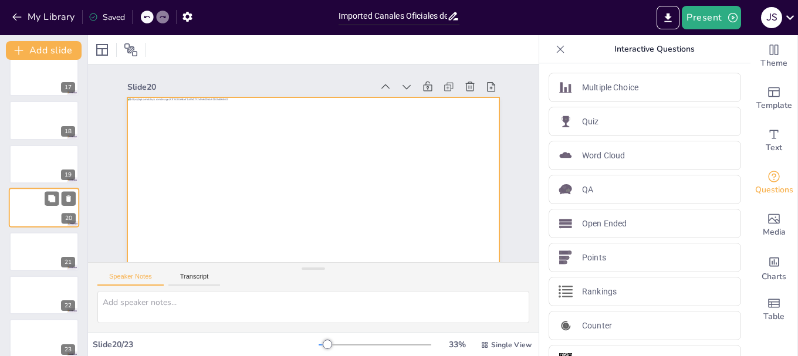
click at [45, 215] on div at bounding box center [44, 208] width 70 height 40
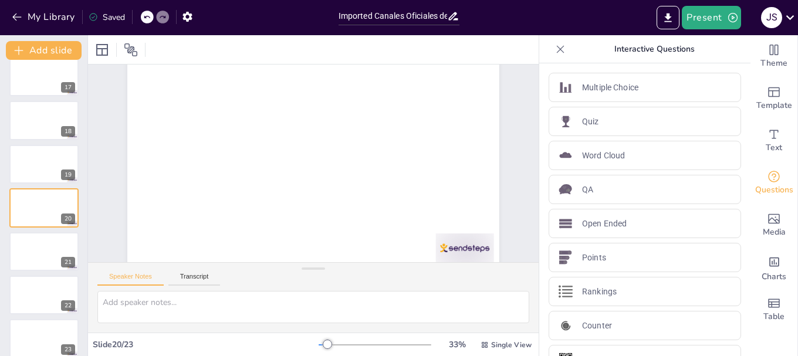
scroll to position [722, 0]
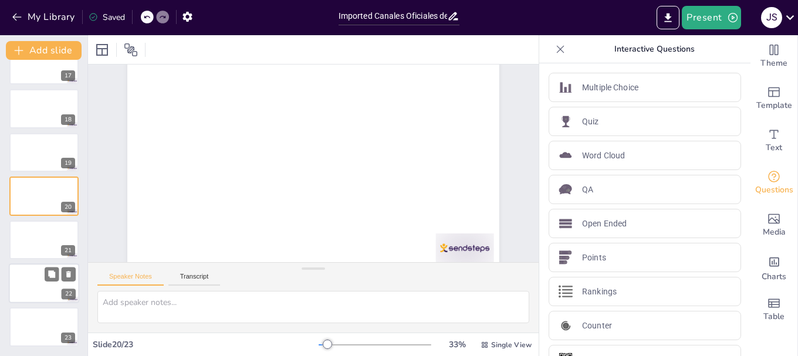
click at [49, 286] on div at bounding box center [44, 283] width 70 height 40
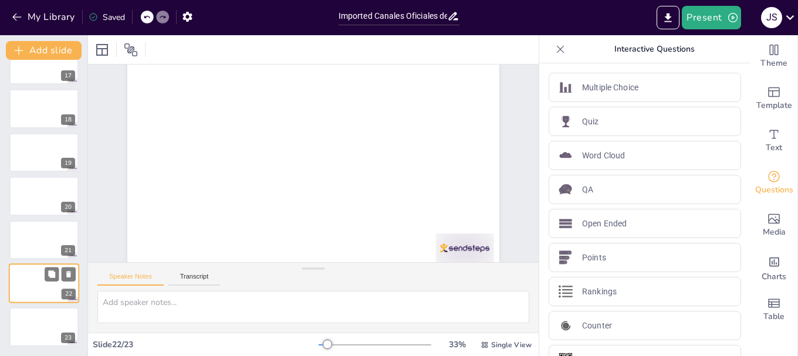
scroll to position [0, 0]
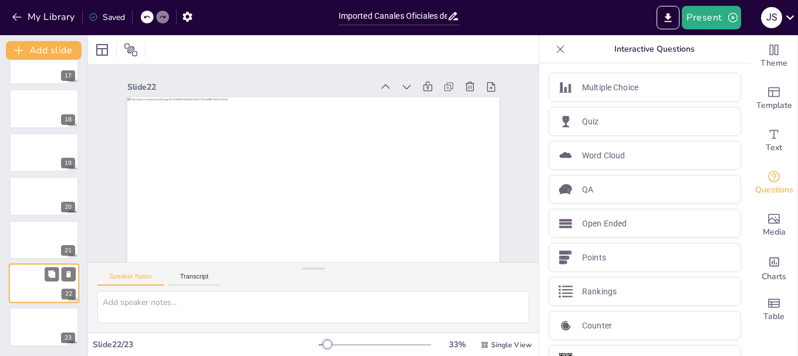
click at [29, 282] on div at bounding box center [44, 283] width 70 height 40
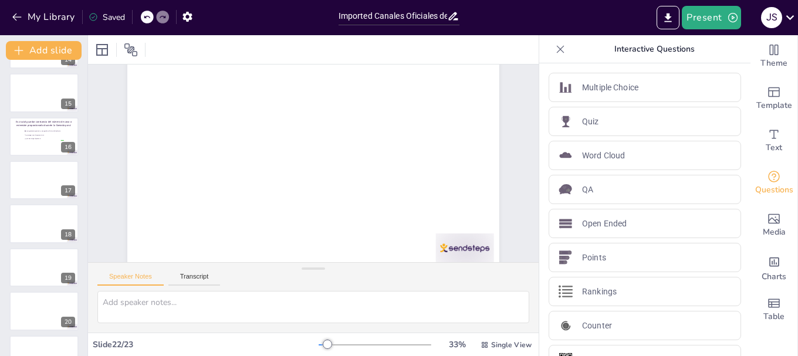
scroll to position [598, 0]
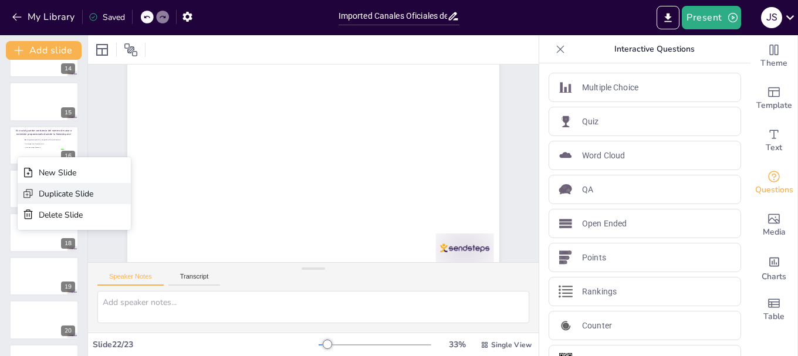
click at [60, 191] on div "Duplicate Slide" at bounding box center [66, 193] width 55 height 11
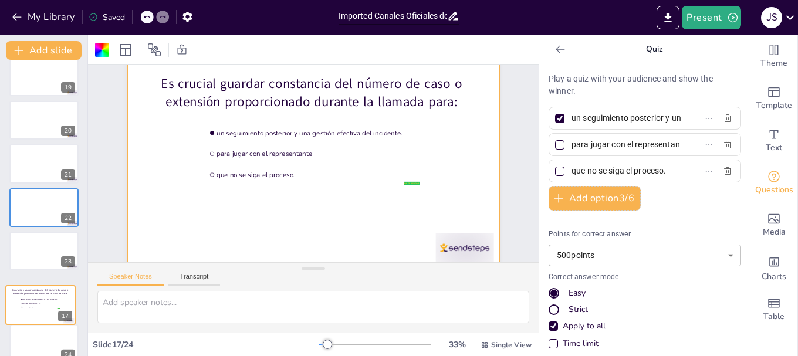
scroll to position [766, 0]
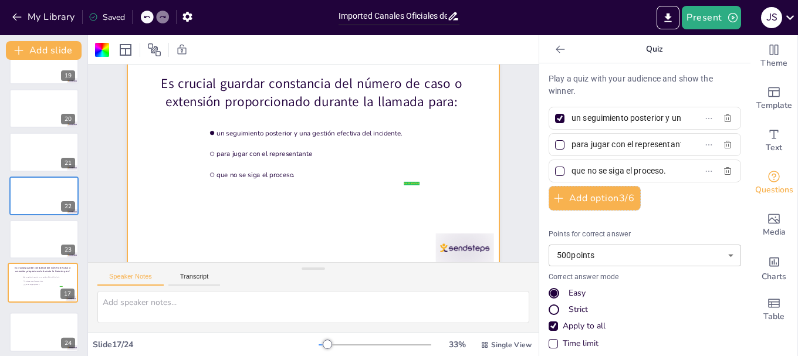
drag, startPoint x: 15, startPoint y: 196, endPoint x: 30, endPoint y: 351, distance: 155.6
click at [30, 351] on div "Ask your question here... 1 2 3 4 5 6 Establecer rutas claras false | editor qu…" at bounding box center [43, 208] width 87 height 296
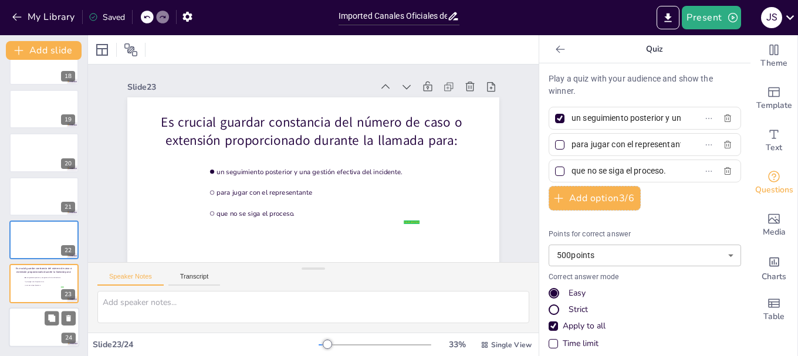
scroll to position [765, 0]
click at [26, 244] on div at bounding box center [44, 240] width 70 height 40
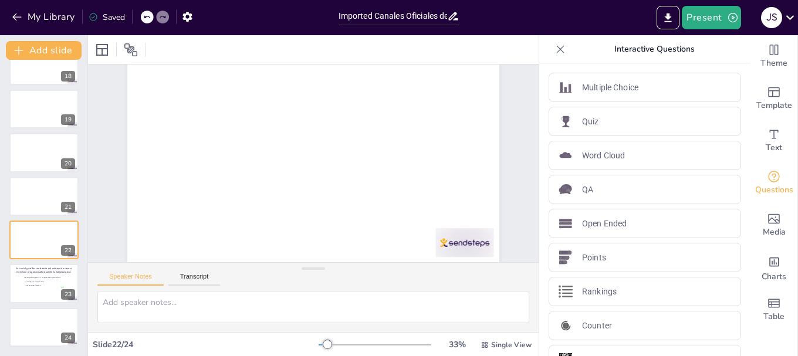
scroll to position [53, 0]
click at [44, 291] on div at bounding box center [44, 284] width 70 height 40
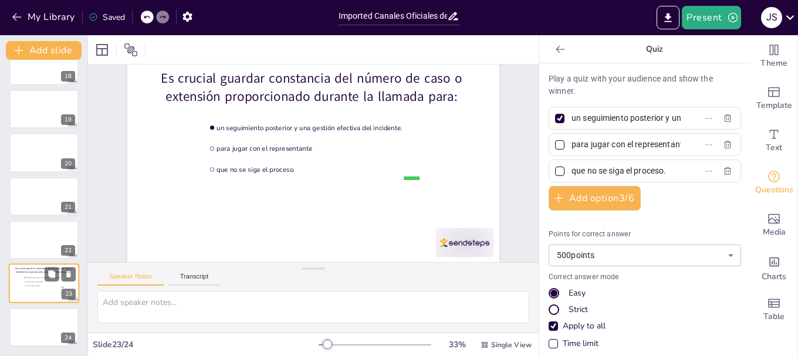
scroll to position [0, 0]
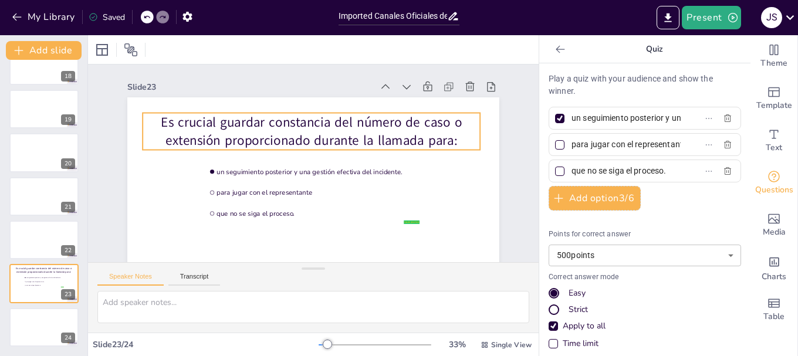
click at [308, 128] on p "Es crucial guardar constancia del número de caso o extensión proporcionado dura…" at bounding box center [340, 180] width 228 height 295
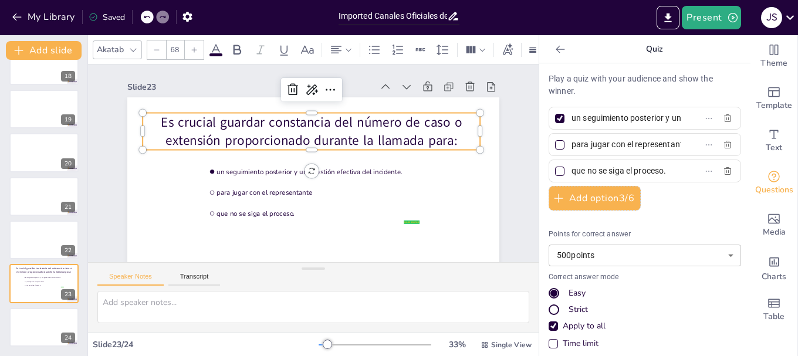
click at [163, 124] on p "Es crucial guardar constancia del número de caso o extensión proporcionado dura…" at bounding box center [324, 133] width 323 height 171
click at [158, 124] on p "Es crucial guardar constancia del número de caso o extensión proporcionado dura…" at bounding box center [319, 132] width 338 height 106
click at [158, 124] on p "Es crucial guardar constancia del número de caso o extensión proporcionado dura…" at bounding box center [315, 132] width 340 height 72
click at [158, 124] on p "Es crucial guardar constancia del número de caso o extensión proporcionado dura…" at bounding box center [315, 131] width 340 height 72
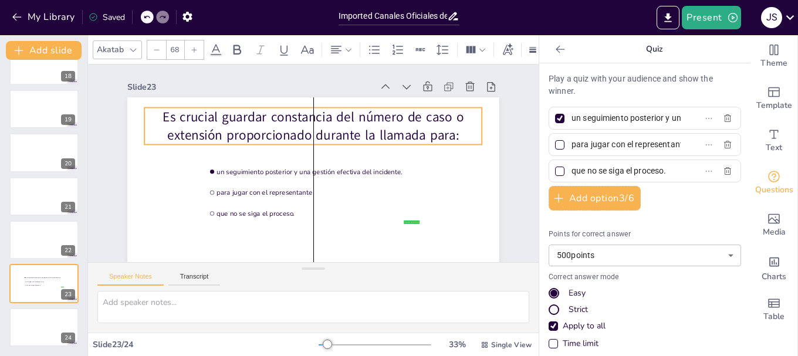
click at [157, 118] on p "Es crucial guardar constancia del número de caso o extensión proporcionado dura…" at bounding box center [321, 127] width 338 height 106
click at [157, 118] on p "Es crucial guardar constancia del número de caso o extensión proporcionado dura…" at bounding box center [317, 127] width 340 height 72
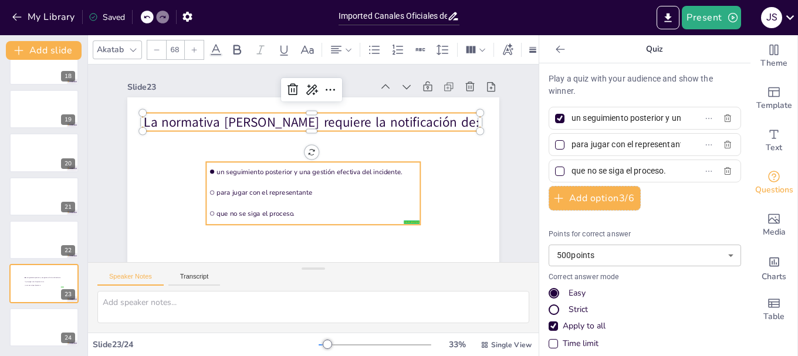
click at [276, 175] on span "un seguimiento posterior y una gestión efectiva del incidente." at bounding box center [312, 173] width 178 height 108
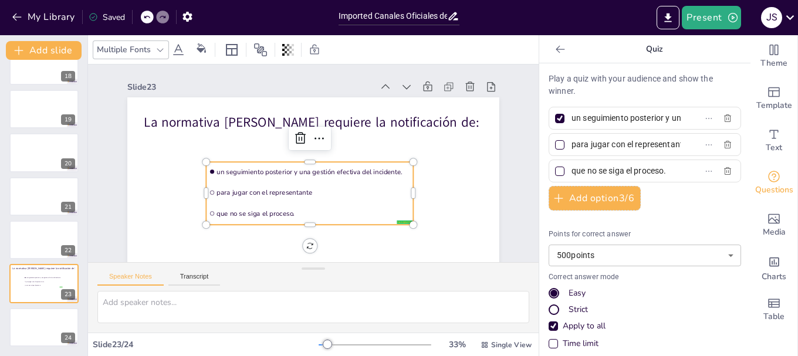
click at [571, 119] on input "un seguimiento posterior y una gestión efectiva del incidente." at bounding box center [625, 118] width 109 height 17
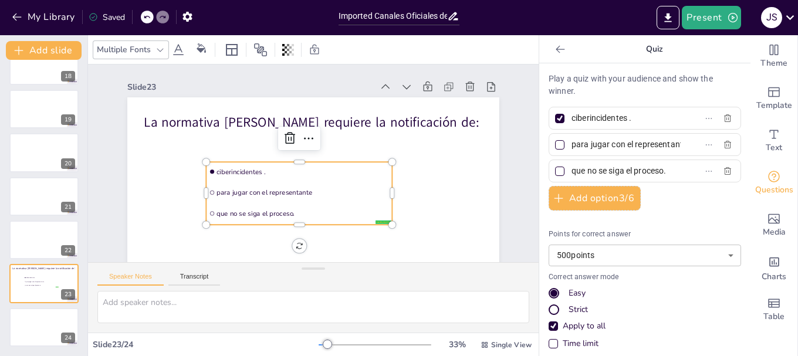
type input "ciberincidentes ."
click at [571, 145] on input "para jugar con el representante" at bounding box center [625, 144] width 109 height 17
drag, startPoint x: 564, startPoint y: 145, endPoint x: 684, endPoint y: 143, distance: 119.7
click at [684, 143] on label "para jugar con el representante" at bounding box center [626, 144] width 147 height 17
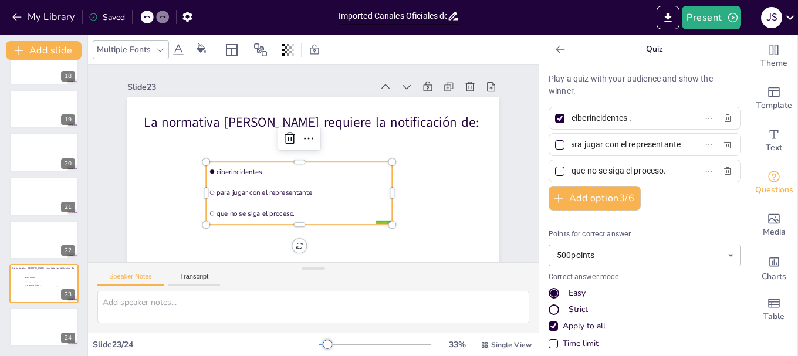
click at [681, 143] on input "para jugar con el representante" at bounding box center [625, 144] width 109 height 17
type input "los padres"
click at [621, 172] on input "que no se siga el proceso." at bounding box center [625, 171] width 109 height 17
type input "."
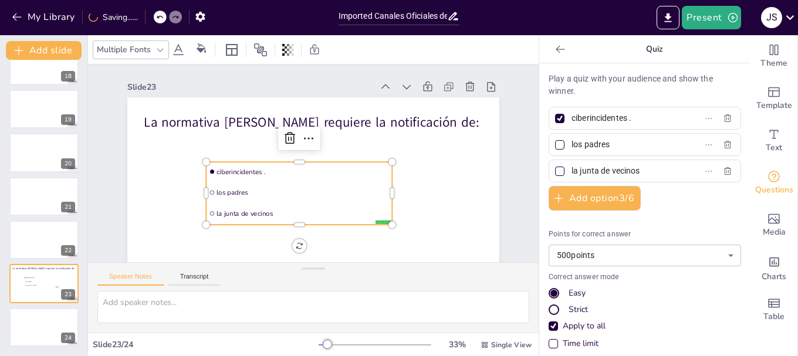
type input "la junta de vecinos"
click at [499, 208] on div "Slide 1 Ask your question here... Slide 2 Slide 3 Slide 4 Slide 5 Slide 6 Slide…" at bounding box center [298, 180] width 487 height 472
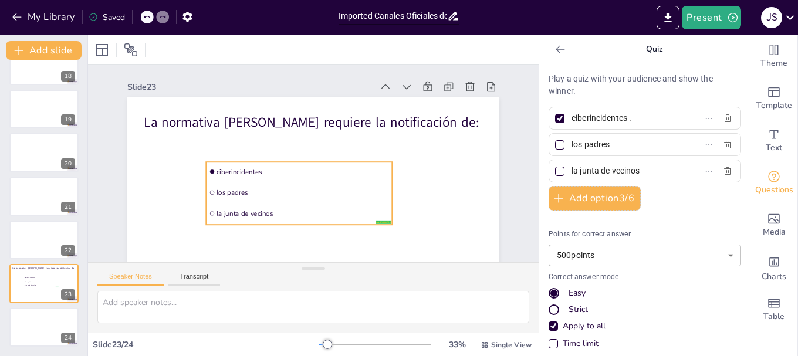
click at [286, 191] on span "los padres" at bounding box center [294, 188] width 167 height 62
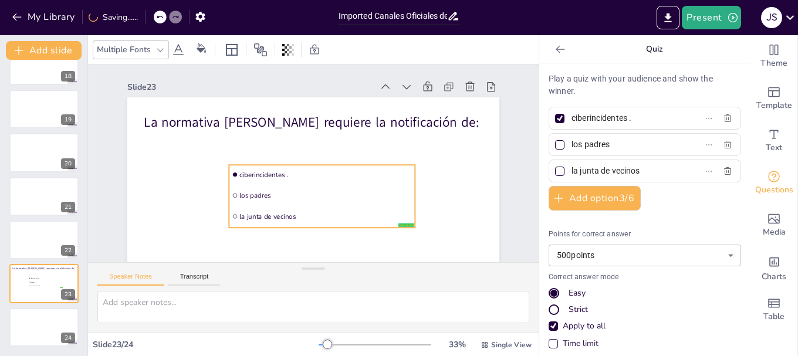
drag, startPoint x: 286, startPoint y: 191, endPoint x: 309, endPoint y: 194, distance: 23.1
click at [309, 194] on span "los padres" at bounding box center [325, 195] width 172 height 9
click at [502, 174] on div "Slide 1 Ask your question here... Slide 2 Slide 3 Slide 4 Slide 5 Slide 6 Slide…" at bounding box center [304, 183] width 498 height 399
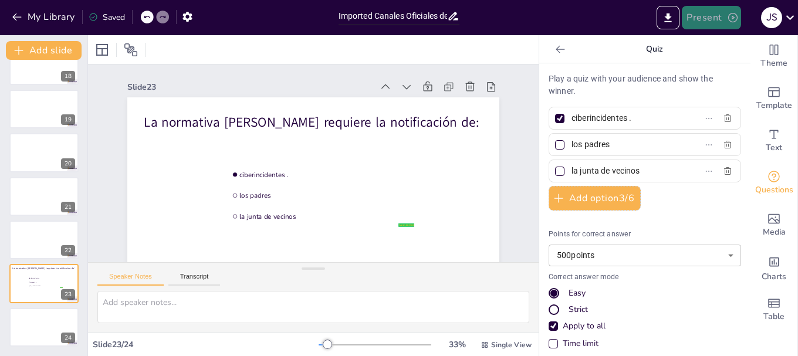
click at [706, 18] on button "Present" at bounding box center [711, 17] width 59 height 23
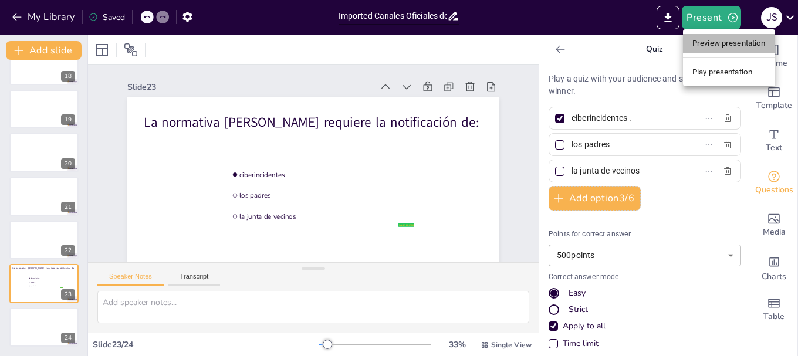
click at [717, 42] on li "Preview presentation" at bounding box center [729, 43] width 92 height 19
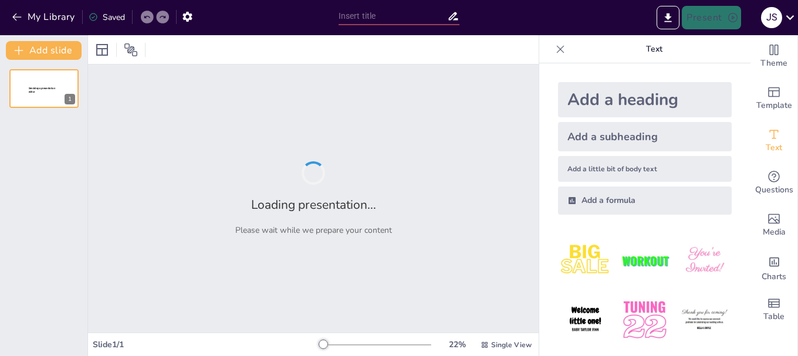
type input "Imported Canales Oficiales de Recepción de Incidentes.pptx"
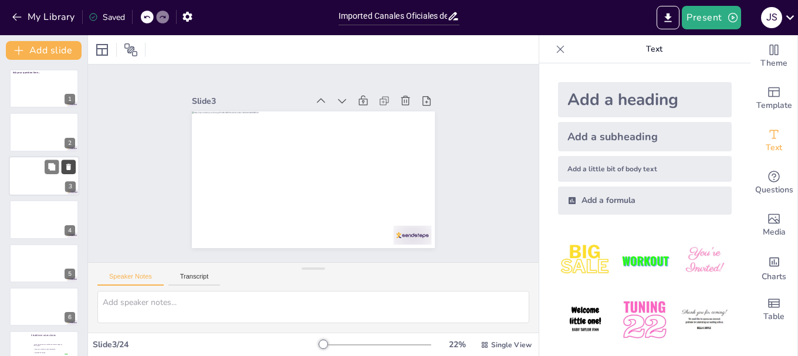
click at [70, 167] on icon at bounding box center [68, 167] width 5 height 6
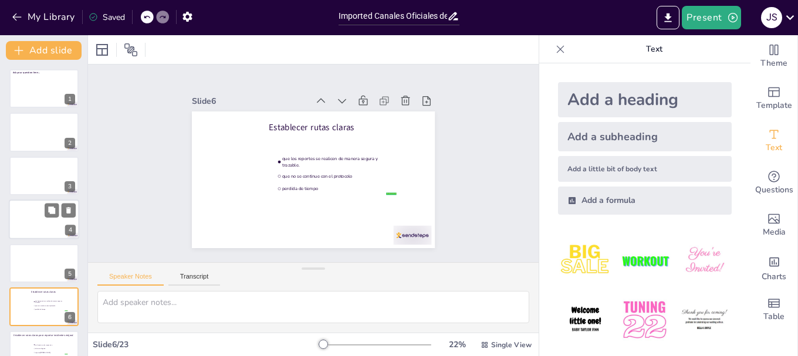
click at [36, 216] on div at bounding box center [44, 219] width 70 height 40
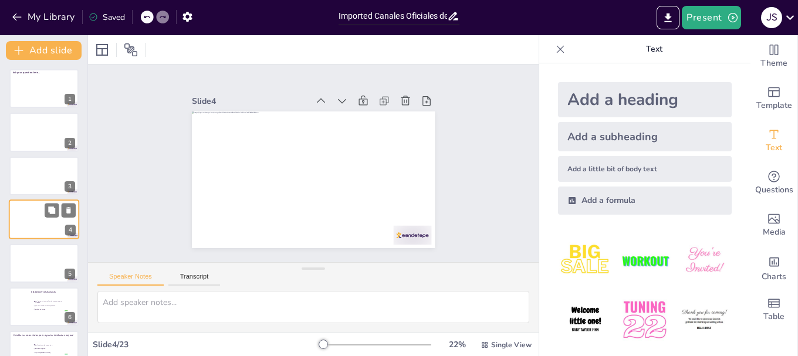
scroll to position [12, 0]
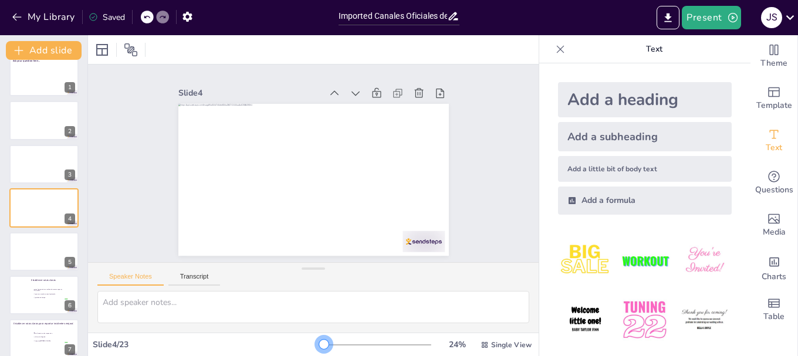
click at [319, 345] on div at bounding box center [323, 344] width 9 height 9
click at [18, 297] on div at bounding box center [44, 295] width 70 height 40
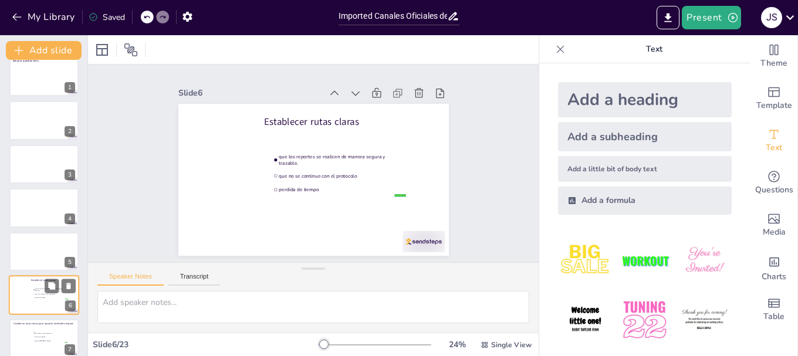
scroll to position [99, 0]
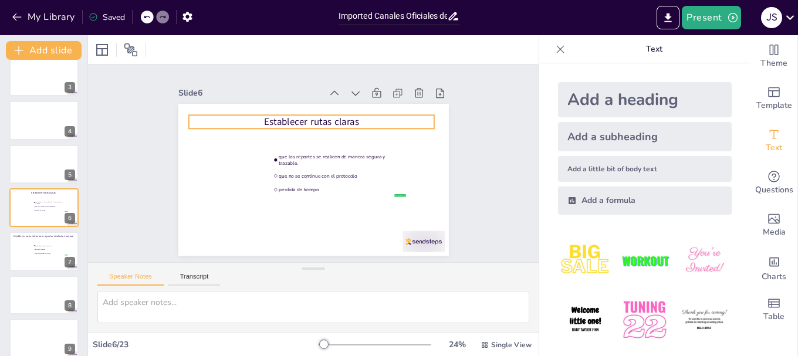
click at [348, 117] on p "Establecer rutas claras" at bounding box center [354, 161] width 13 height 245
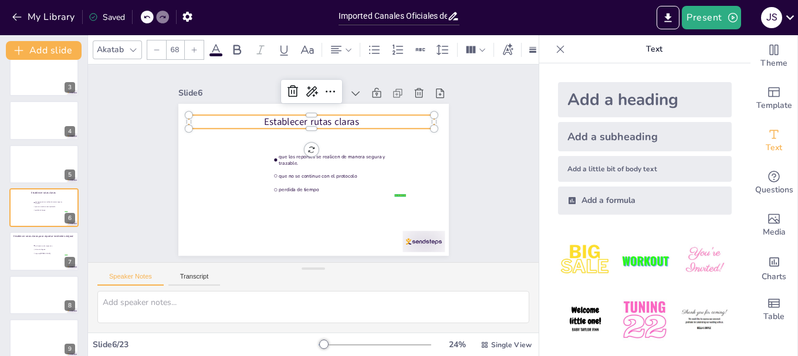
click at [309, 116] on p "Establecer rutas claras" at bounding box center [353, 175] width 89 height 238
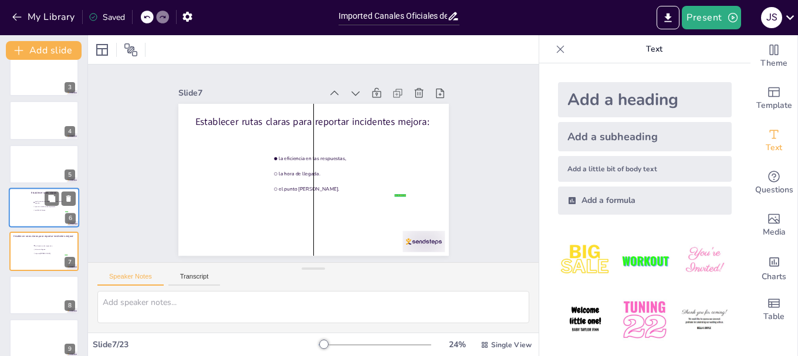
click at [25, 211] on div at bounding box center [44, 208] width 70 height 40
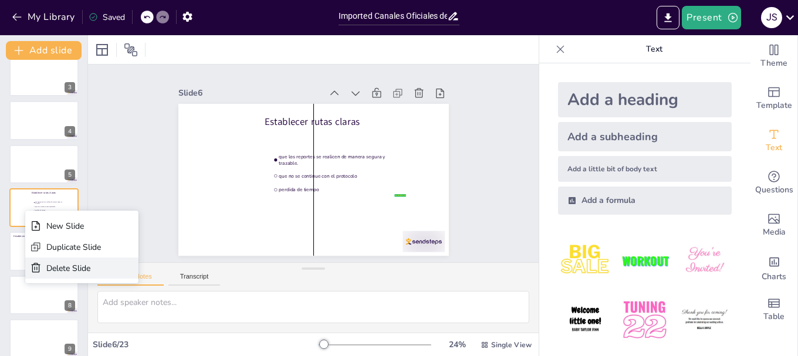
click at [60, 269] on div "Delete Slide" at bounding box center [73, 268] width 55 height 11
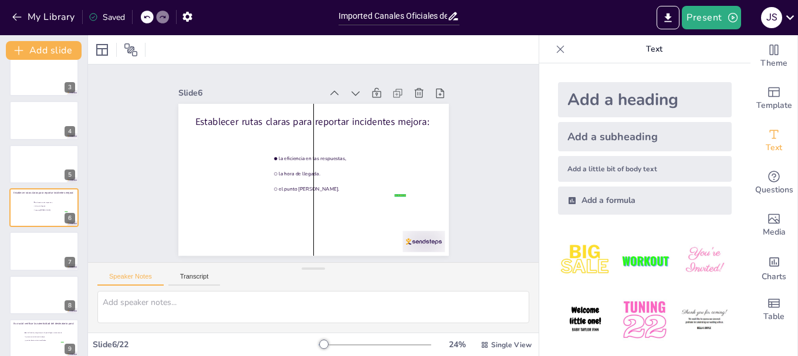
click at [483, 160] on div "Slide 1 Ask your question here... Slide 2 Slide 3 Slide 4 Slide 5 Slide 6 Estab…" at bounding box center [314, 163] width 490 height 327
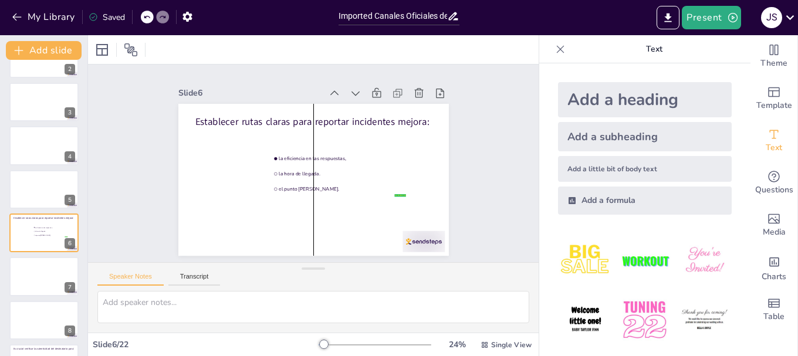
scroll to position [0, 0]
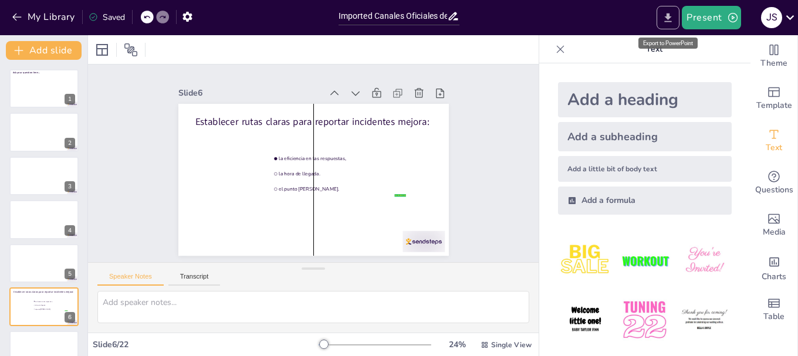
click at [668, 19] on icon "Export to PowerPoint" at bounding box center [668, 18] width 12 height 12
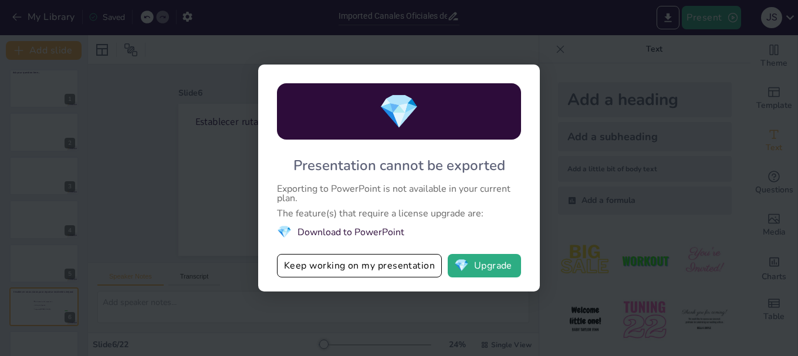
click at [640, 130] on div "💎 Presentation cannot be exported Exporting to PowerPoint is not available in y…" at bounding box center [399, 178] width 798 height 356
click at [606, 131] on div "💎 Presentation cannot be exported Exporting to PowerPoint is not available in y…" at bounding box center [399, 178] width 798 height 356
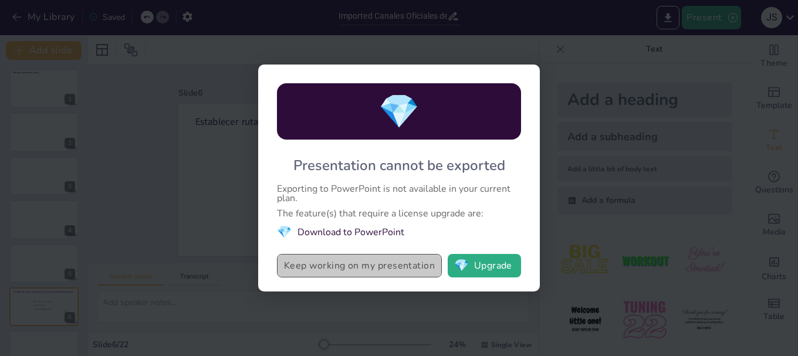
click at [388, 266] on button "Keep working on my presentation" at bounding box center [359, 265] width 165 height 23
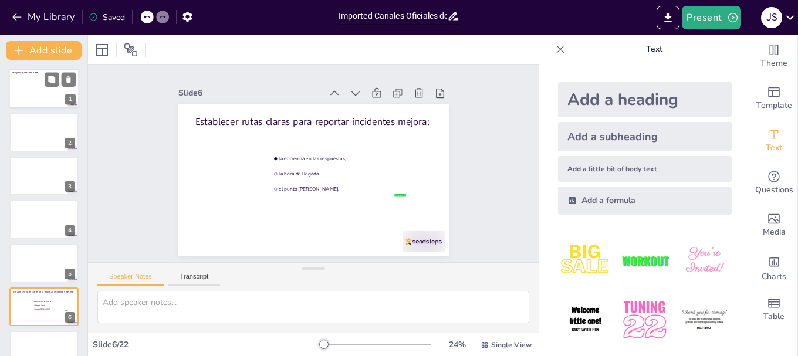
click at [29, 89] on div at bounding box center [44, 89] width 70 height 40
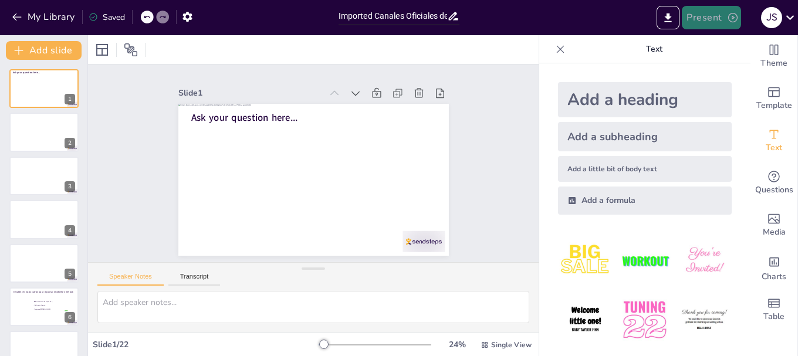
click at [710, 22] on button "Present" at bounding box center [711, 17] width 59 height 23
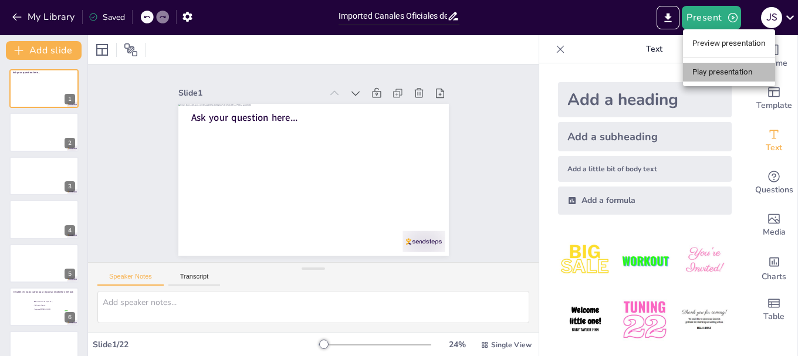
click at [725, 72] on li "Play presentation" at bounding box center [729, 72] width 92 height 19
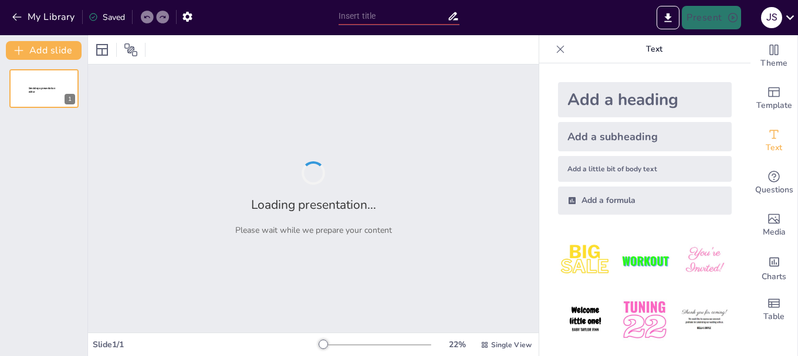
type input "Imported Canales Oficiales de Recepción de Incidentes.pptx"
